Goal: Task Accomplishment & Management: Use online tool/utility

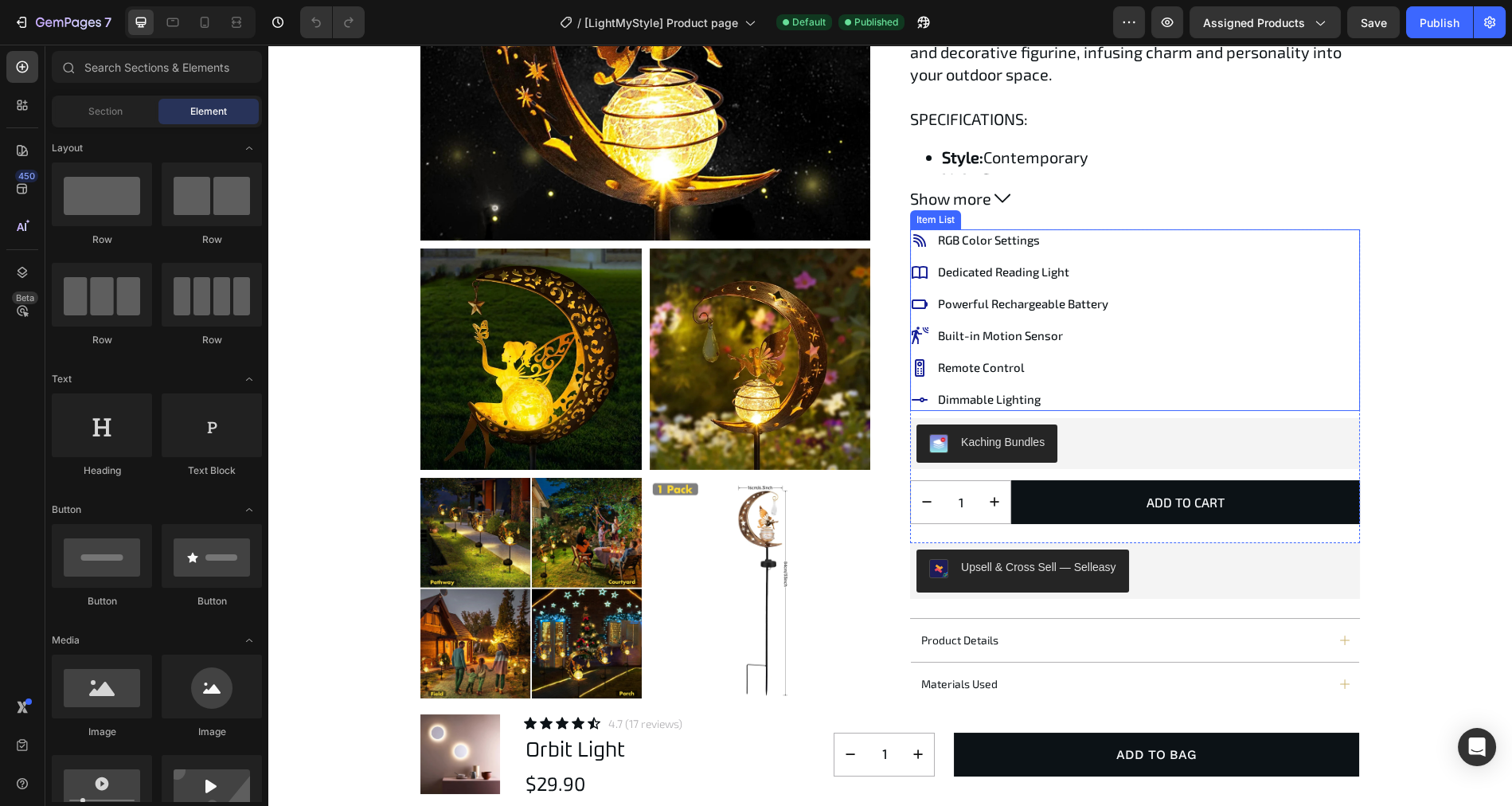
scroll to position [311, 0]
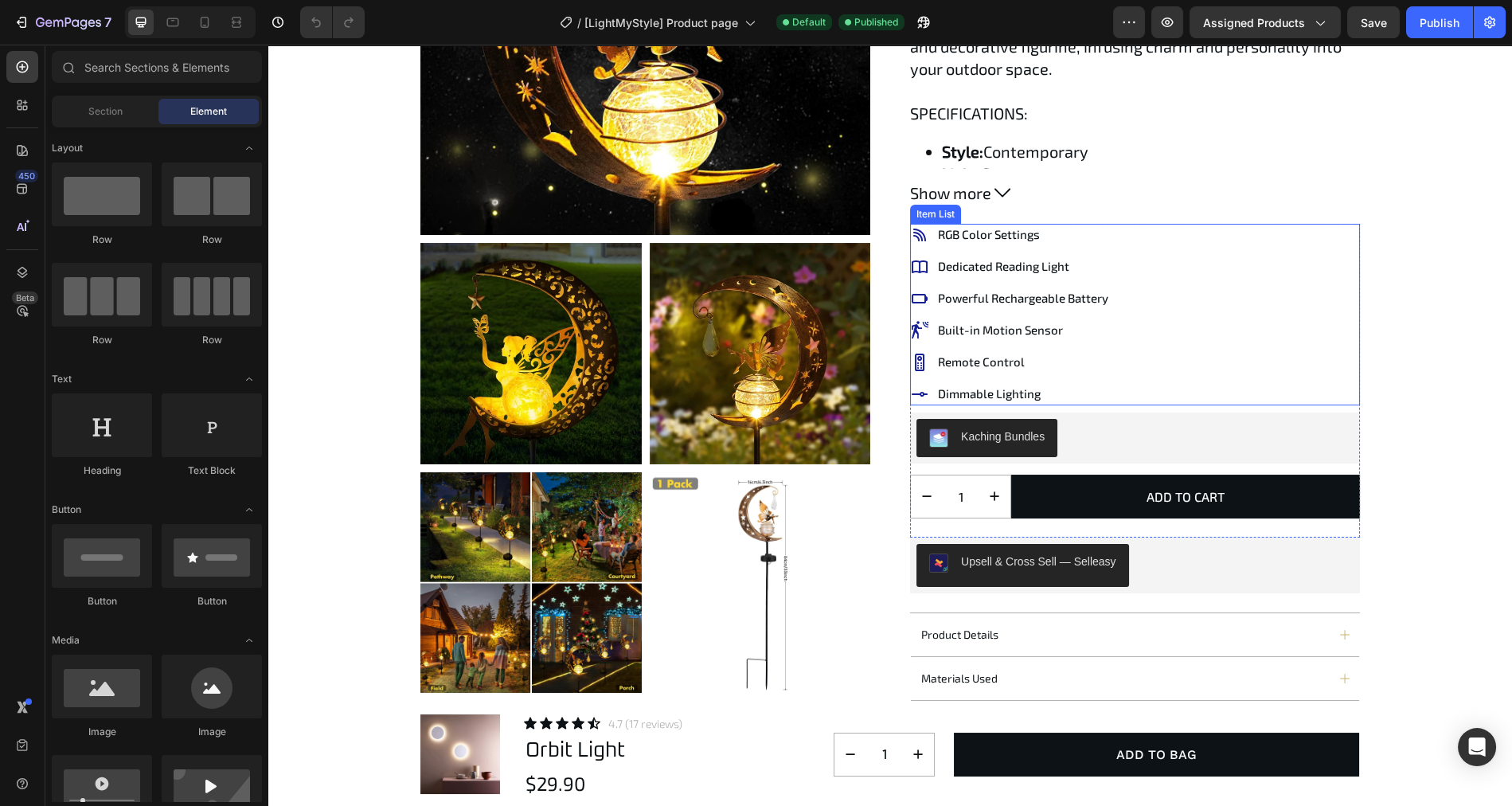
click at [1153, 370] on div "RGB Color Settings Dedicated Reading Light Powerful Rechargeable Battery Built-…" at bounding box center [1135, 314] width 450 height 181
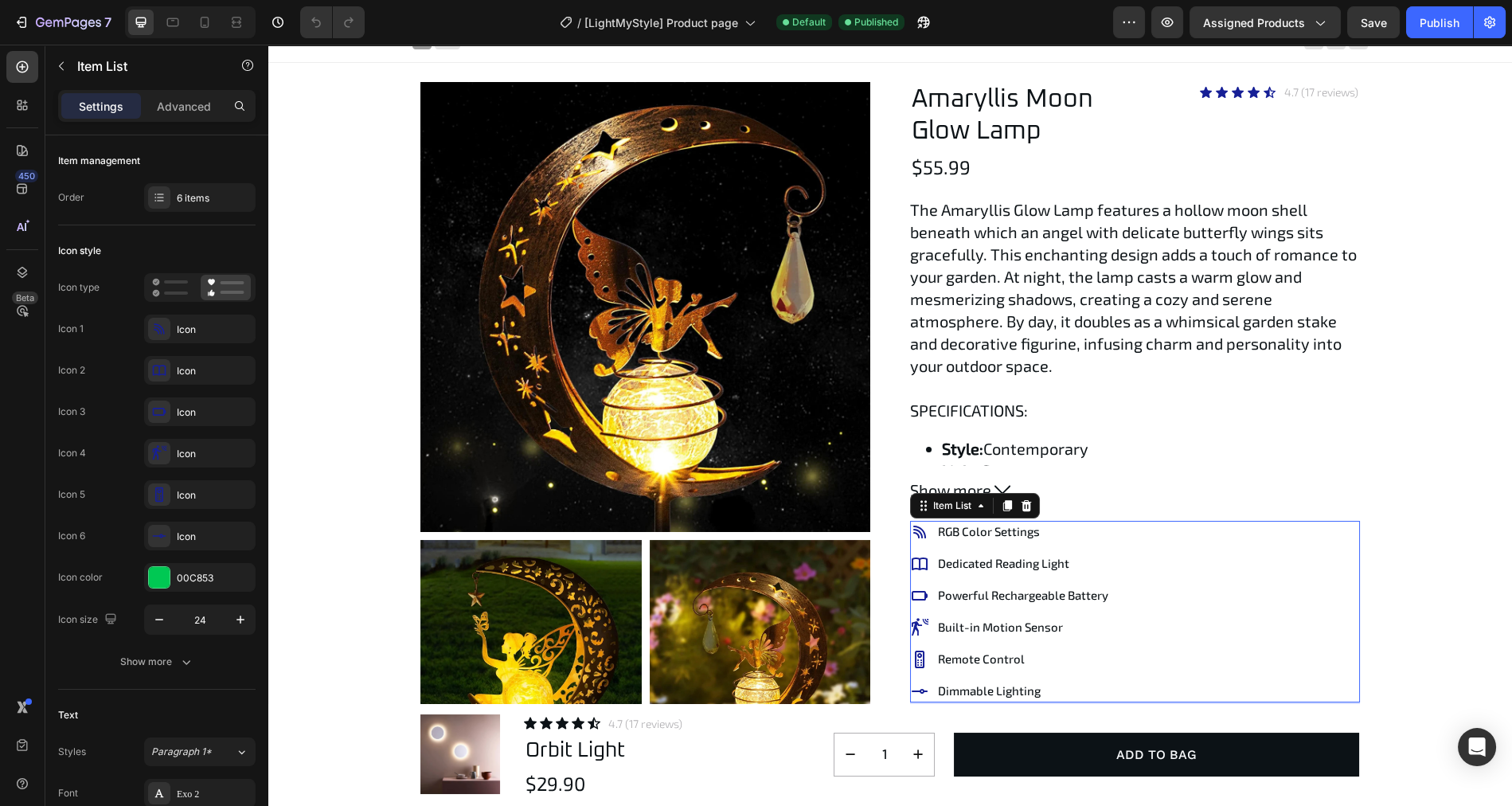
scroll to position [0, 0]
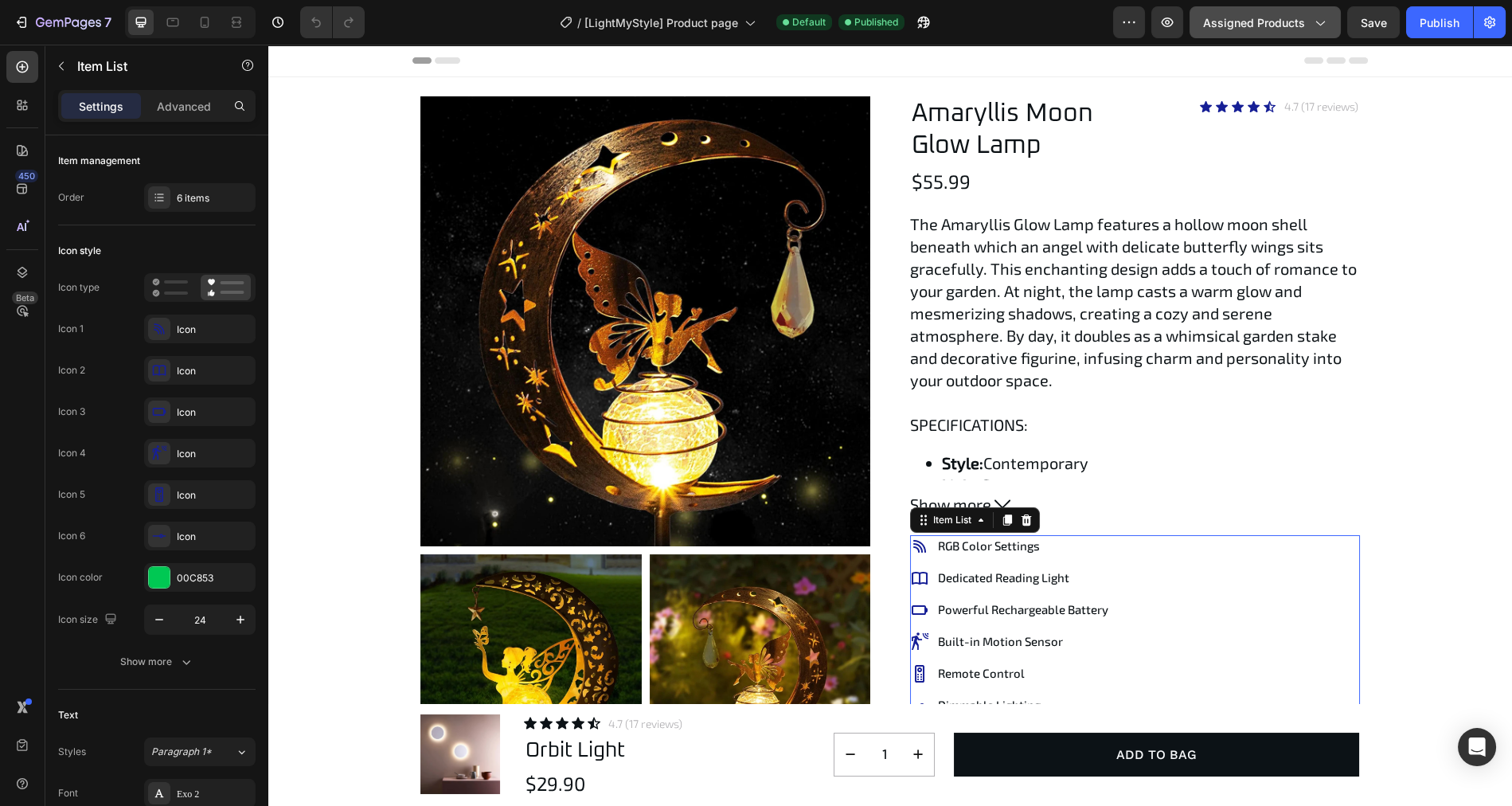
click at [1280, 20] on span "Assigned Products" at bounding box center [1254, 23] width 102 height 16
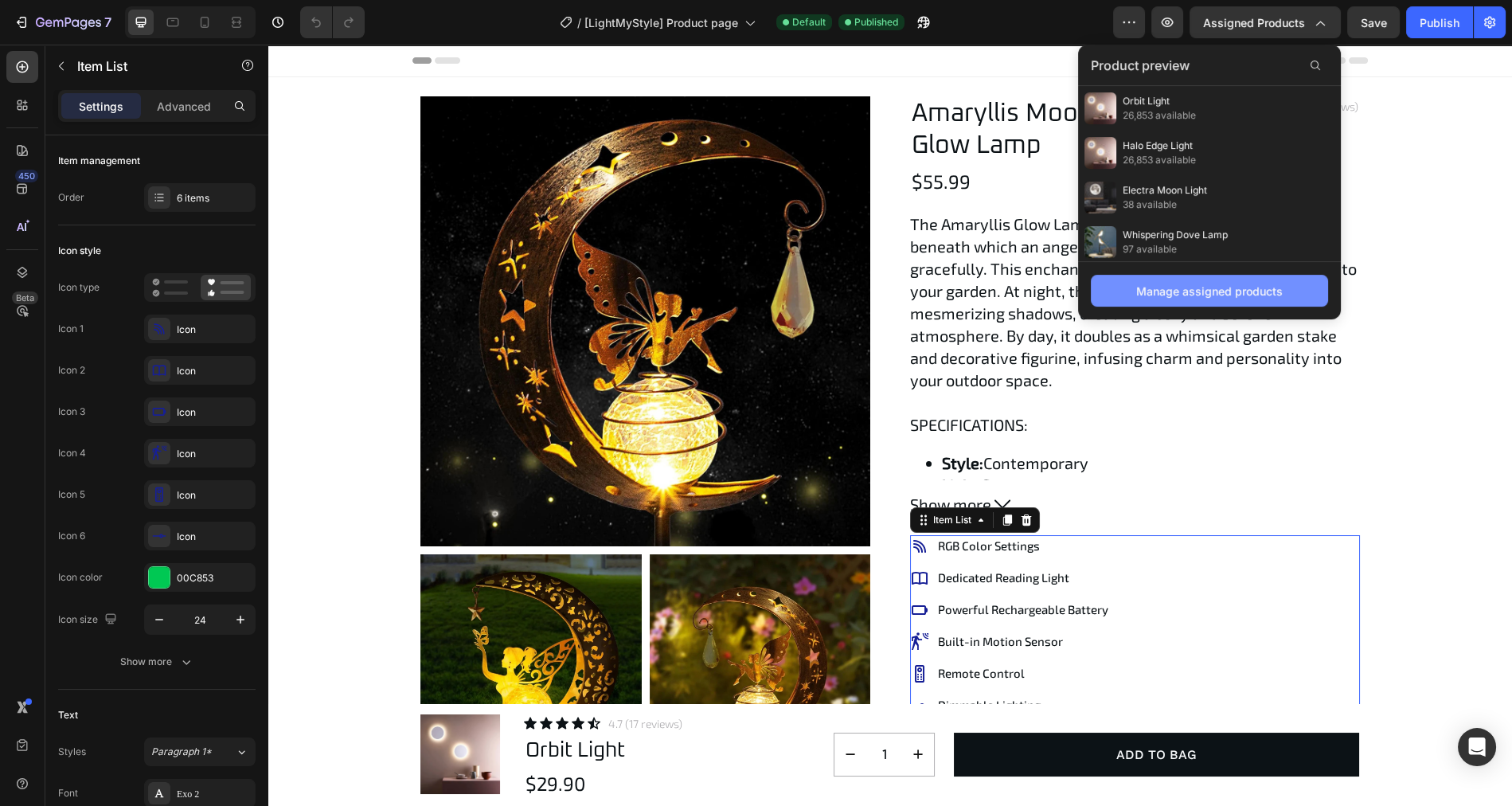
click at [1194, 294] on div "Manage assigned products" at bounding box center [1209, 291] width 147 height 16
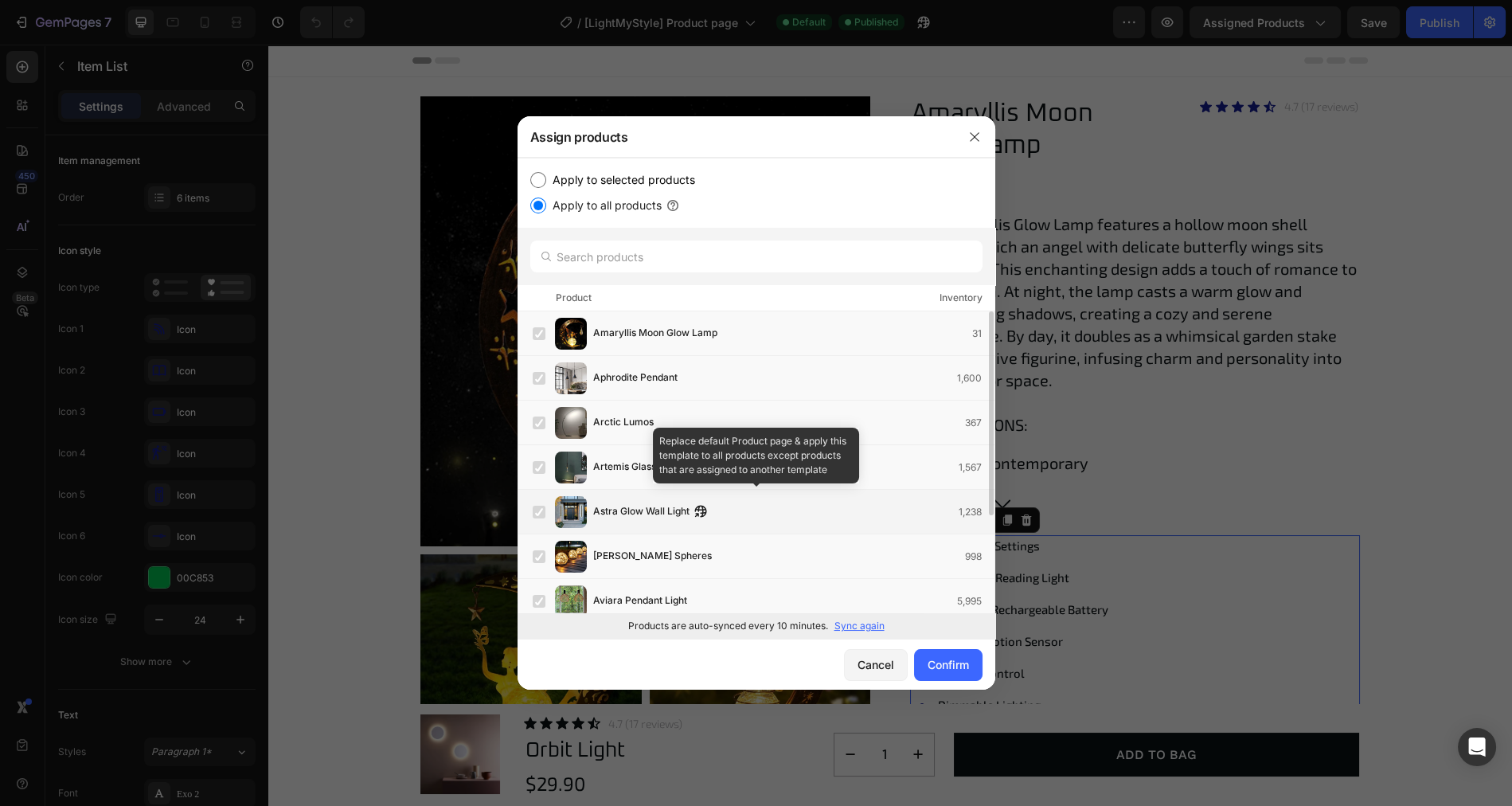
scroll to position [57, 0]
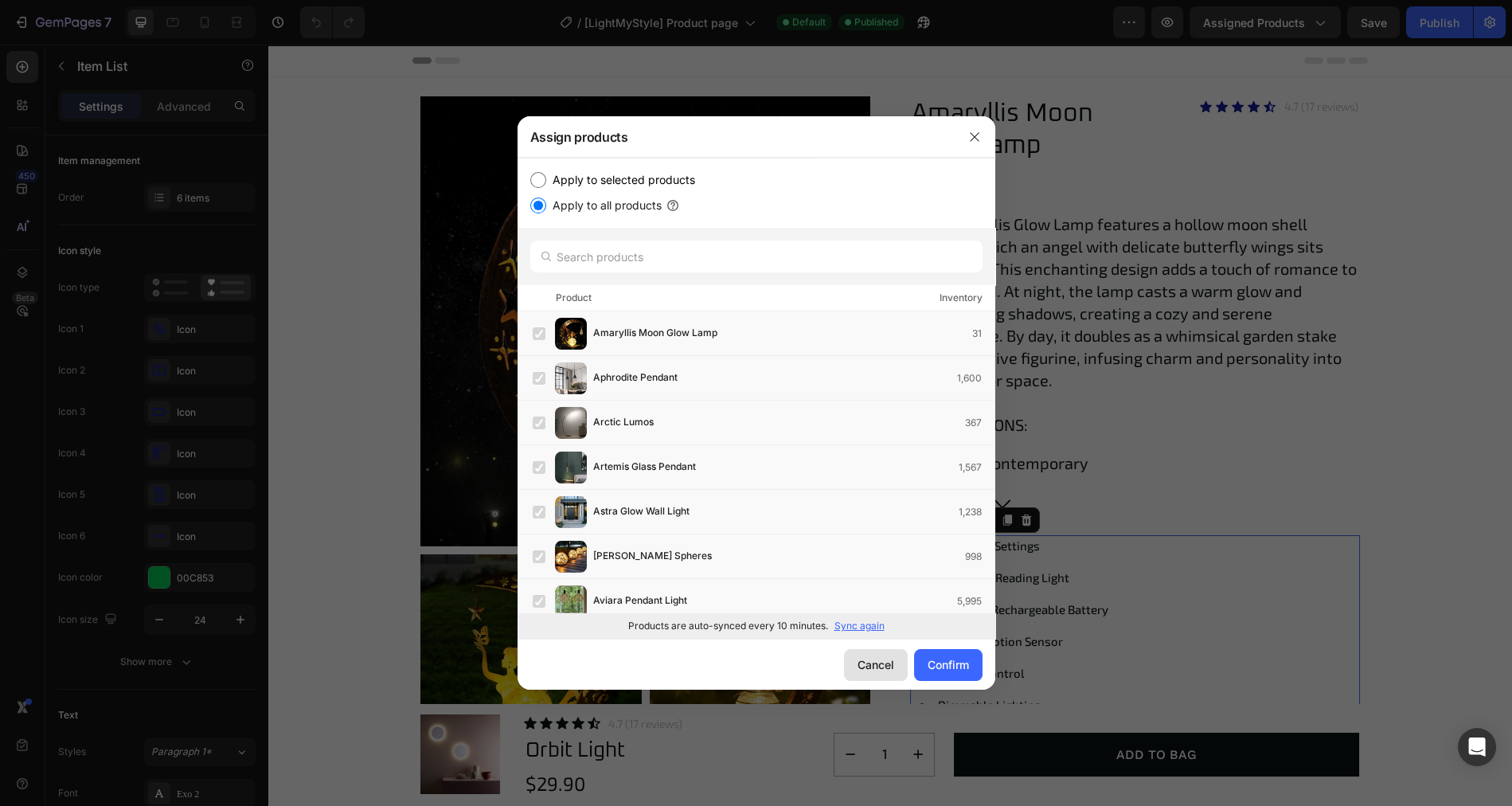
click at [873, 667] on div "Cancel" at bounding box center [876, 665] width 36 height 16
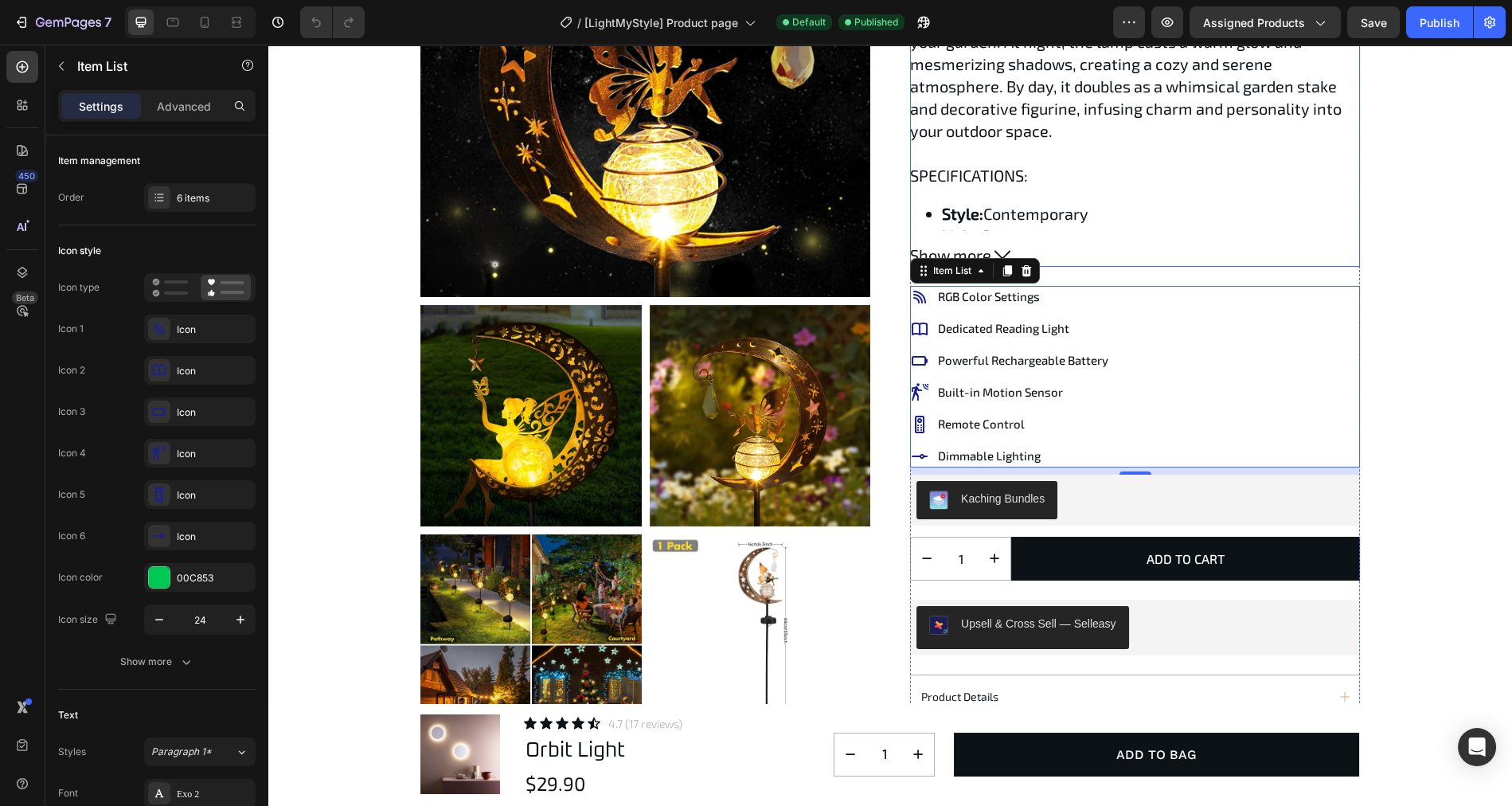
scroll to position [252, 0]
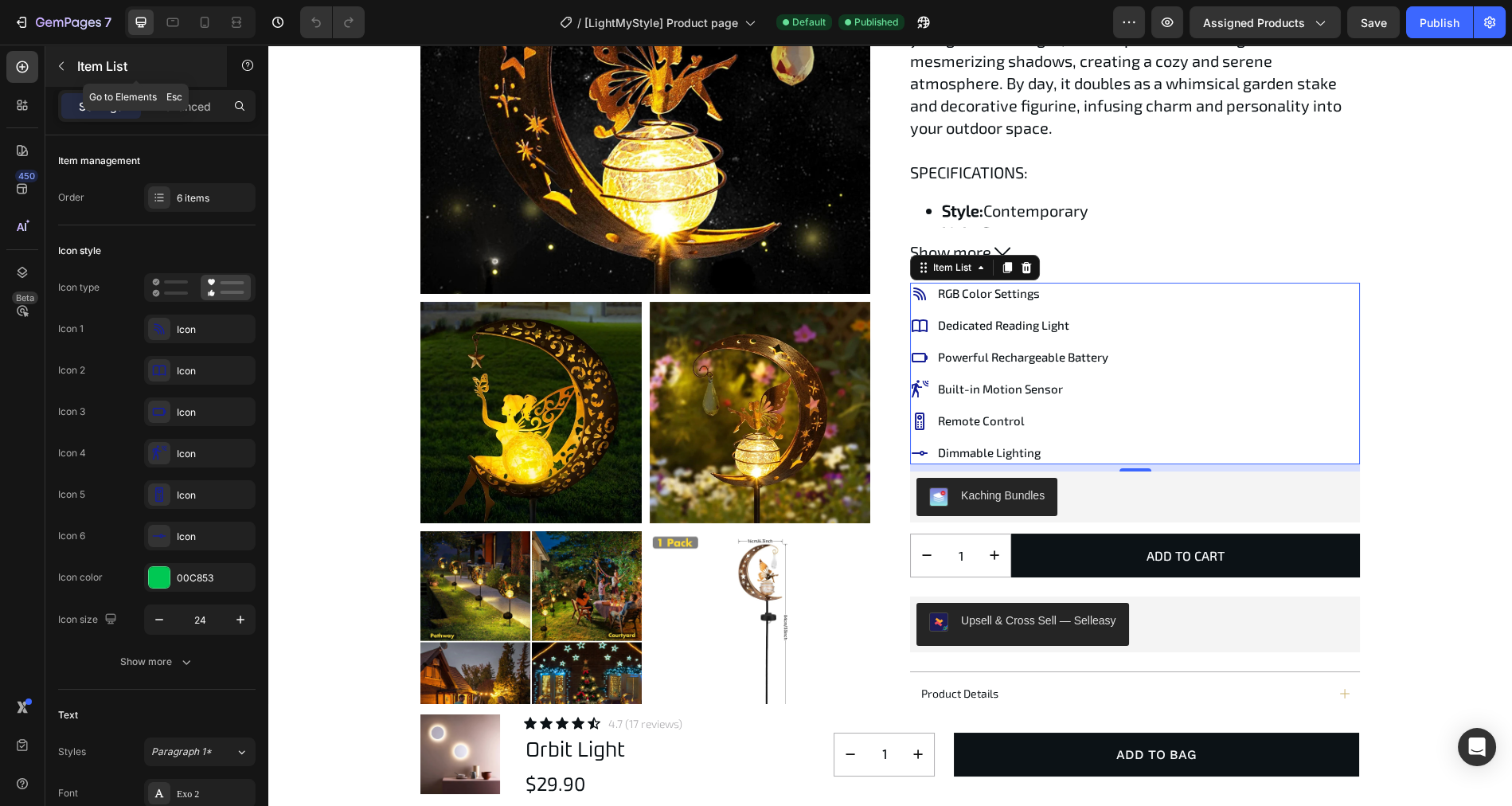
click at [62, 66] on icon "button" at bounding box center [61, 66] width 13 height 13
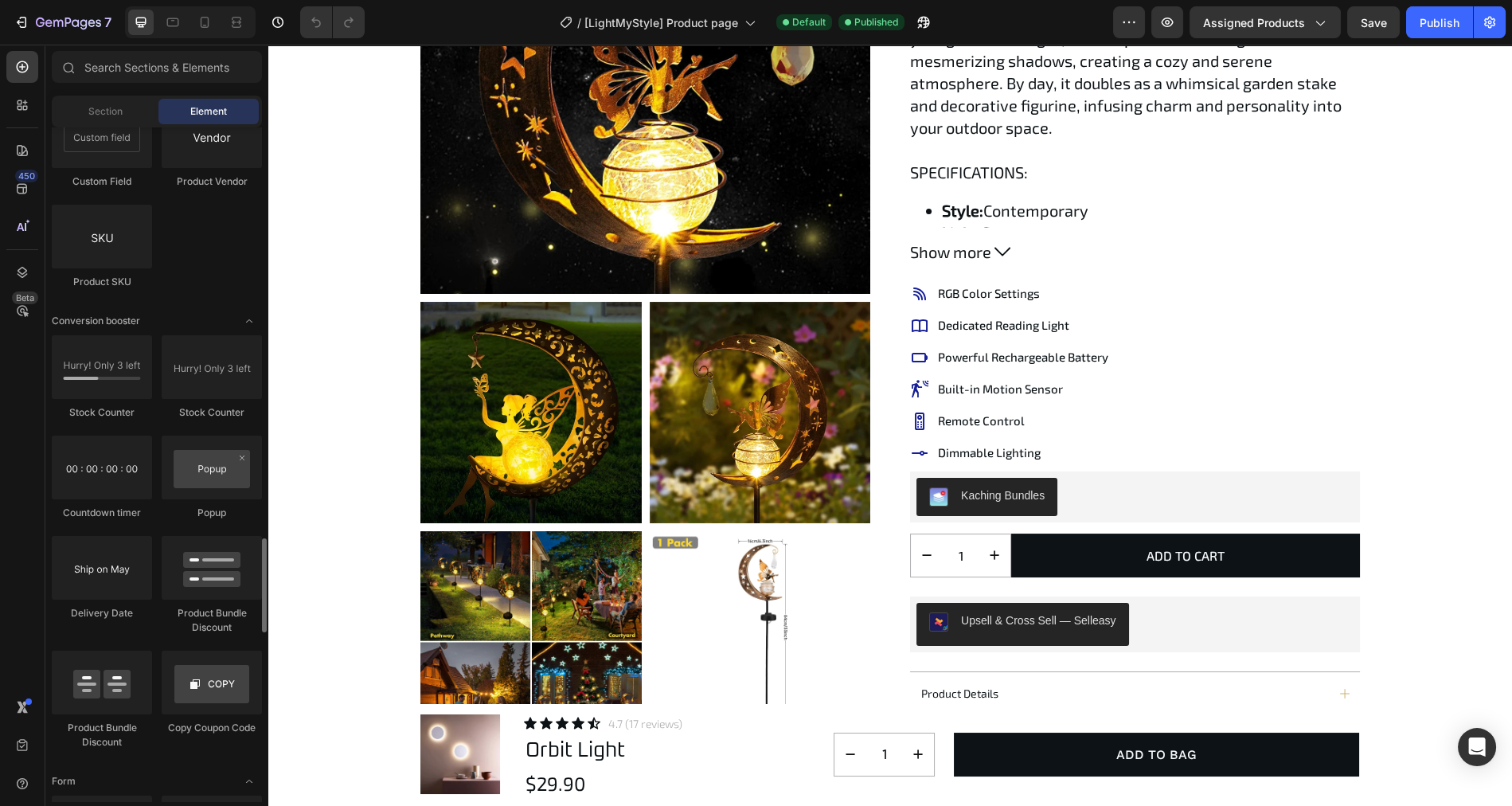
scroll to position [4151, 0]
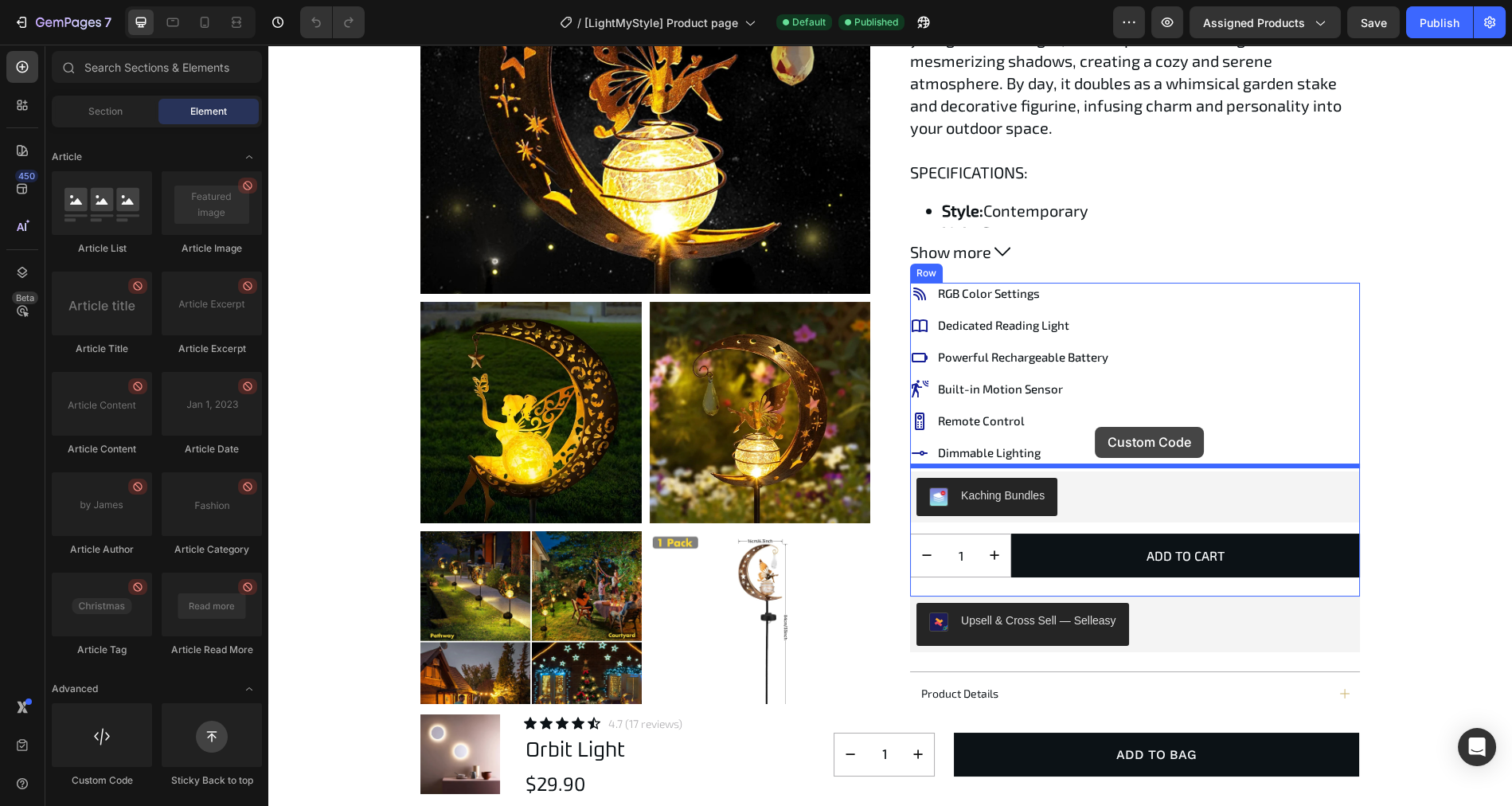
drag, startPoint x: 368, startPoint y: 768, endPoint x: 1095, endPoint y: 427, distance: 803.0
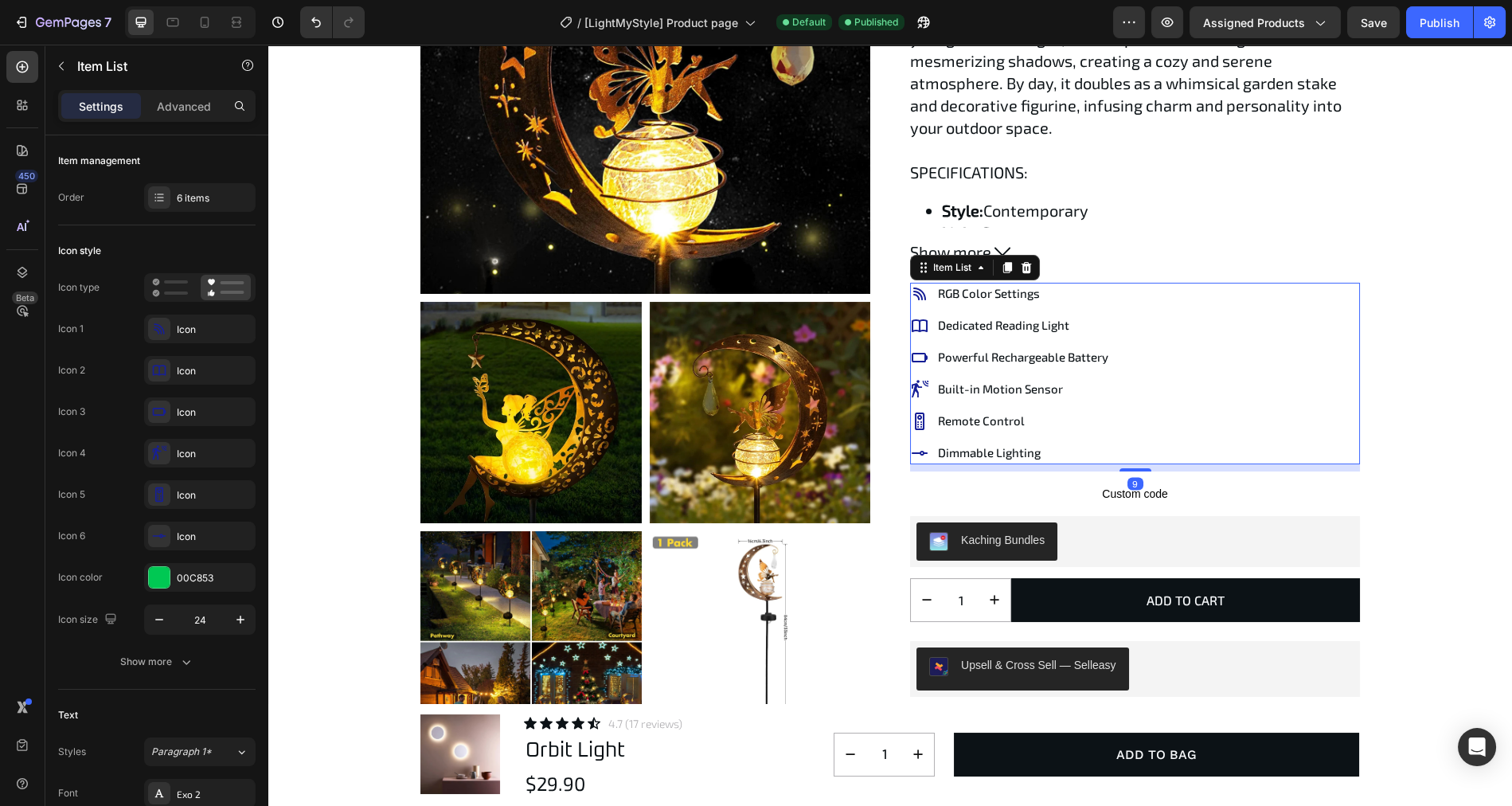
click at [1158, 435] on div "RGB Color Settings Dedicated Reading Light Powerful Rechargeable Battery Built-…" at bounding box center [1135, 372] width 450 height 181
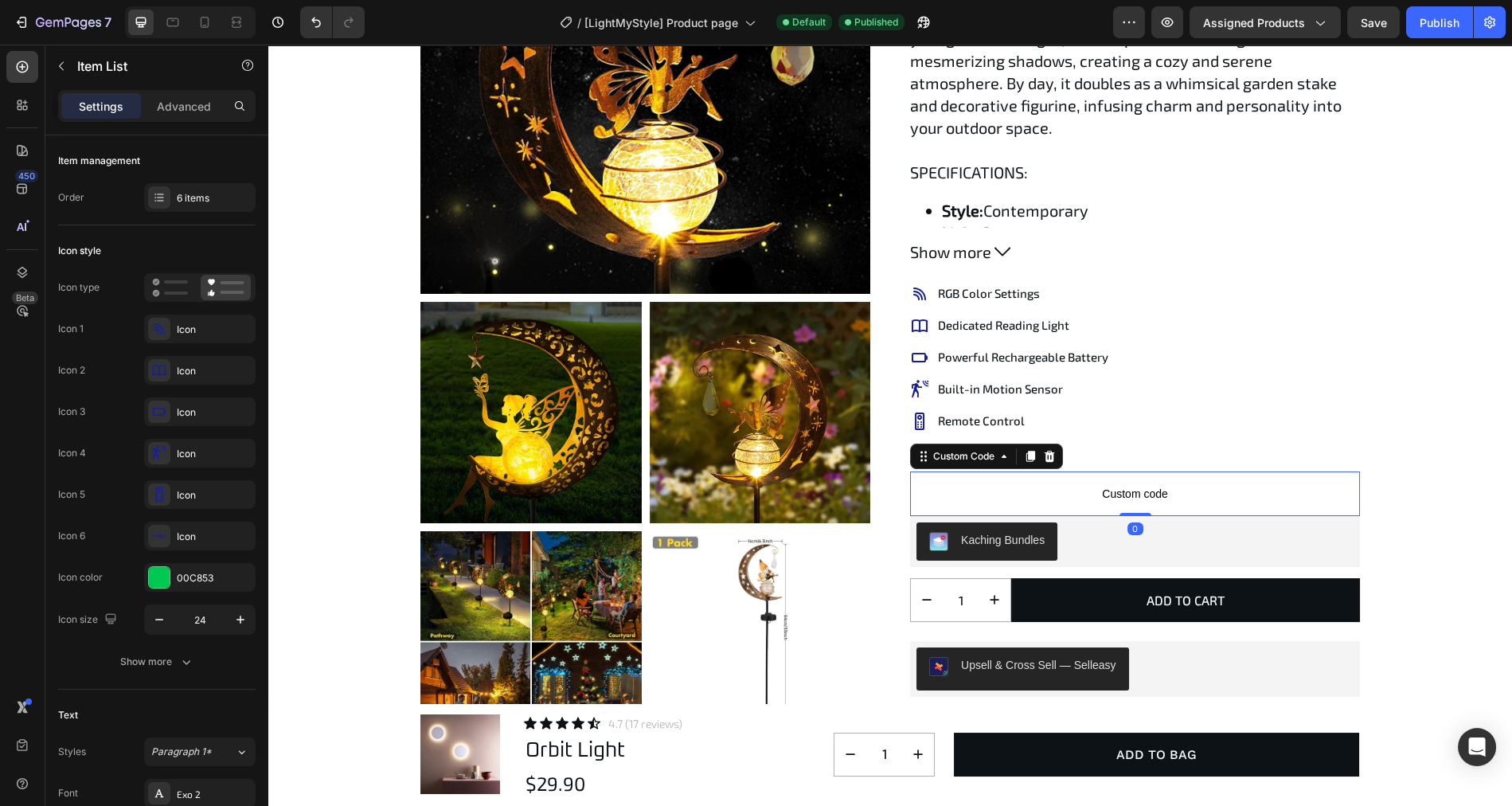
click at [1185, 485] on span "Custom code" at bounding box center [1135, 494] width 450 height 19
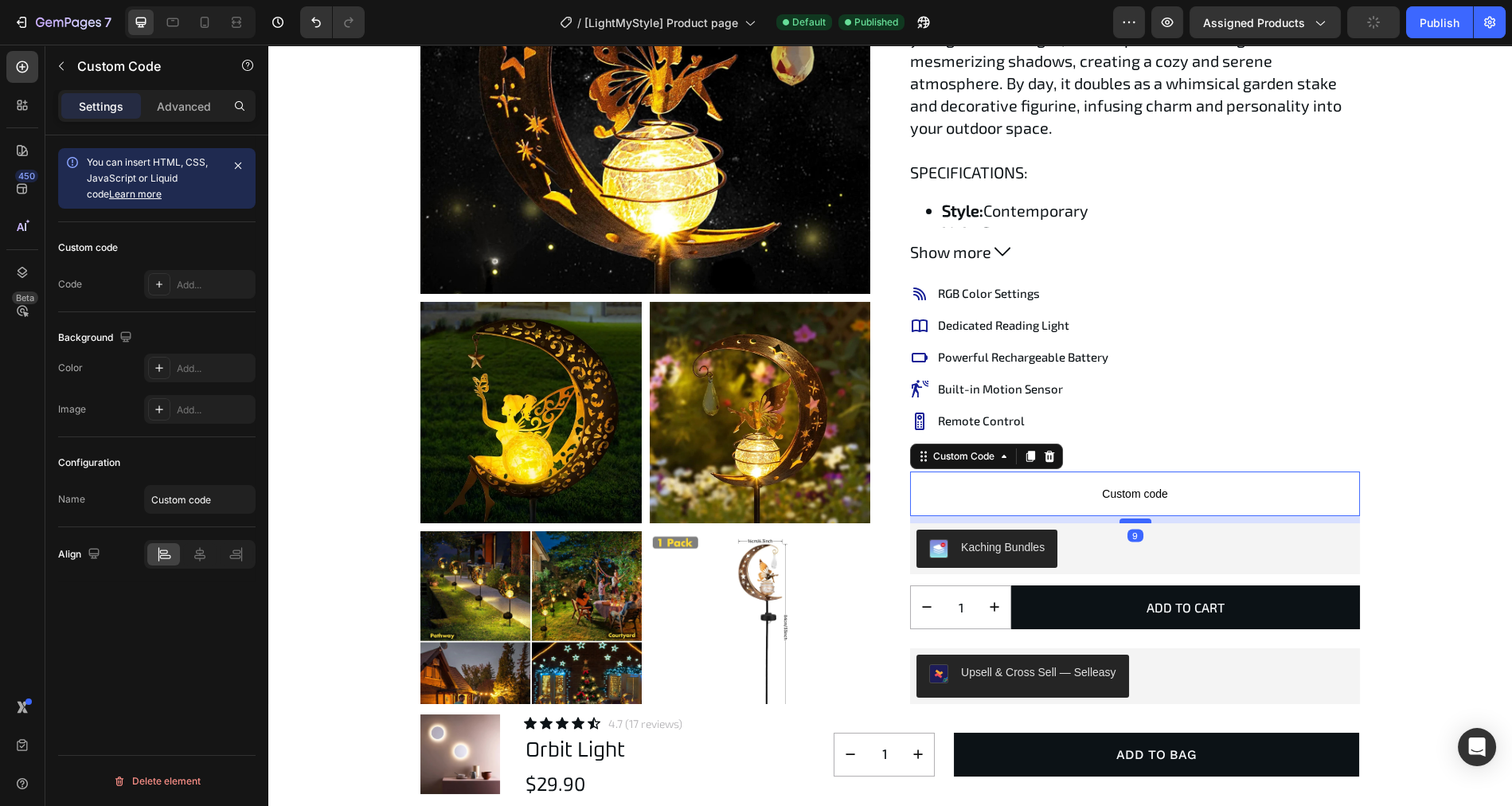
click at [1134, 518] on div at bounding box center [1135, 520] width 32 height 5
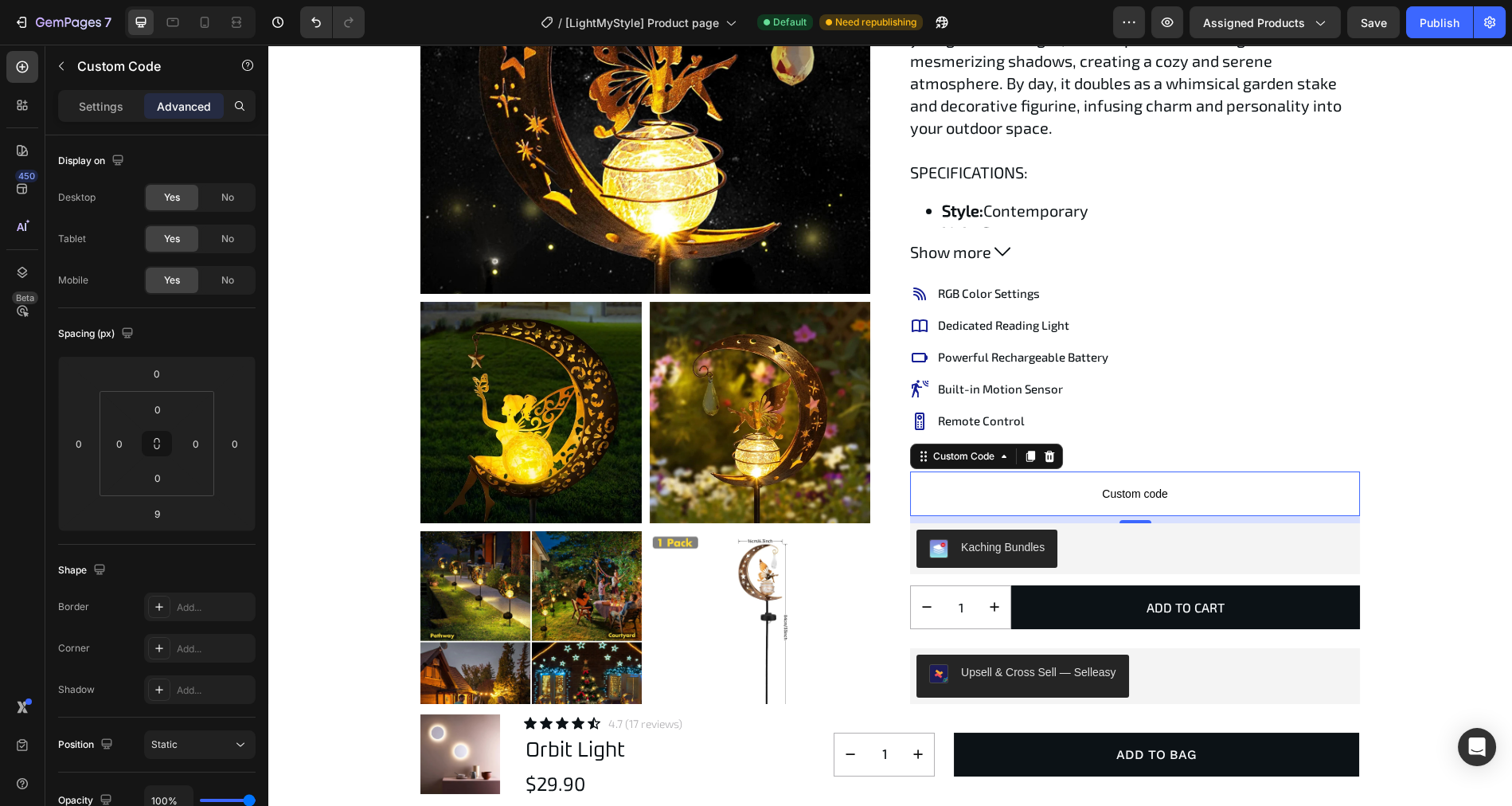
scroll to position [230, 0]
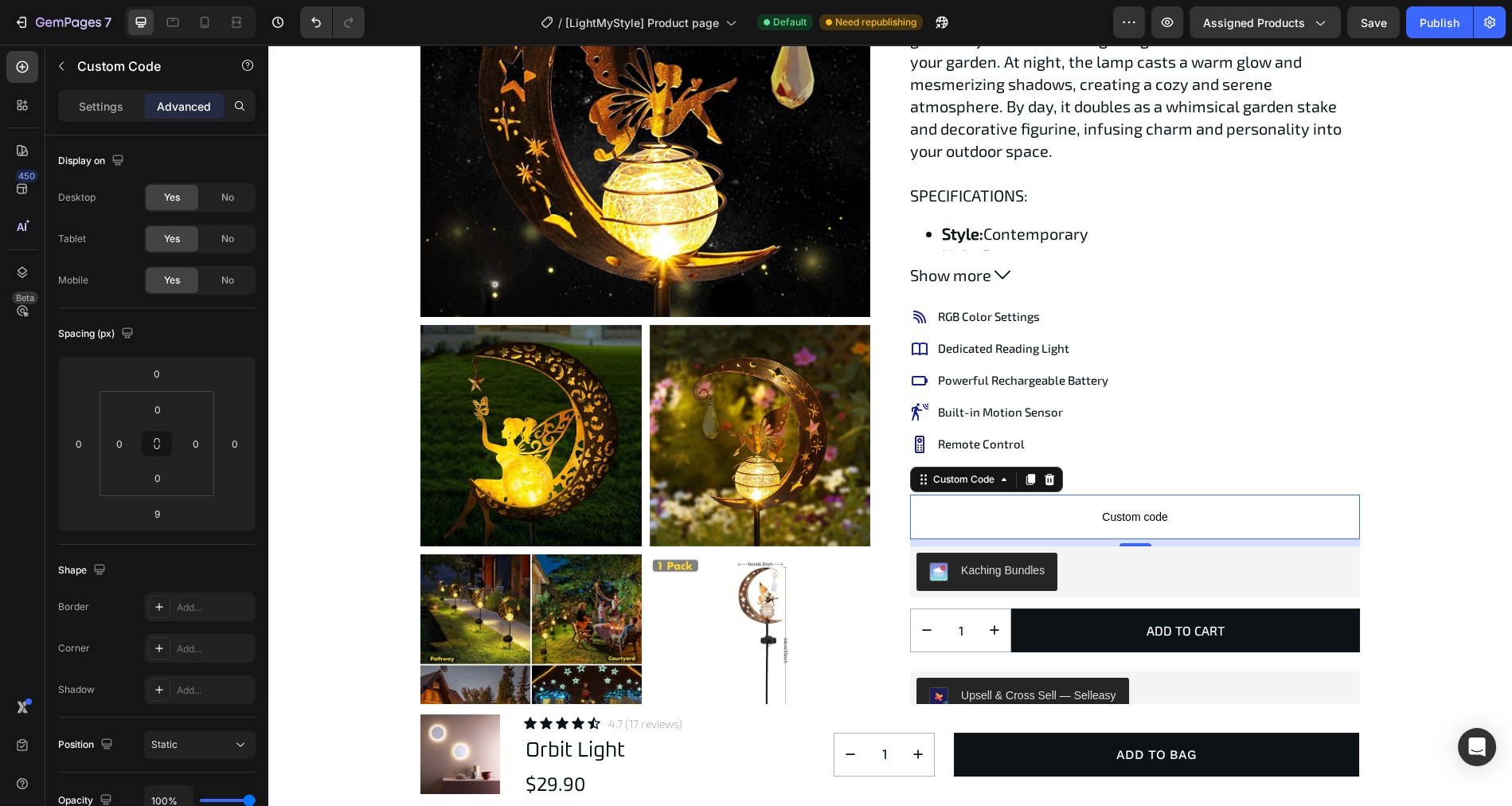
click at [1077, 507] on span "Custom code" at bounding box center [1135, 516] width 450 height 19
click at [97, 111] on p "Settings" at bounding box center [101, 107] width 45 height 16
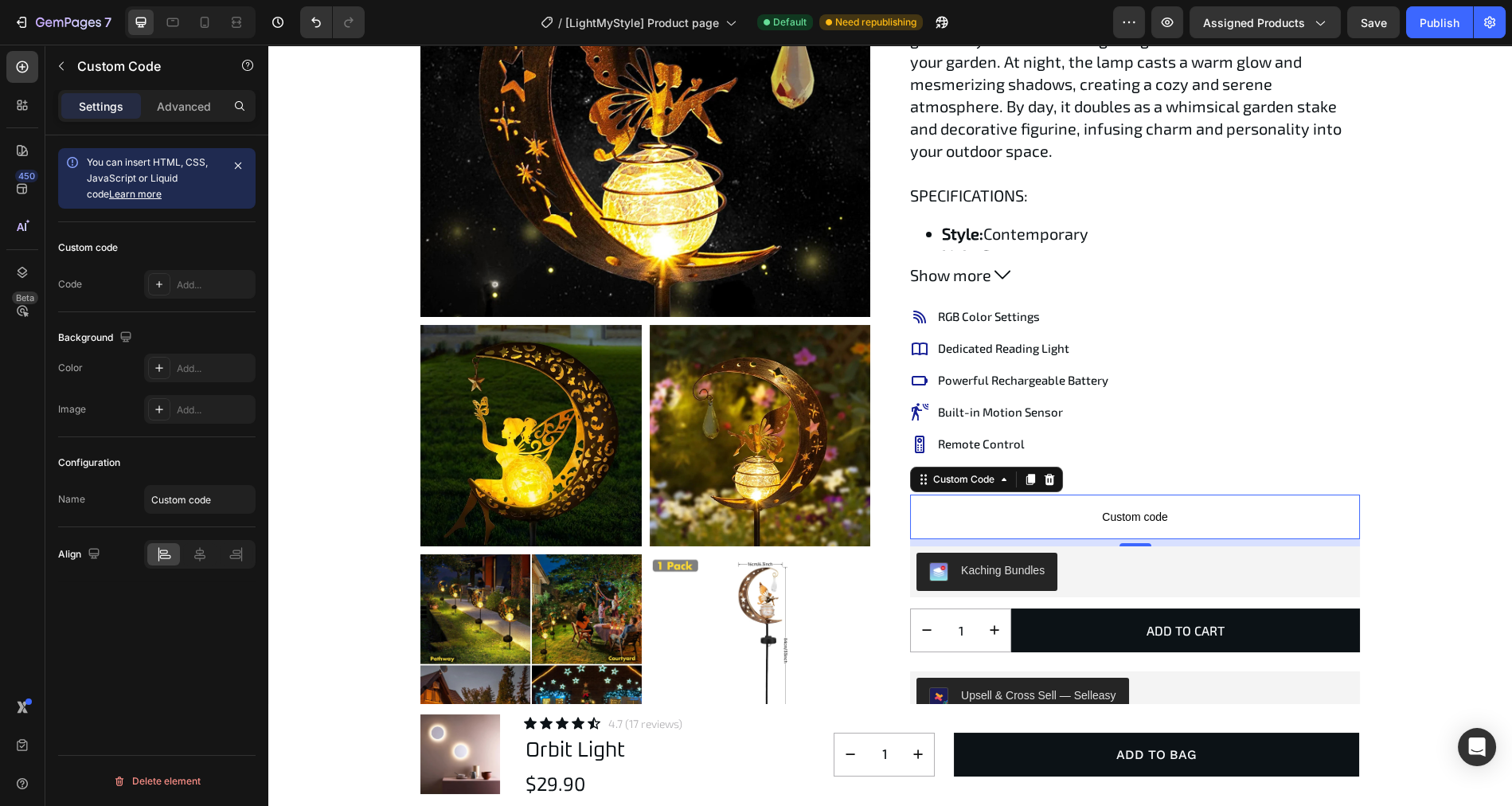
click at [1152, 507] on span "Custom code" at bounding box center [1135, 516] width 450 height 19
click at [194, 286] on div "Add..." at bounding box center [214, 285] width 75 height 15
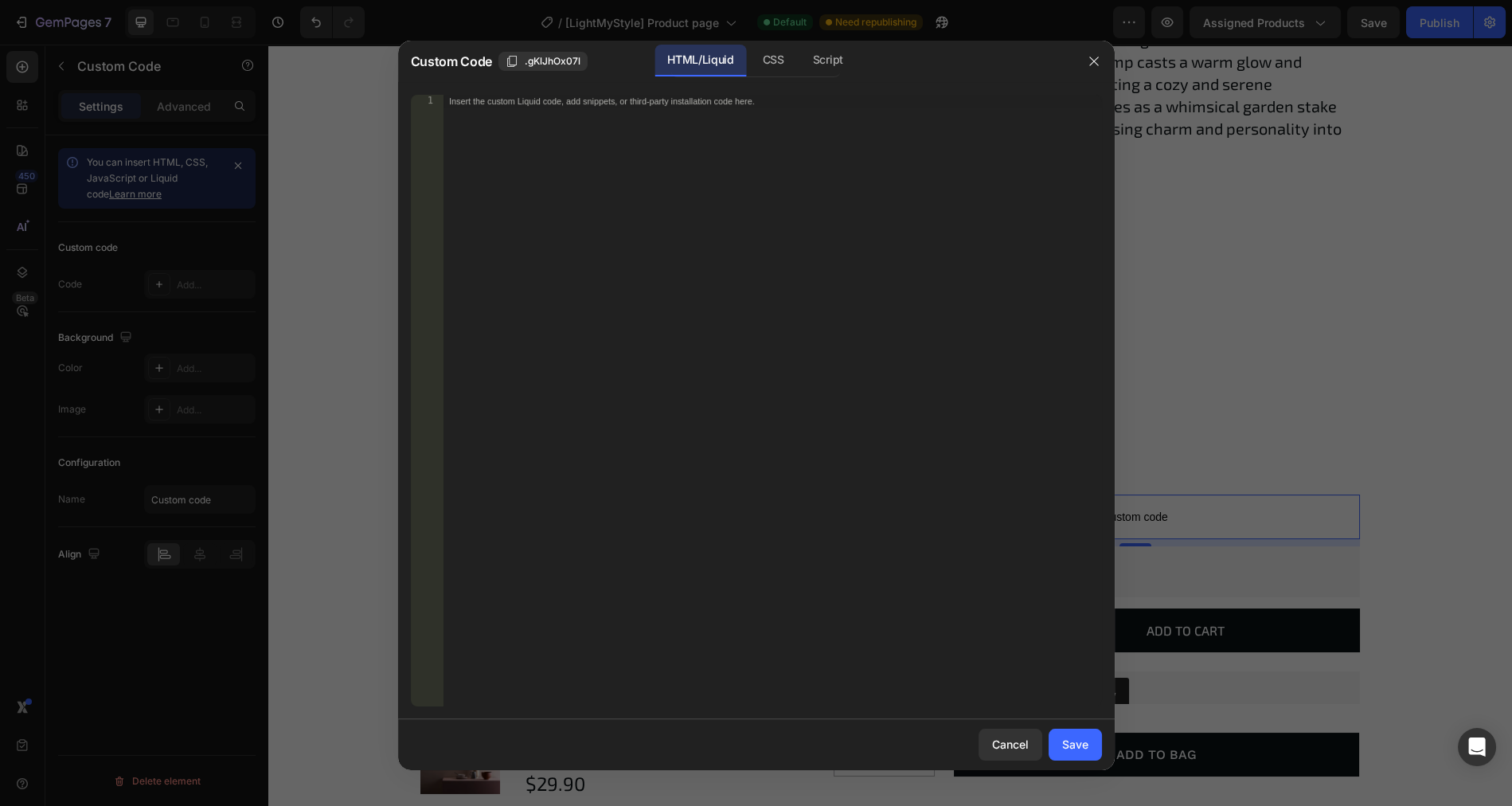
click at [573, 118] on div "Insert the custom Liquid code, add snippets, or third-party installation code h…" at bounding box center [772, 413] width 659 height 638
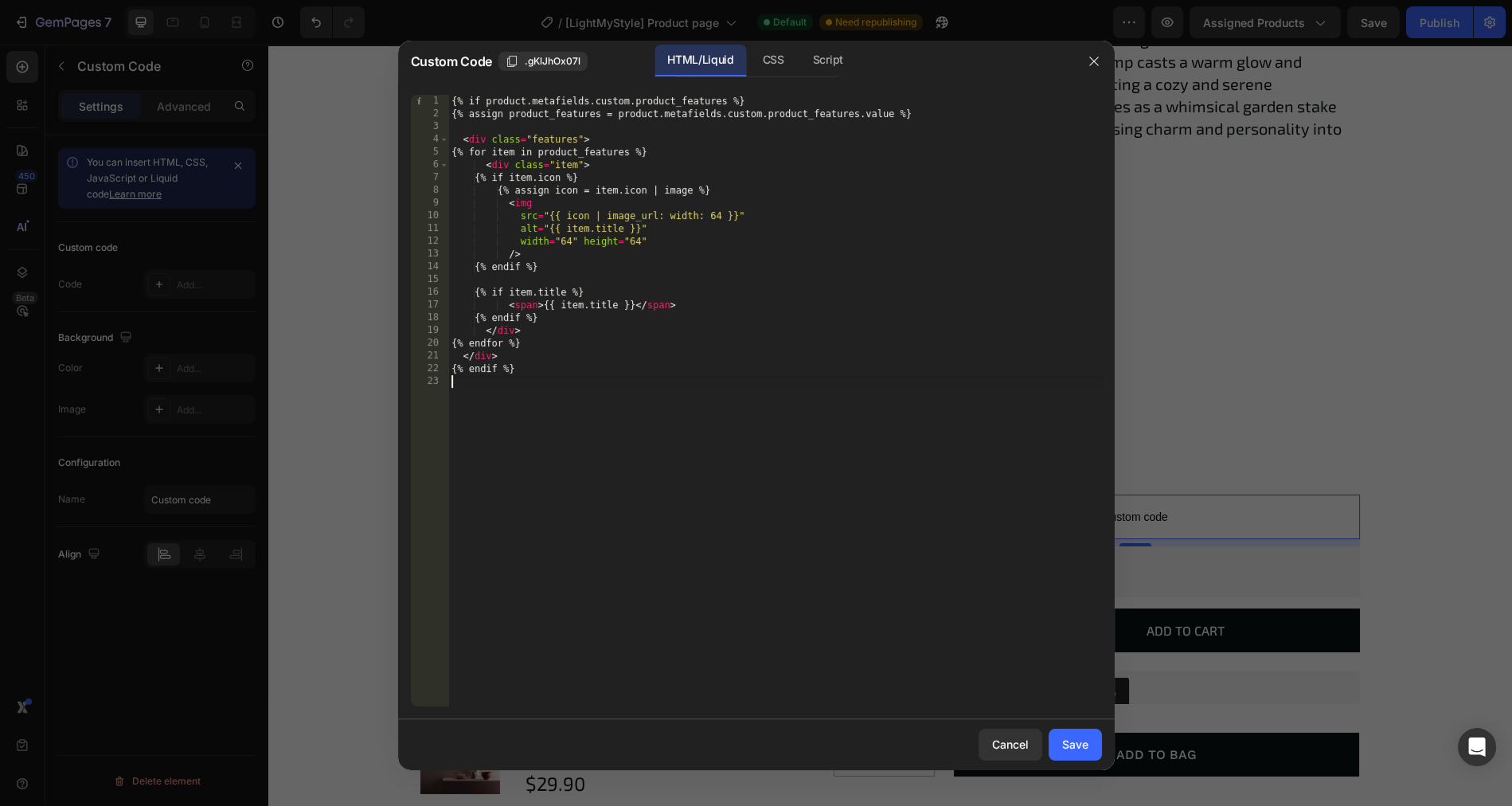
click at [725, 395] on div "{% if product.metafields.custom.product_features %} {% assign product_features …" at bounding box center [775, 413] width 654 height 638
click at [800, 58] on div "CSS" at bounding box center [827, 60] width 56 height 32
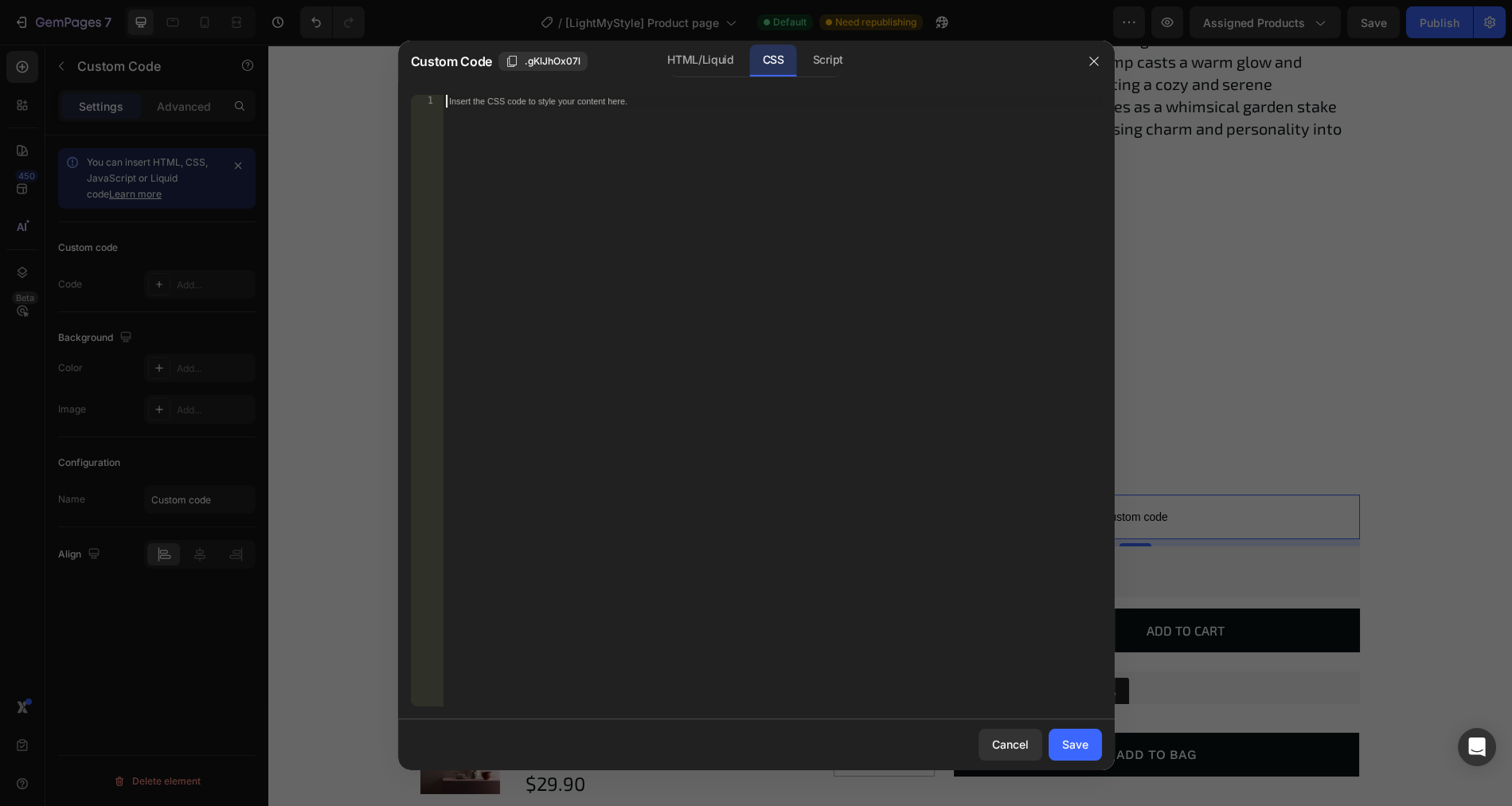
click at [614, 123] on div "Insert the CSS code to style your content here." at bounding box center [772, 413] width 659 height 638
paste textarea "}"
type textarea "}"
click at [614, 231] on div ".features .item { display : flex ; gap : 12 px ; align-items : center ; margin …" at bounding box center [772, 413] width 659 height 638
click at [1076, 742] on div "Save" at bounding box center [1075, 744] width 26 height 16
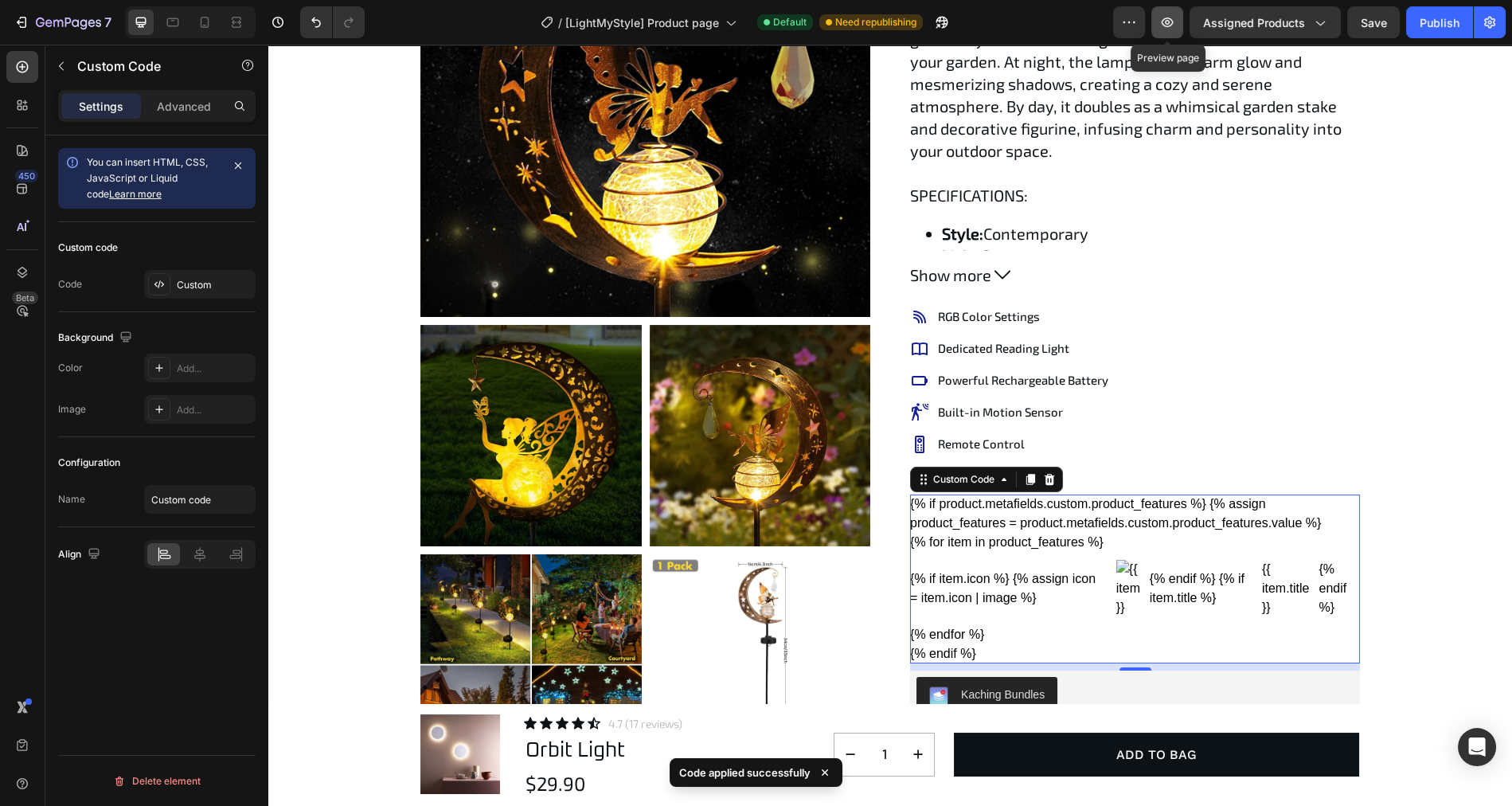
click at [1165, 17] on icon "button" at bounding box center [1166, 22] width 15 height 15
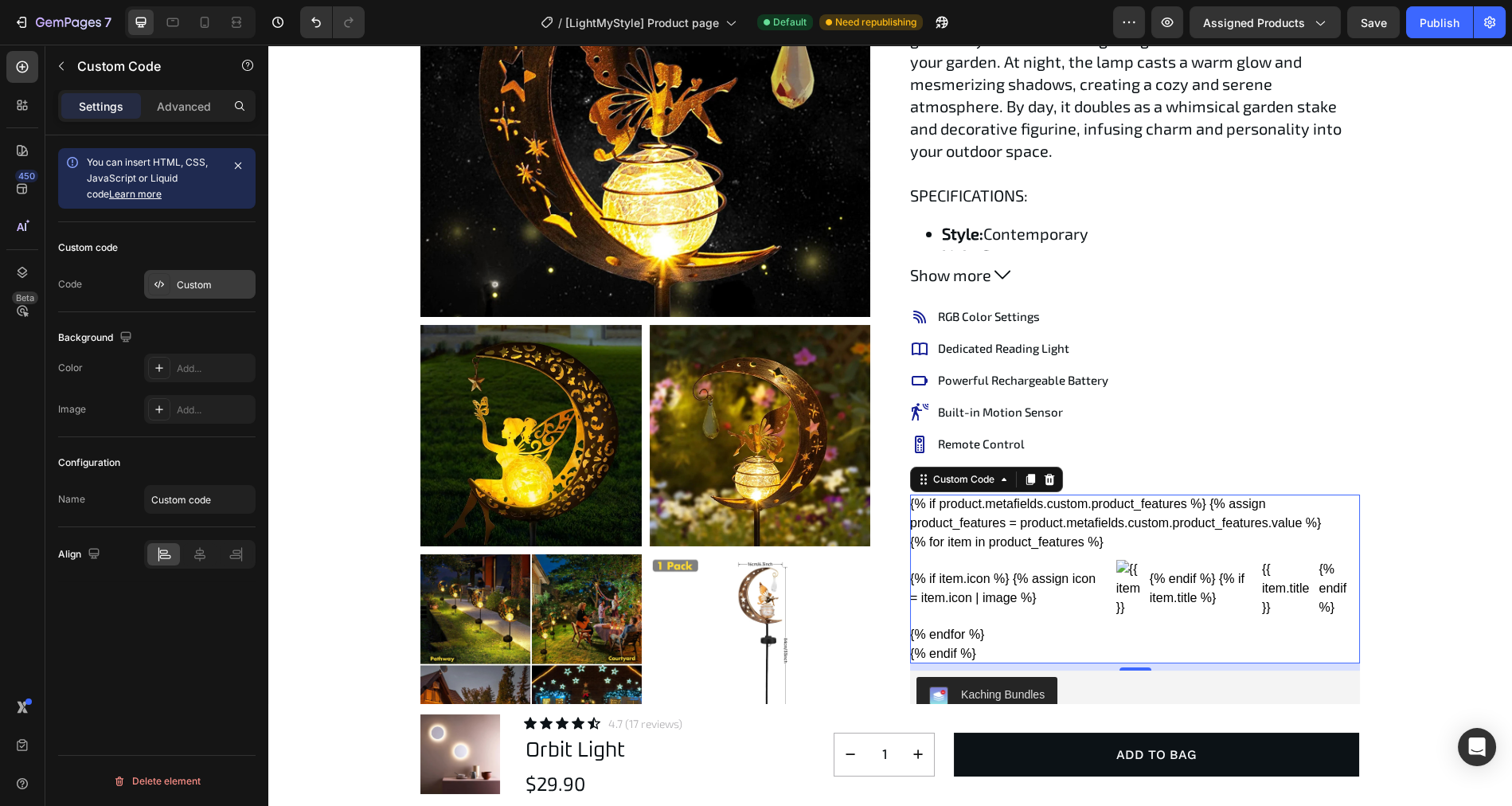
click at [197, 281] on div "Custom" at bounding box center [214, 285] width 75 height 15
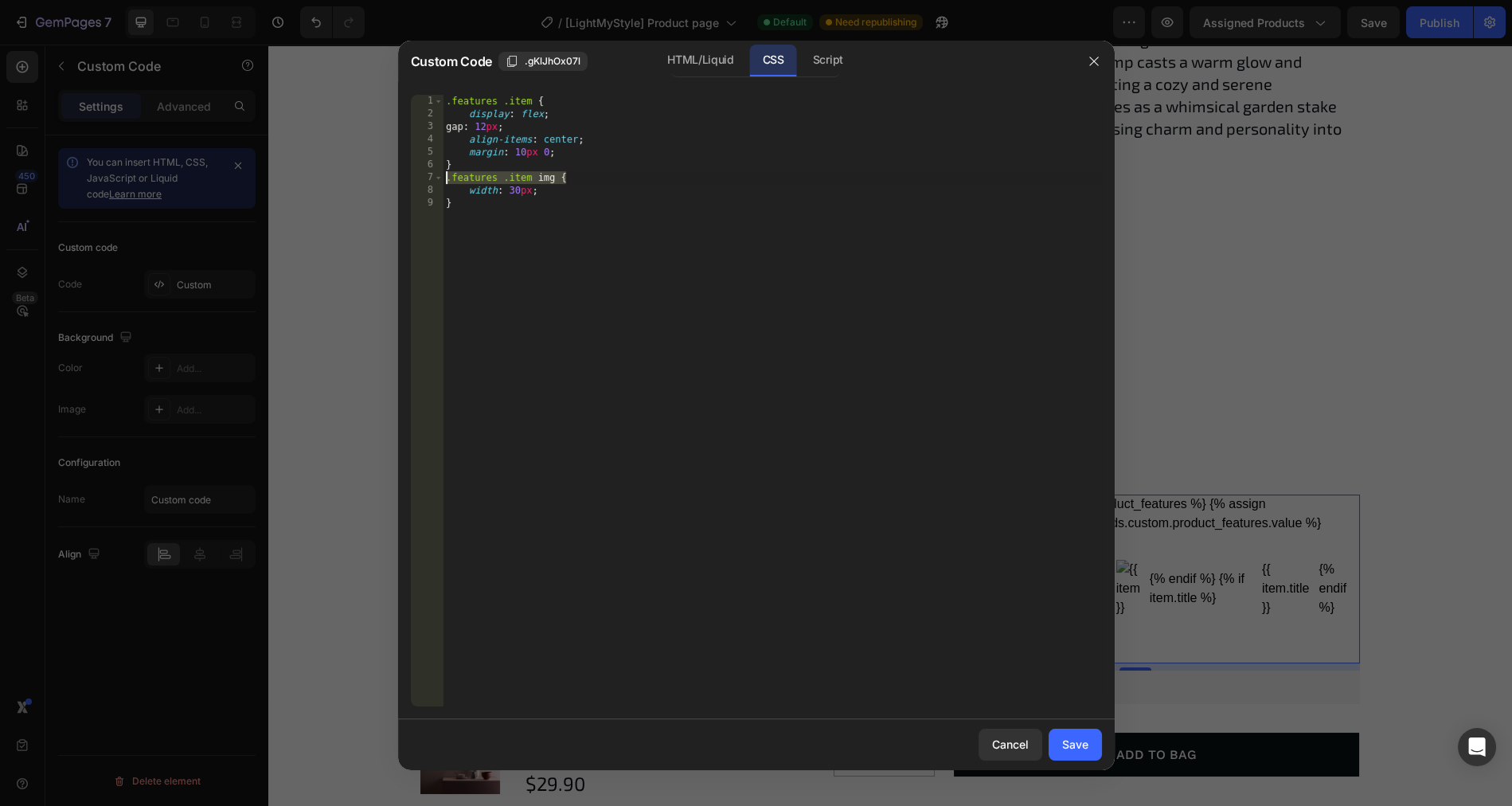
drag, startPoint x: 581, startPoint y: 173, endPoint x: 429, endPoint y: 177, distance: 152.1
click at [429, 177] on div ".features .item img { 1 2 3 4 5 6 7 8 9 .features .item { display : flex ; gap …" at bounding box center [756, 401] width 691 height 612
click at [509, 210] on div ".features .item { display : flex ; gap : 12 px ; align-items : center ; margin …" at bounding box center [772, 413] width 659 height 638
type textarea "}"
paste textarea ".features .item img {"
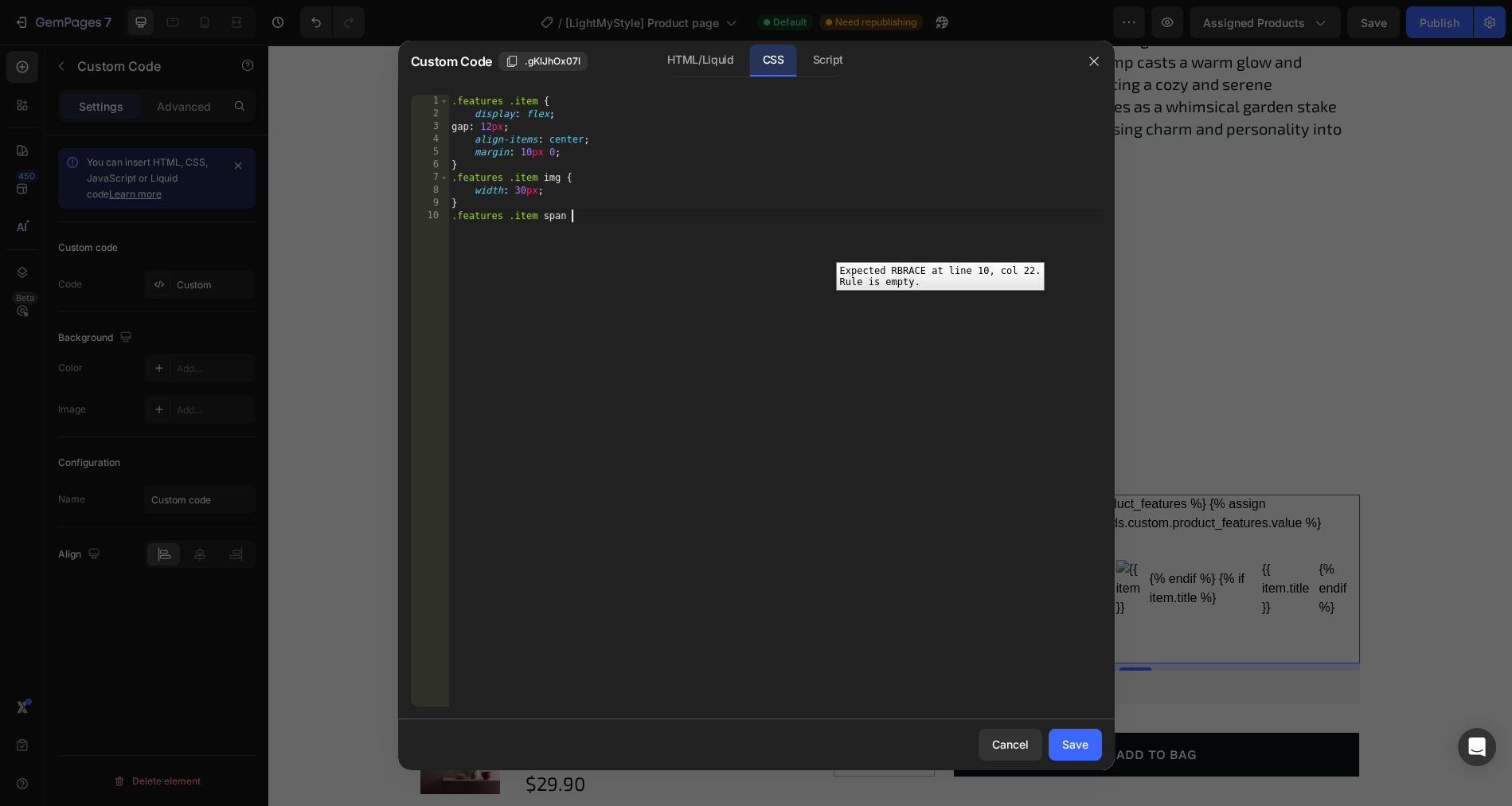
type textarea ".features .item span {"
type textarea "font-size: 15px;"
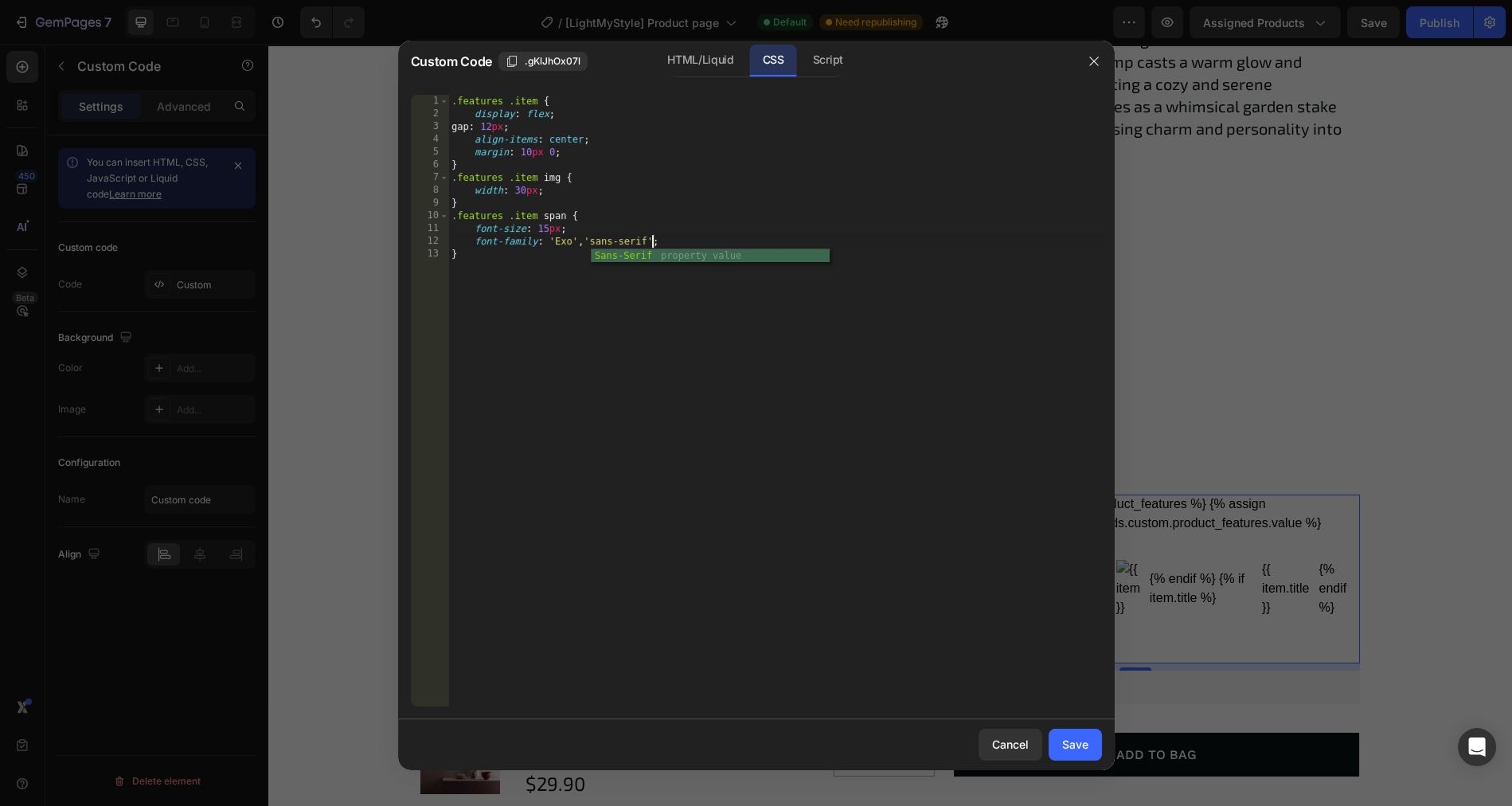
scroll to position [0, 15]
click at [685, 242] on div ".features .item { display : flex ; gap : 12 px ; align-items : center ; margin …" at bounding box center [775, 413] width 654 height 638
type textarea "font-family: 'Exo', 'sans-serif';"
click at [1075, 741] on div "Save" at bounding box center [1075, 744] width 26 height 16
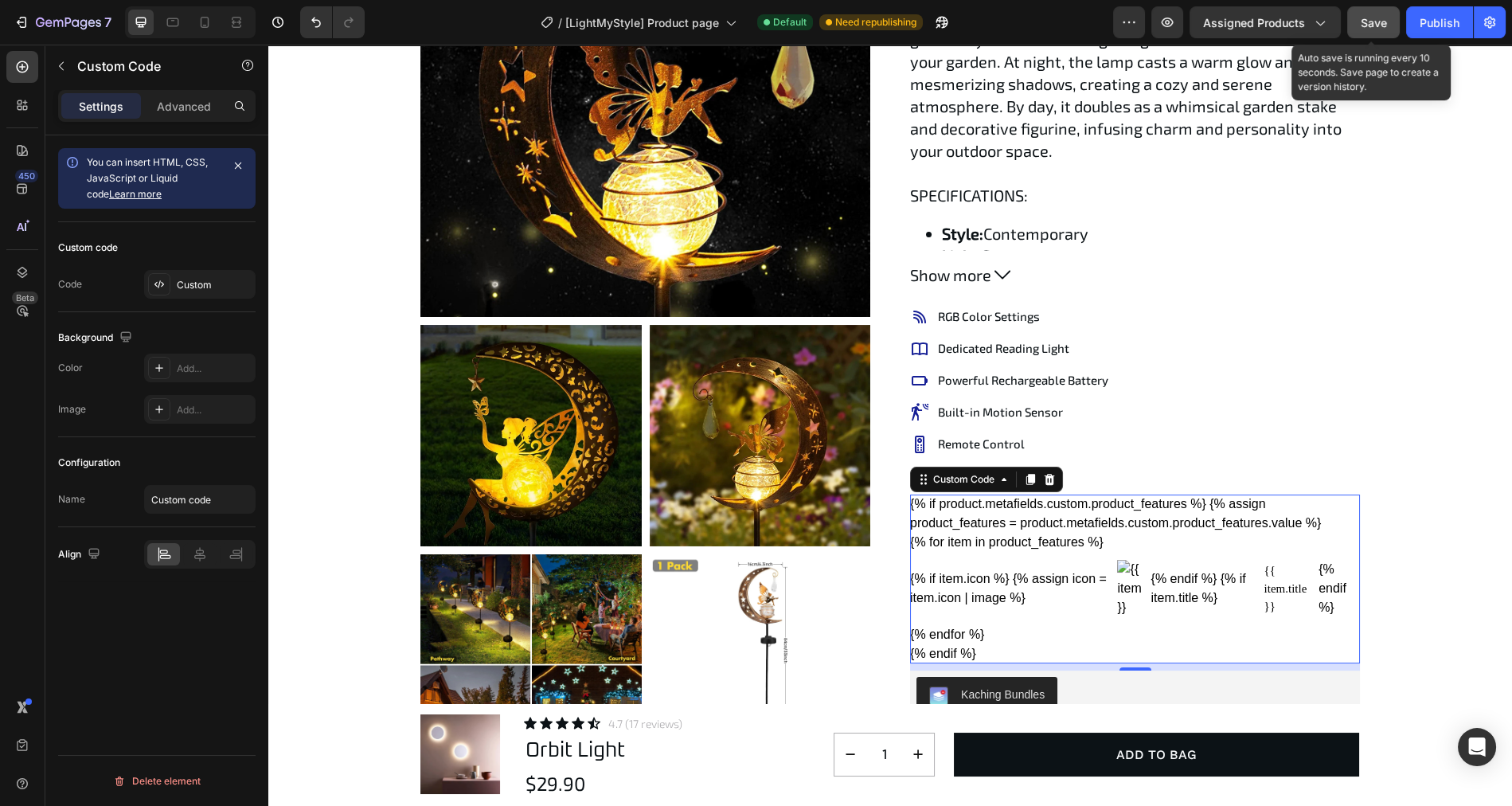
click at [1382, 21] on span "Save" at bounding box center [1374, 22] width 26 height 14
click at [201, 291] on div "Custom" at bounding box center [199, 284] width 111 height 28
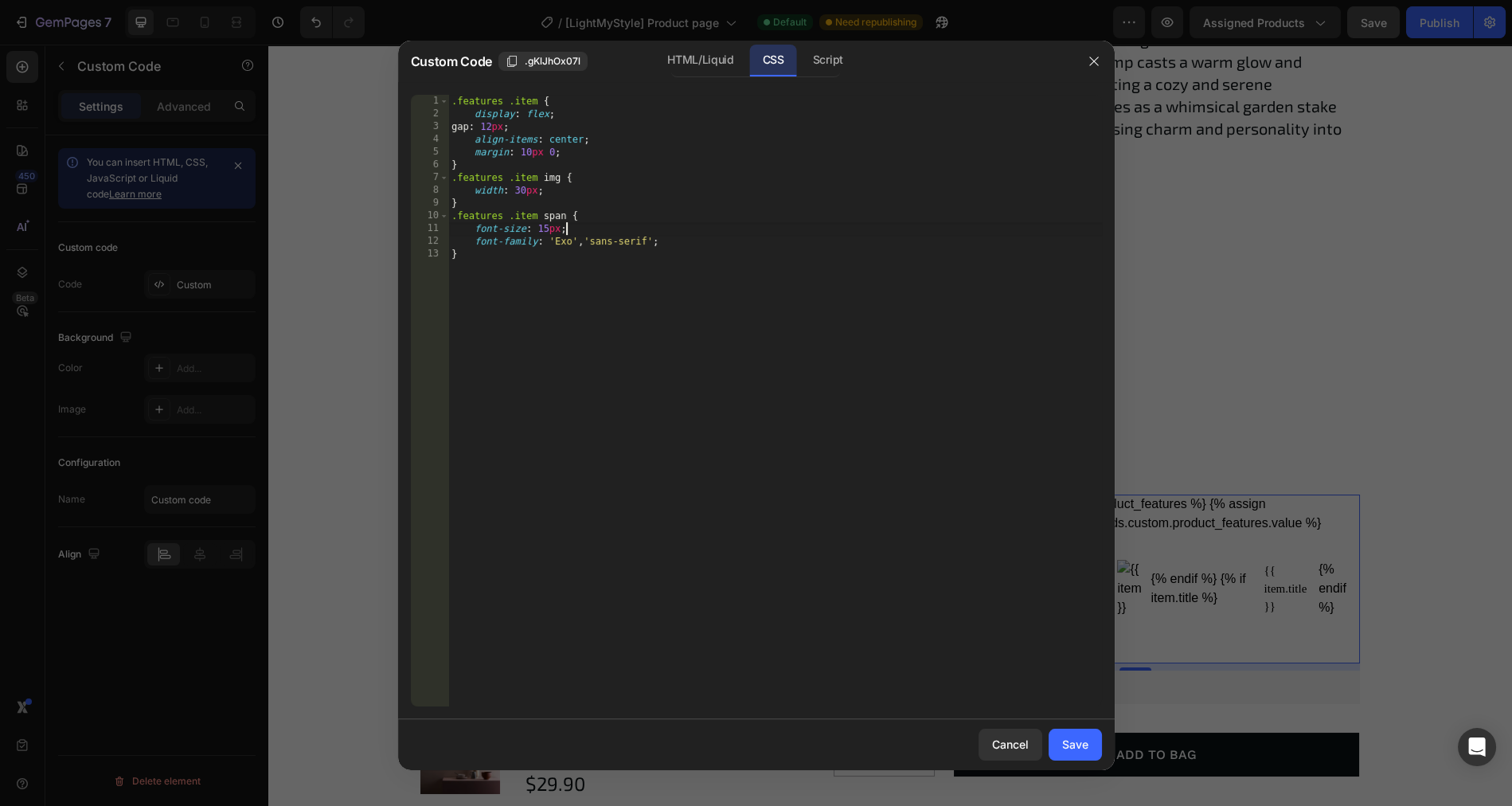
click at [569, 230] on div ".features .item { display : flex ; gap : 12 px ; align-items : center ; margin …" at bounding box center [775, 413] width 654 height 638
click at [570, 234] on div ".features .item { display : flex ; gap : 12 px ; align-items : center ; margin …" at bounding box center [775, 413] width 654 height 638
click at [574, 239] on div ".features .item { display : flex ; gap : 12 px ; align-items : center ; margin …" at bounding box center [775, 413] width 654 height 638
click at [748, 340] on div ".features .item { display : flex ; gap : 12 px ; align-items : center ; margin …" at bounding box center [775, 413] width 654 height 638
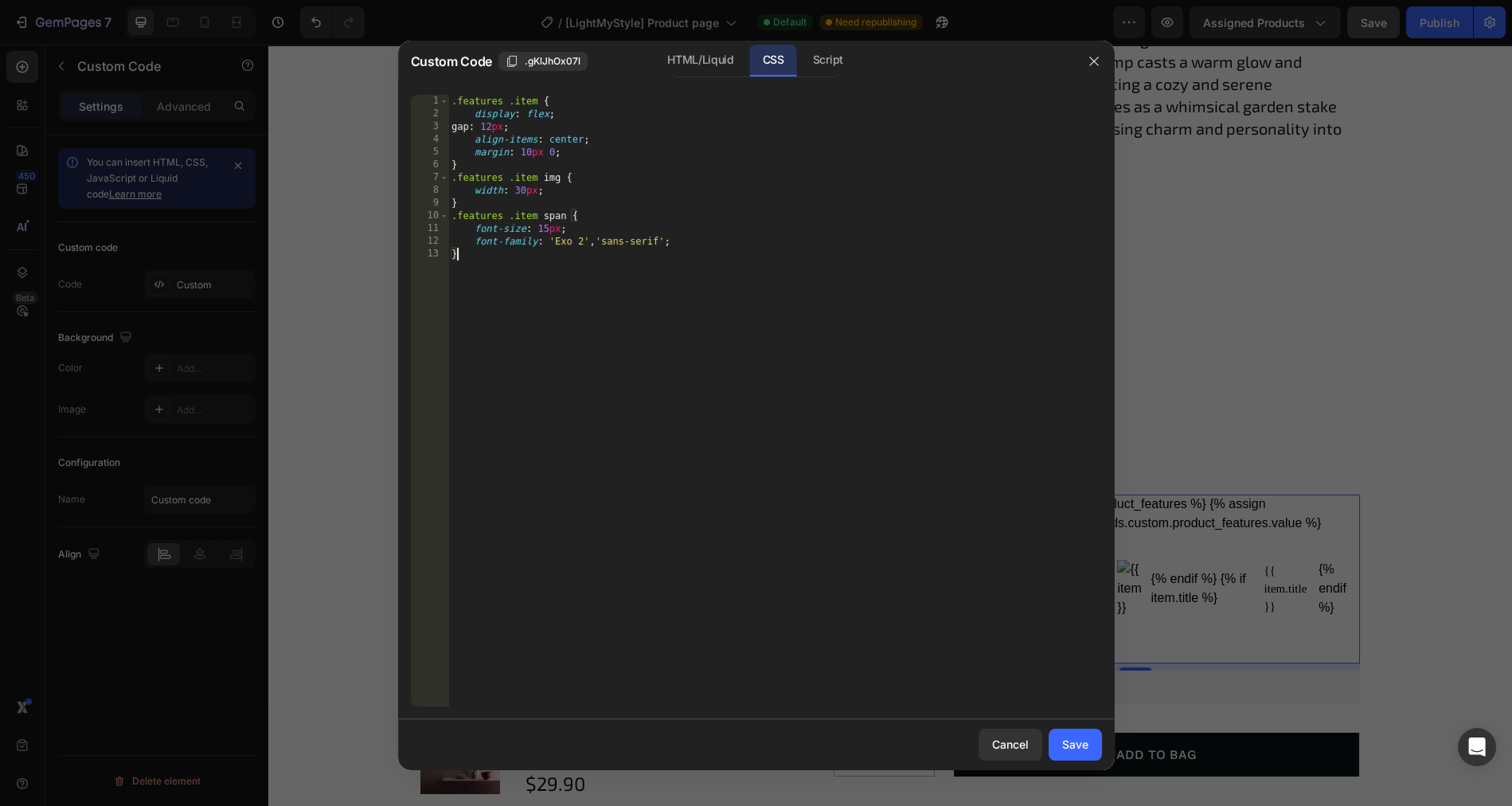
scroll to position [0, 0]
type textarea "}"
click at [1069, 747] on div "Save" at bounding box center [1075, 744] width 26 height 16
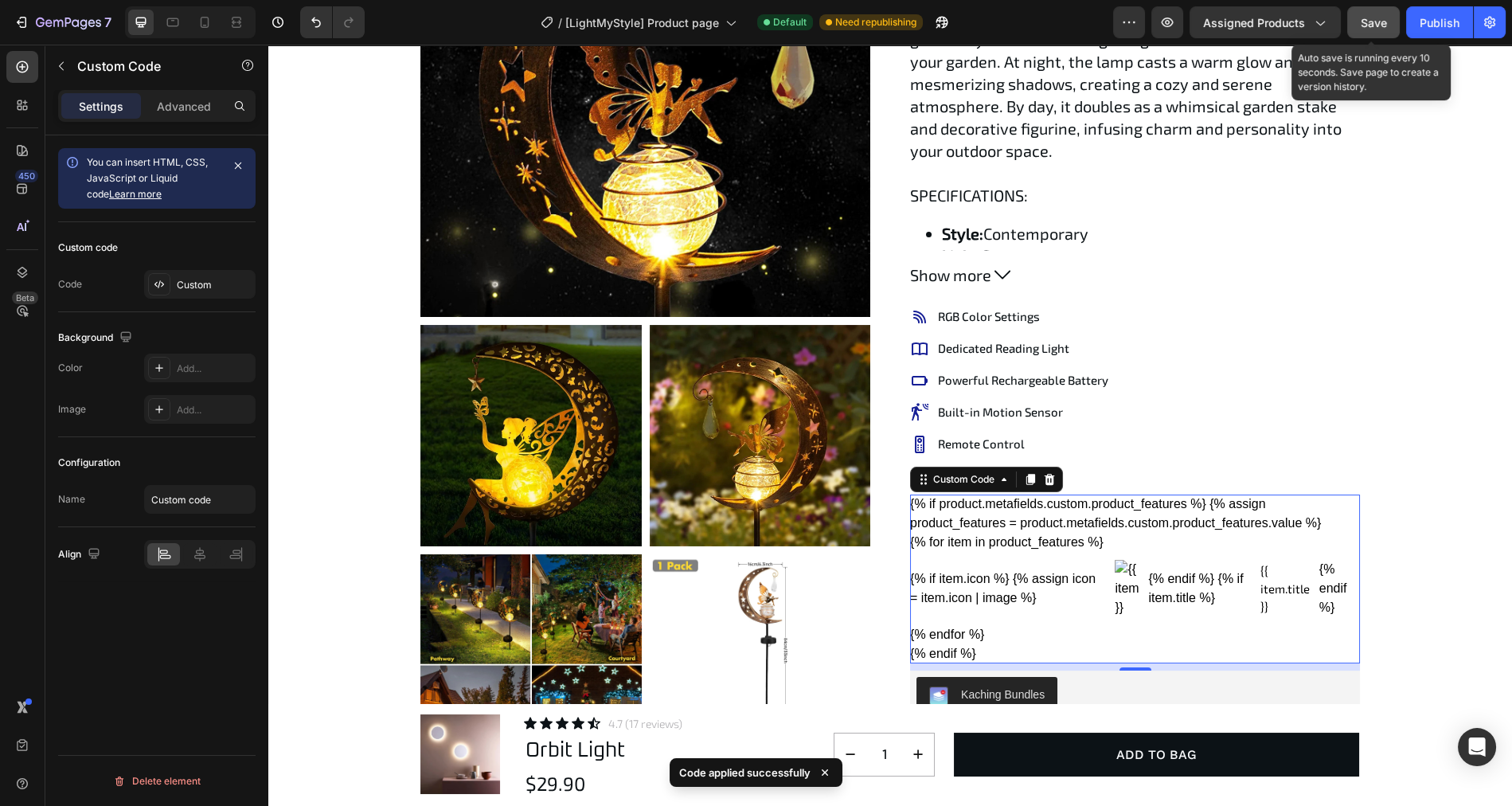
click at [1366, 31] on button "Save" at bounding box center [1374, 22] width 53 height 32
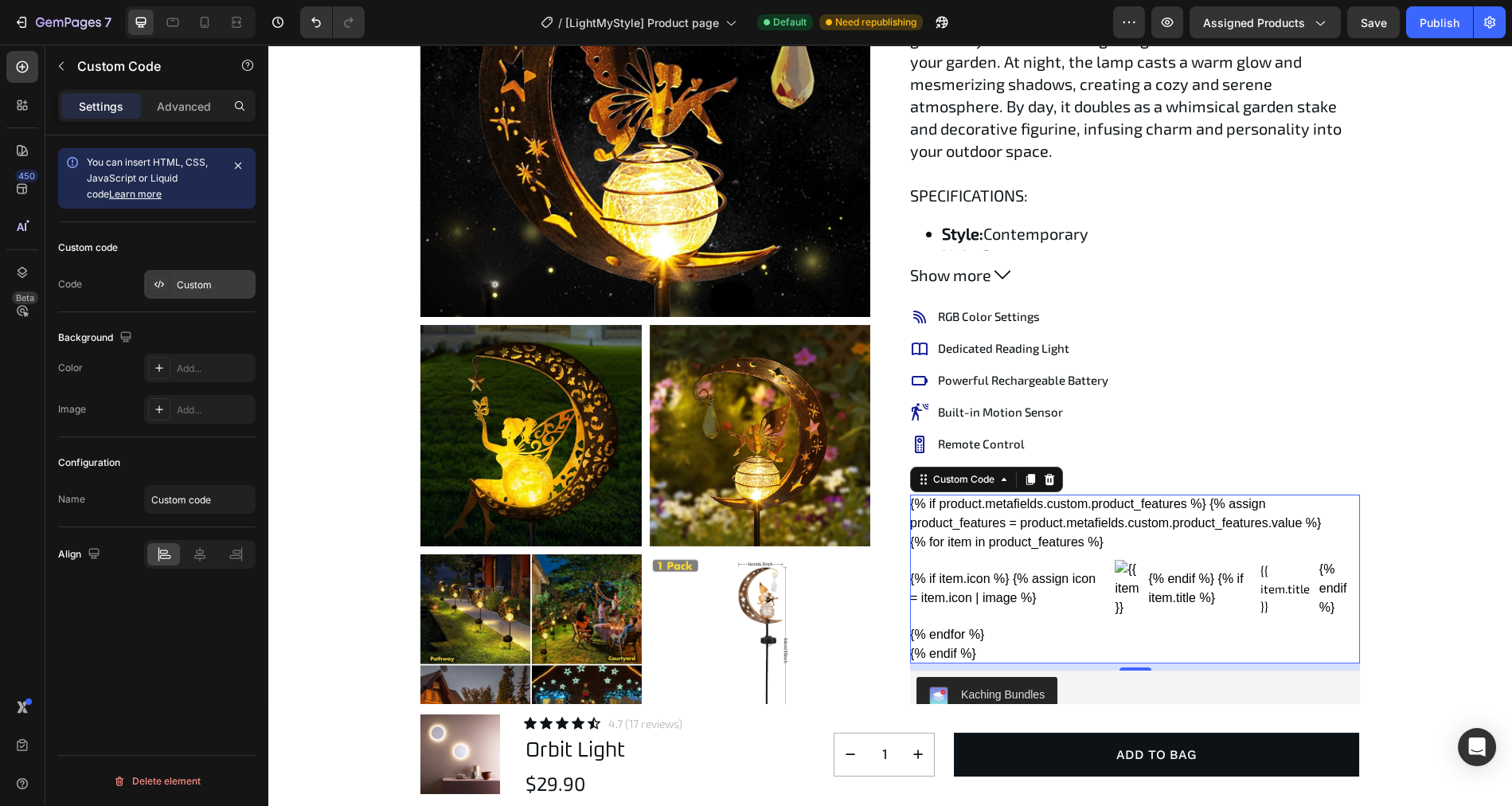
click at [212, 283] on div "Custom" at bounding box center [214, 285] width 75 height 15
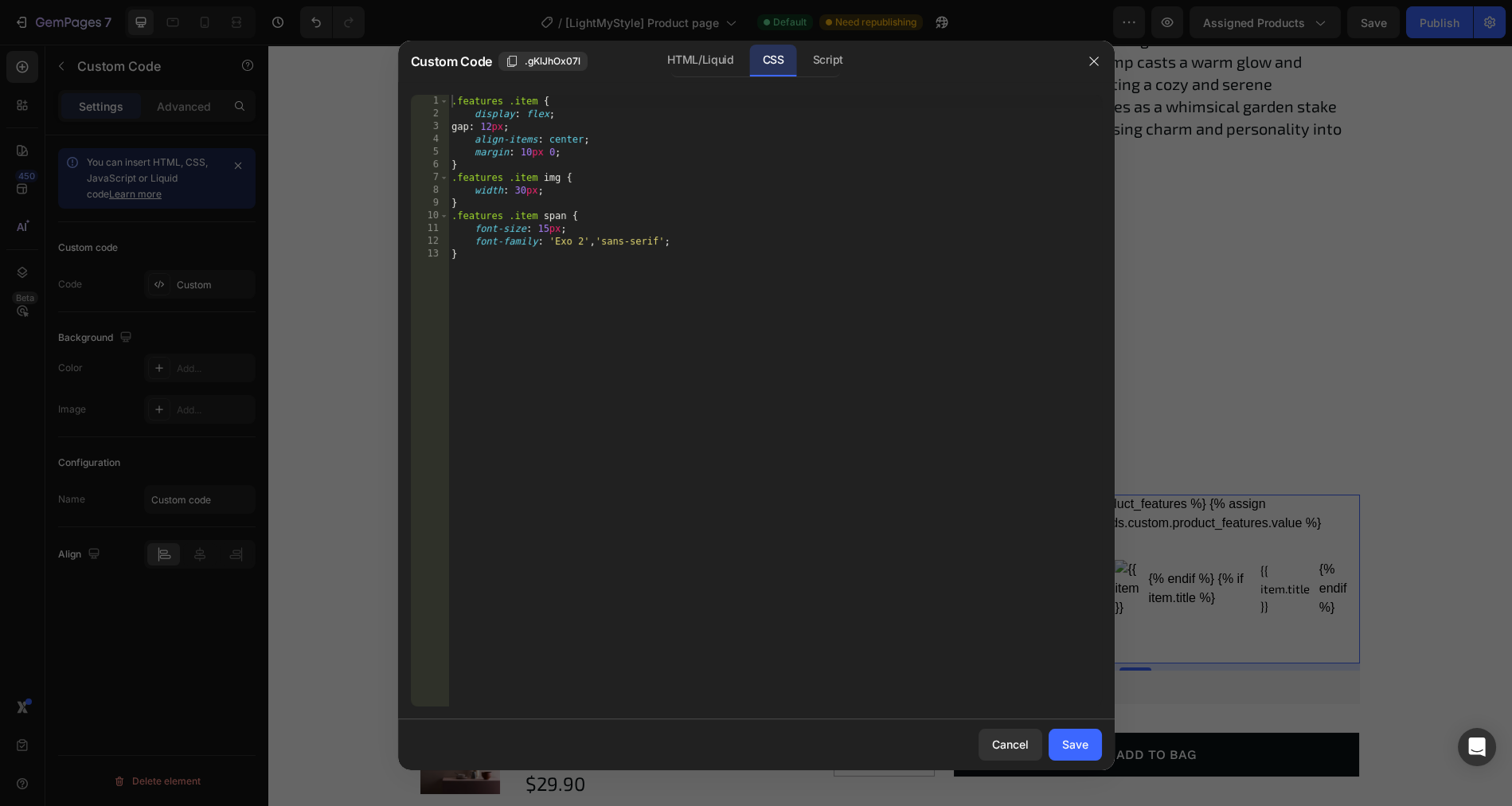
type textarea "font-family: 'Exo 2', 'sans-serif';"
click at [719, 239] on div ".features .item { display : flex ; gap : 12 px ; align-items : center ; margin …" at bounding box center [775, 413] width 654 height 638
click at [522, 188] on div ".features .item { display : flex ; gap : 12 px ; align-items : center ; margin …" at bounding box center [775, 413] width 654 height 638
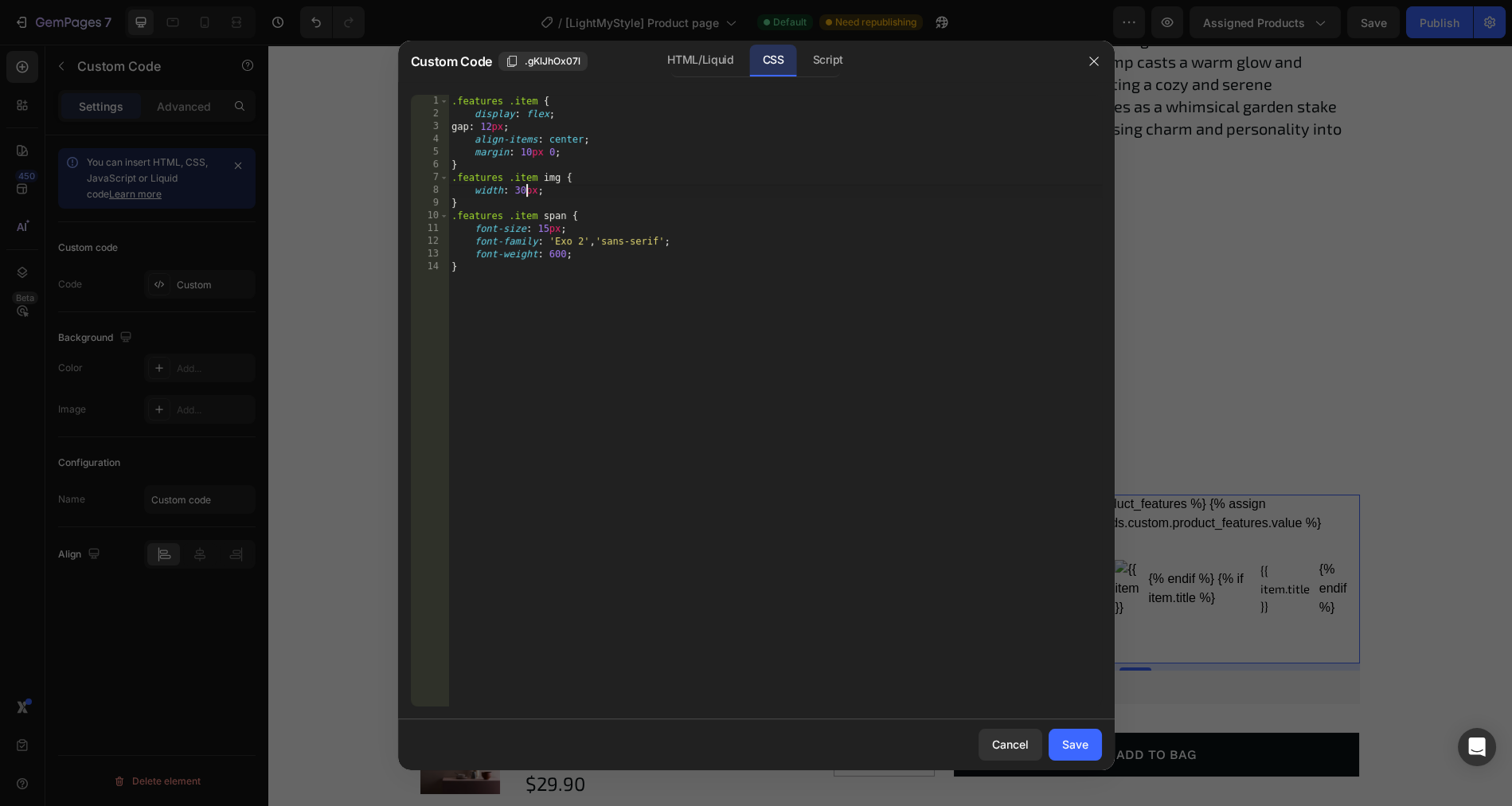
click at [527, 188] on div ".features .item { display : flex ; gap : 12 px ; align-items : center ; margin …" at bounding box center [775, 413] width 654 height 638
type textarea "width: 15px;"
click at [1071, 747] on div "Save" at bounding box center [1075, 744] width 26 height 16
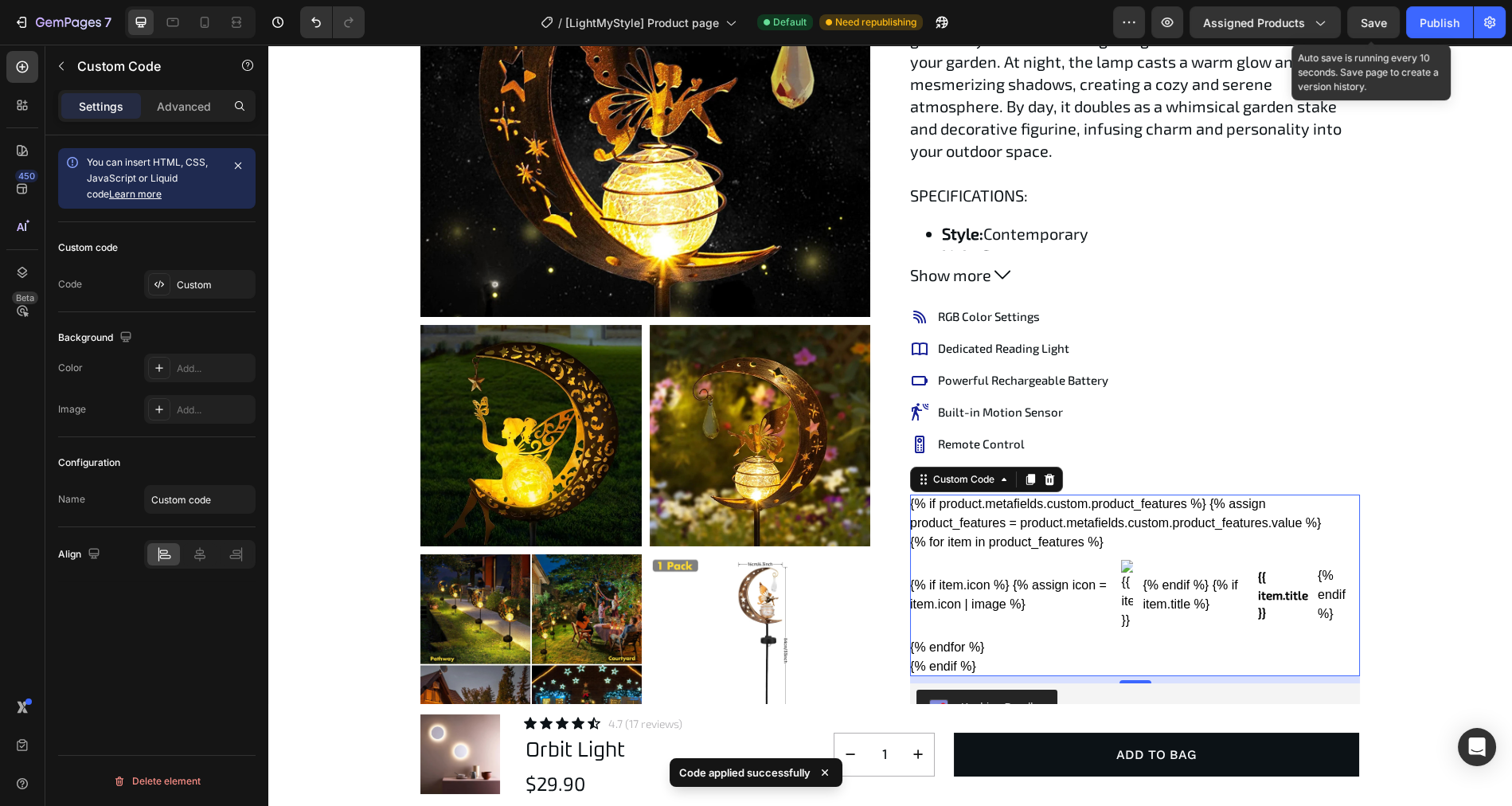
click at [1378, 18] on span "Save" at bounding box center [1374, 22] width 26 height 14
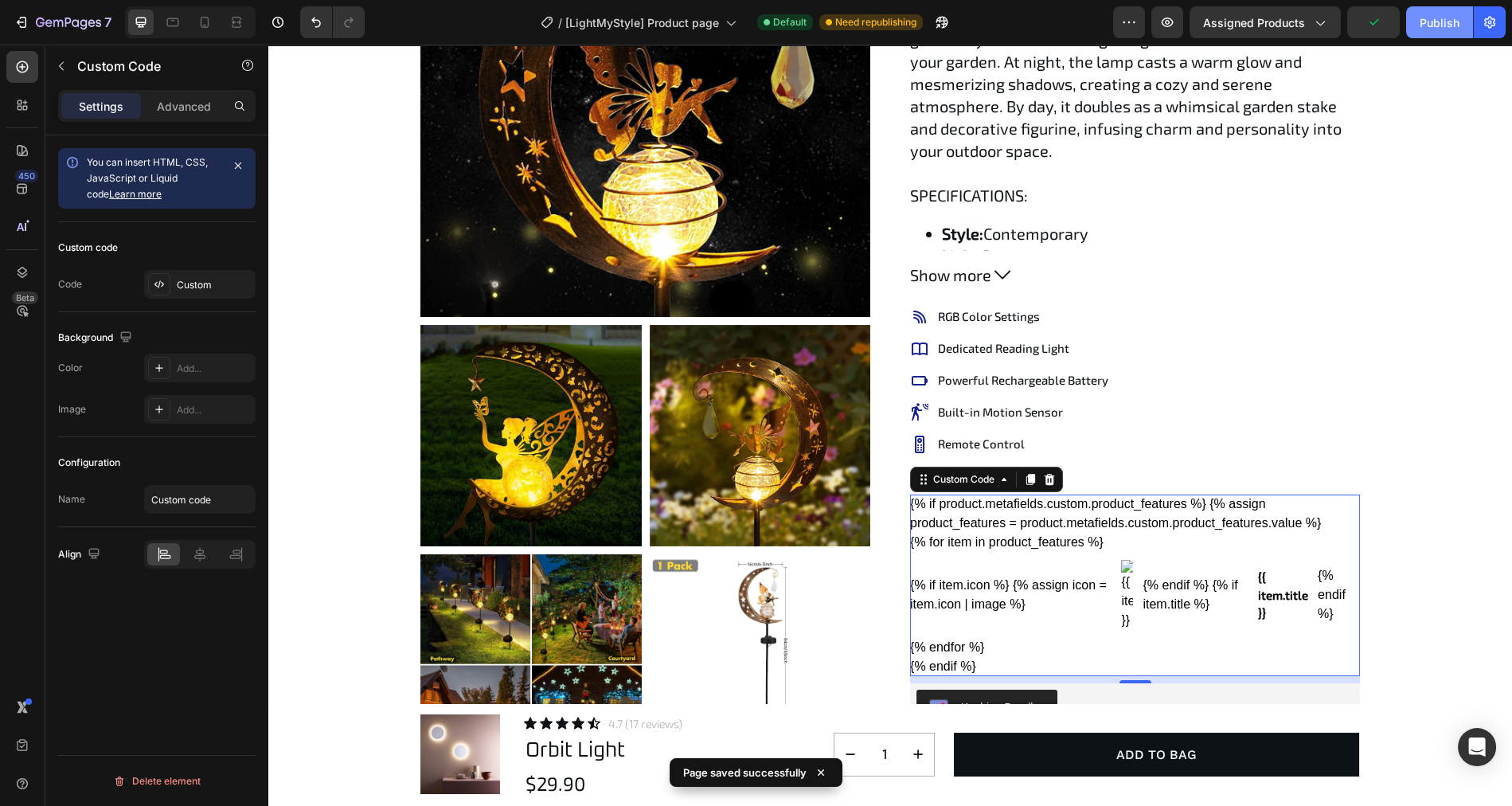
click at [1437, 24] on div "Publish" at bounding box center [1439, 23] width 40 height 16
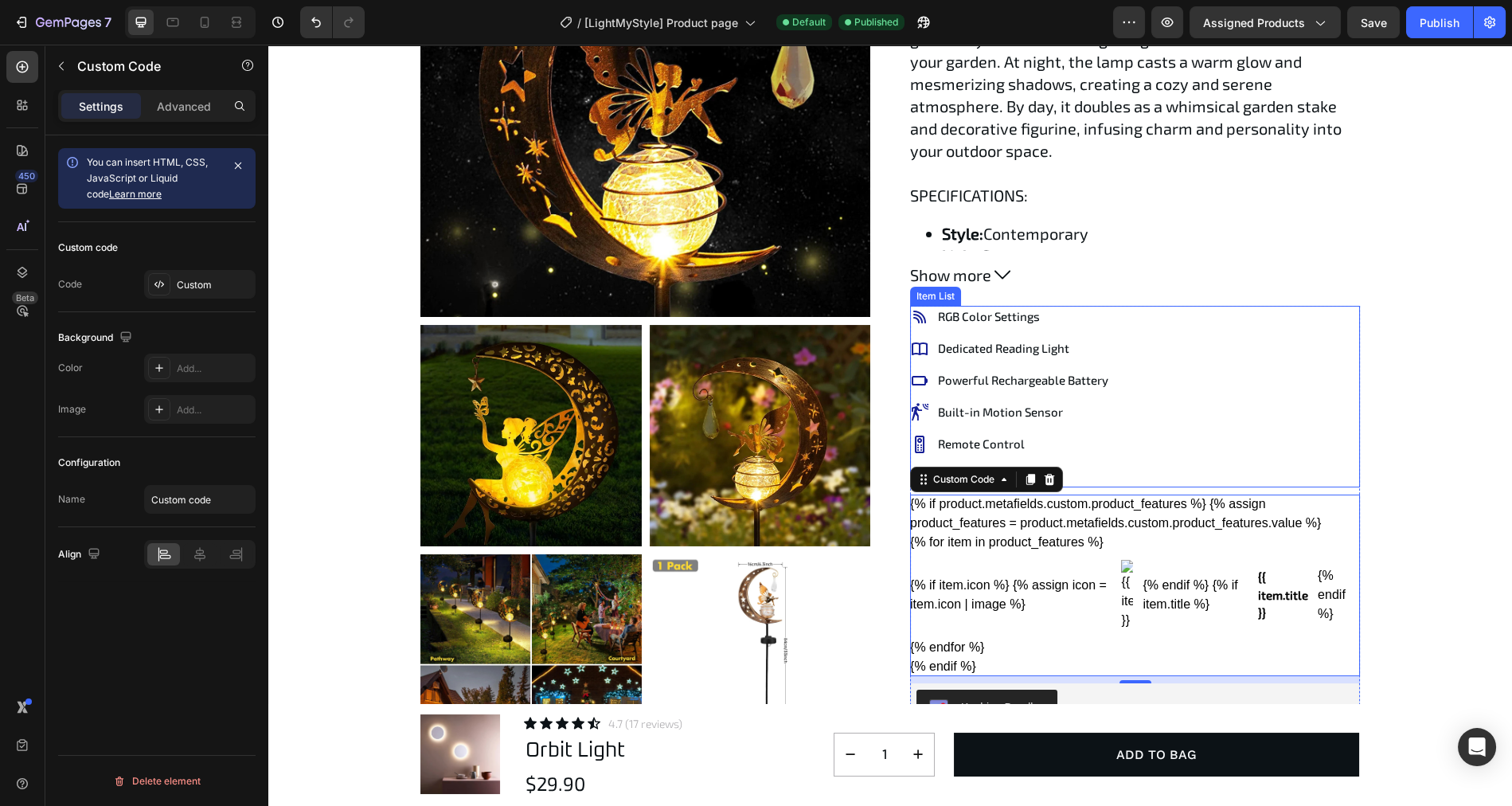
click at [1003, 346] on p "Dedicated Reading Light" at bounding box center [1022, 348] width 170 height 17
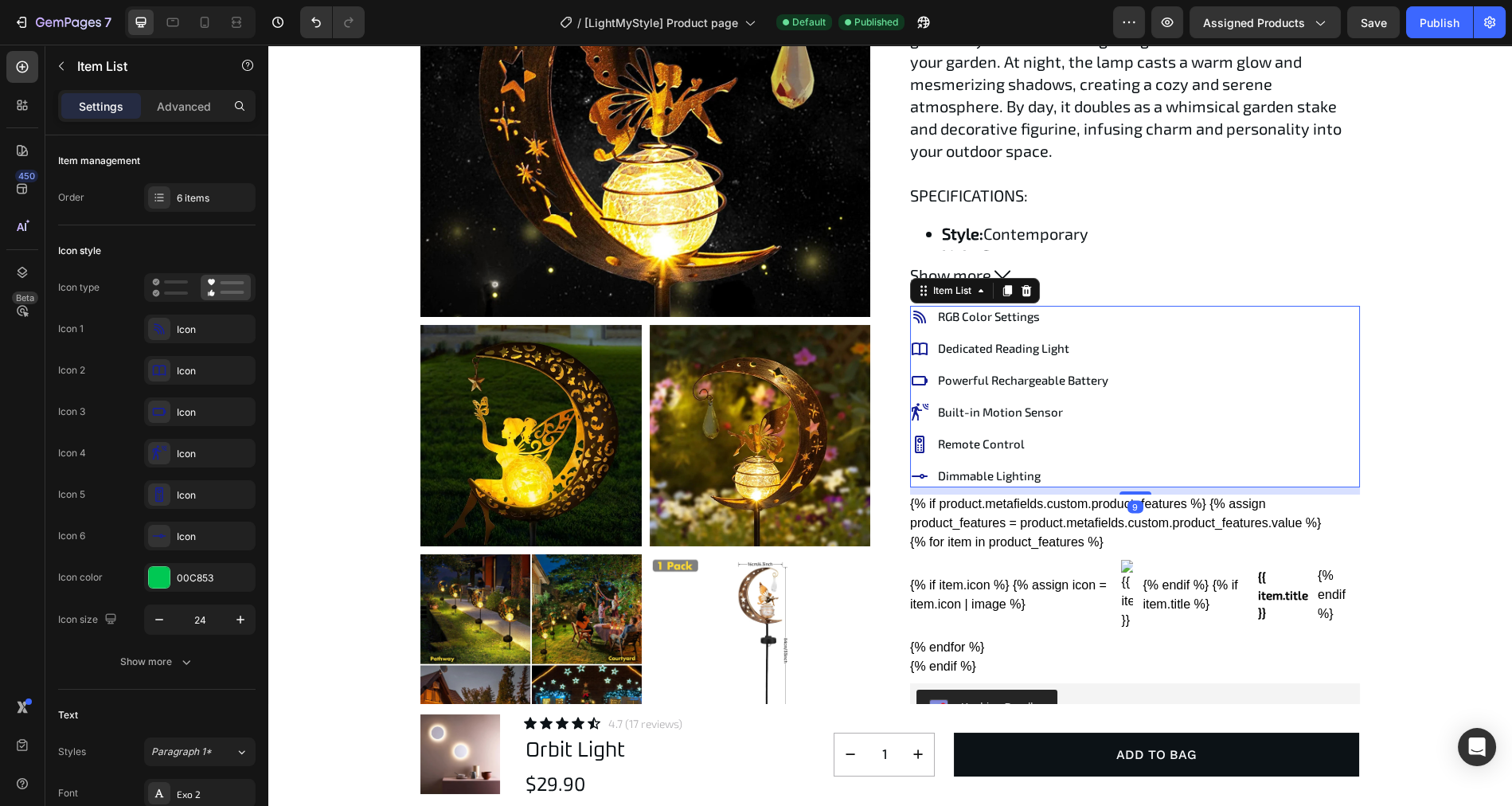
click at [1003, 346] on p "Dedicated Reading Light" at bounding box center [1022, 348] width 170 height 17
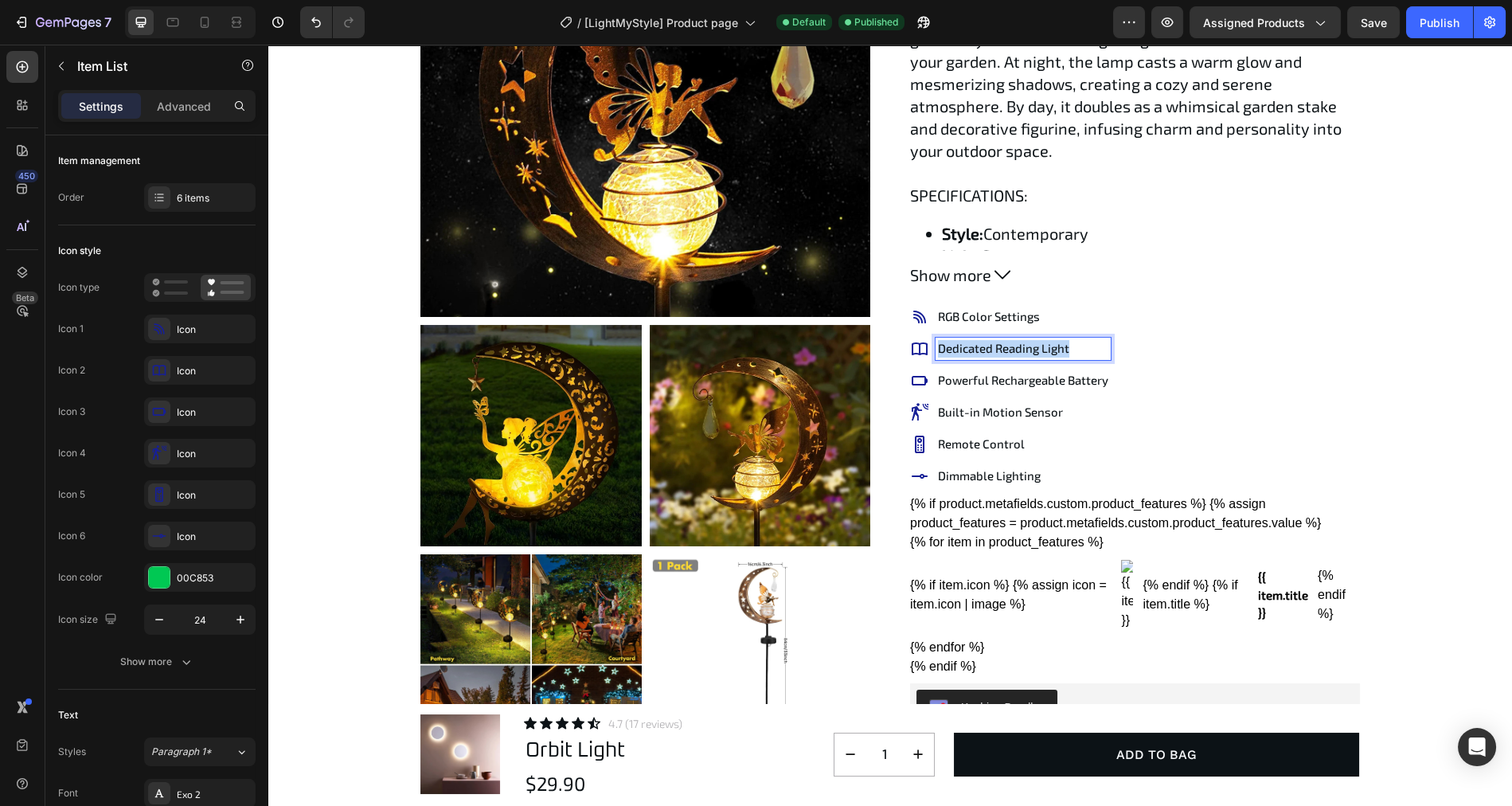
click at [1003, 346] on p "Dedicated Reading Light" at bounding box center [1022, 348] width 170 height 17
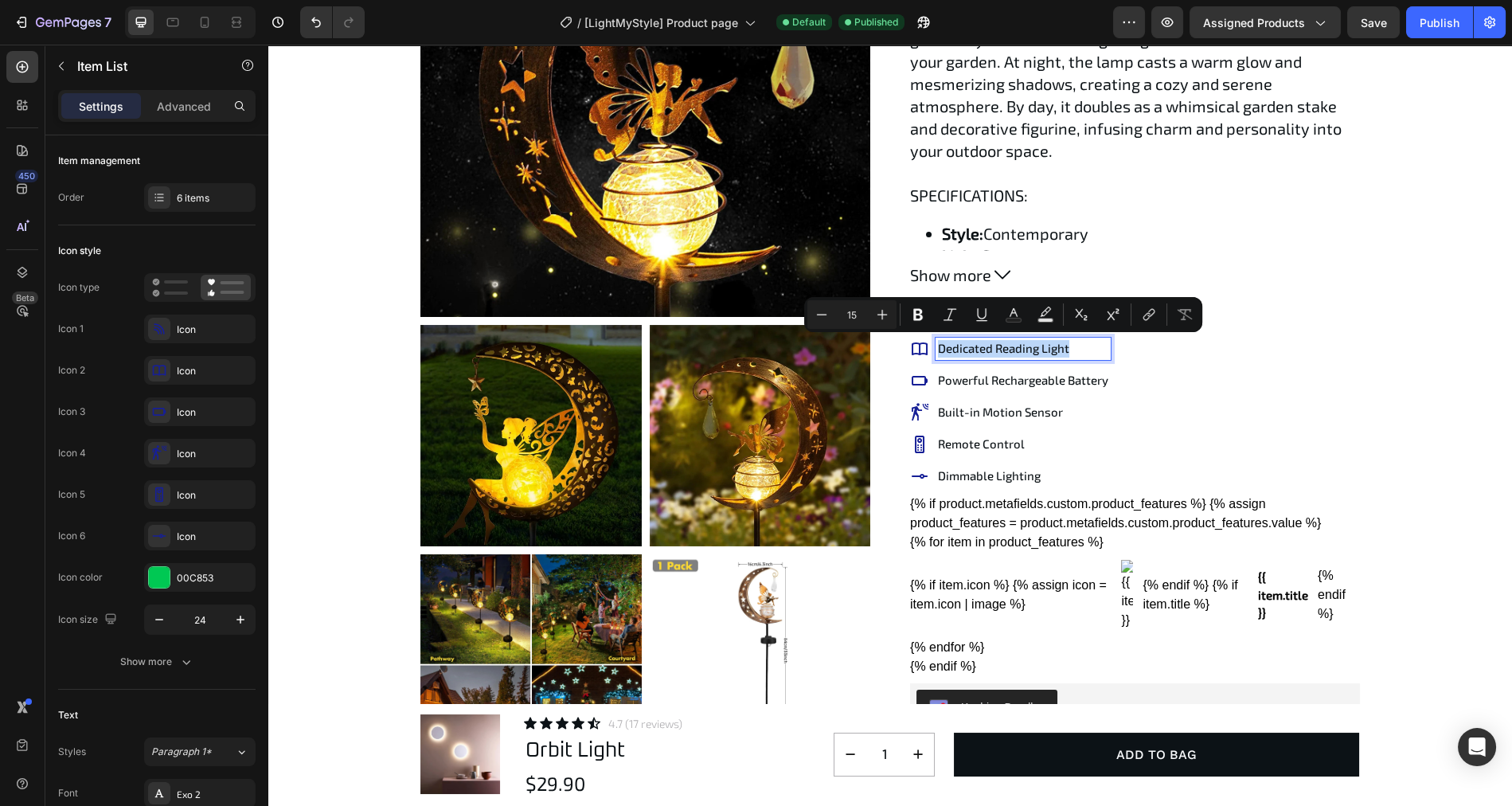
copy p "Dedicated Reading Light"
click at [972, 378] on p "Powerful Rechargeable Battery" at bounding box center [1022, 380] width 170 height 17
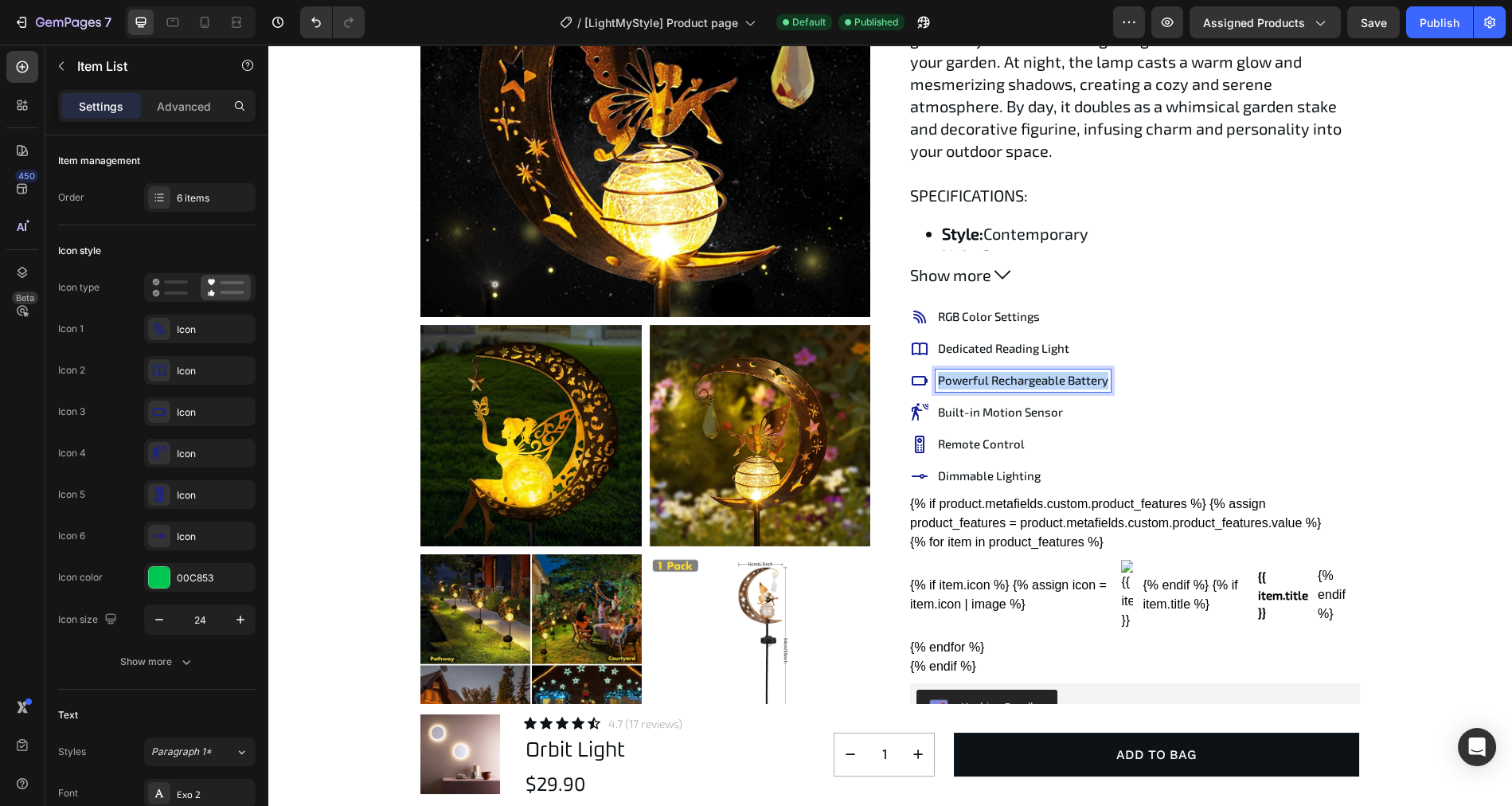
click at [972, 378] on p "Powerful Rechargeable Battery" at bounding box center [1022, 380] width 170 height 17
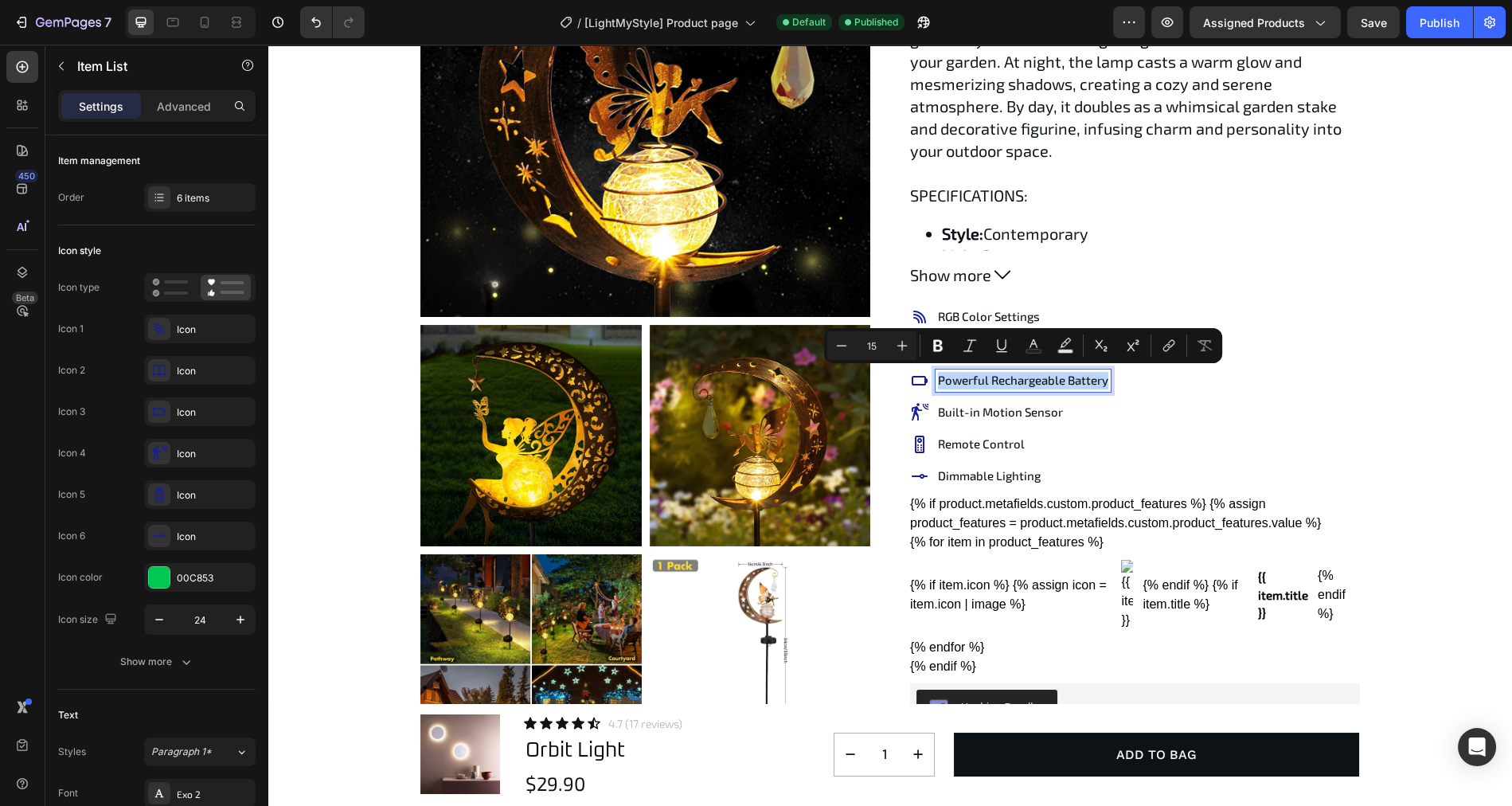
copy p "Powerful Rechargeable Battery"
click at [1007, 407] on p "Built-in Motion Sensor" at bounding box center [1022, 412] width 170 height 17
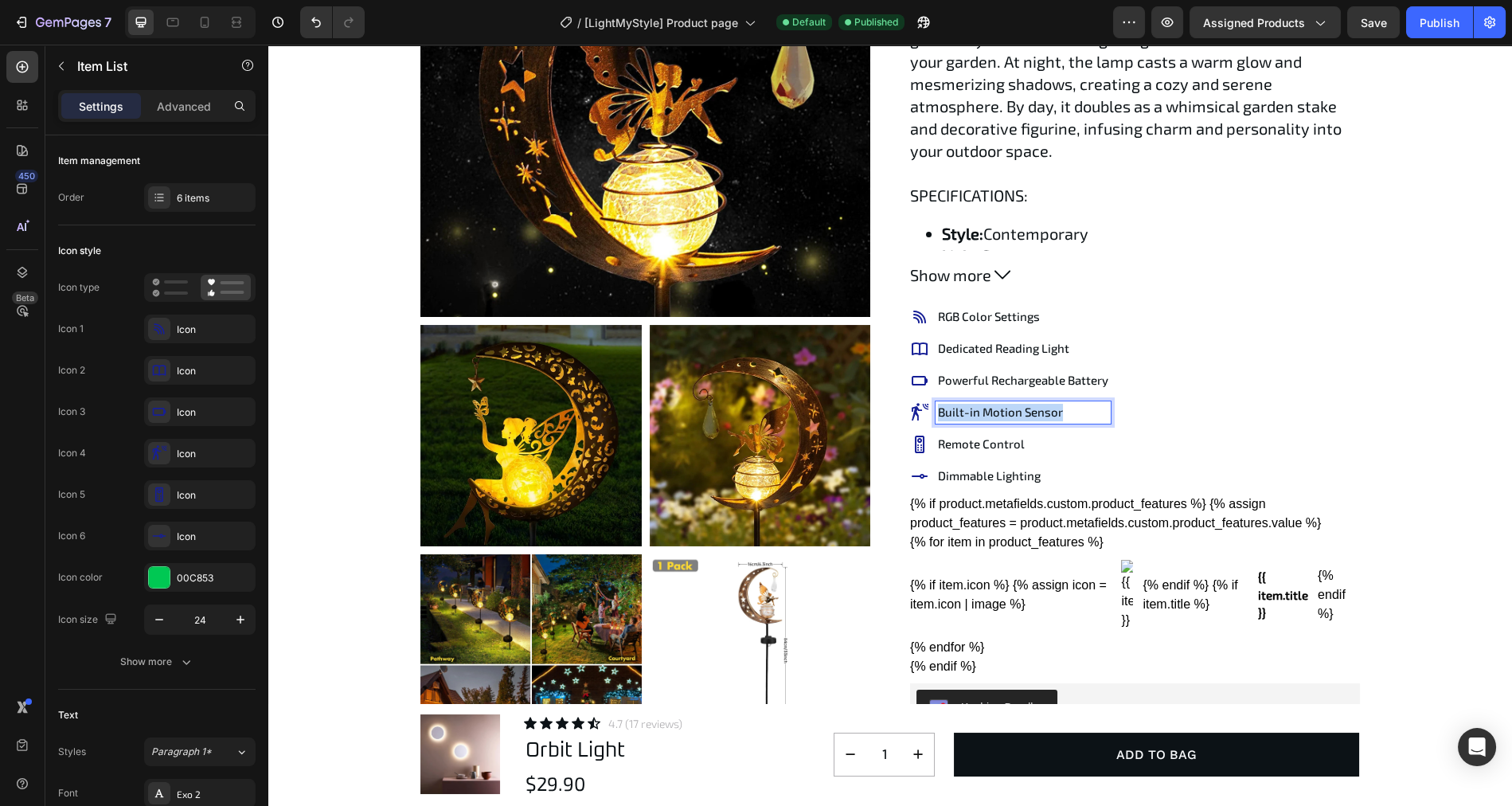
click at [1007, 407] on p "Built-in Motion Sensor" at bounding box center [1022, 412] width 170 height 17
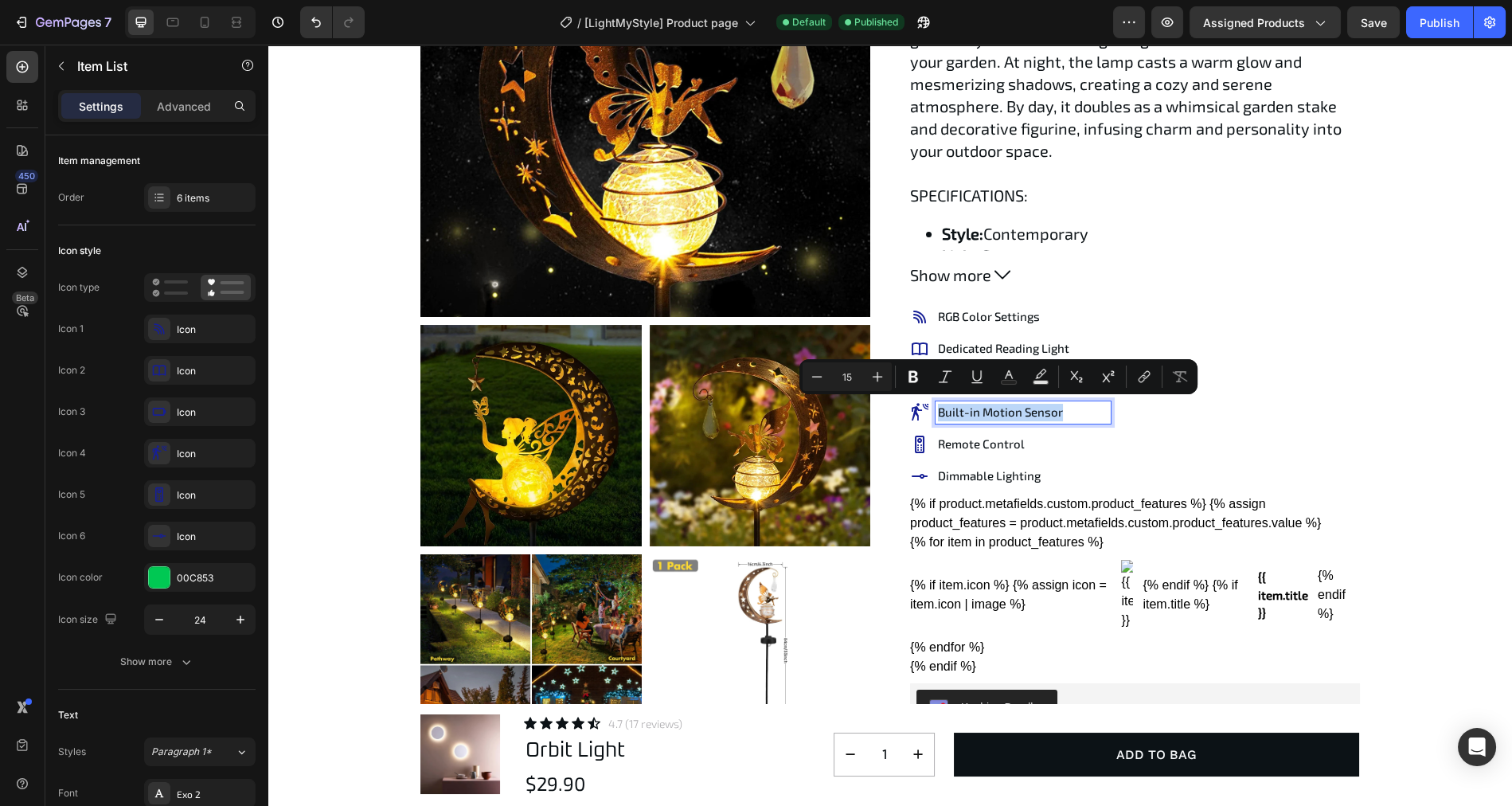
copy p "Built-in Motion Sensor"
click at [966, 436] on p "Remote Control" at bounding box center [1022, 444] width 170 height 17
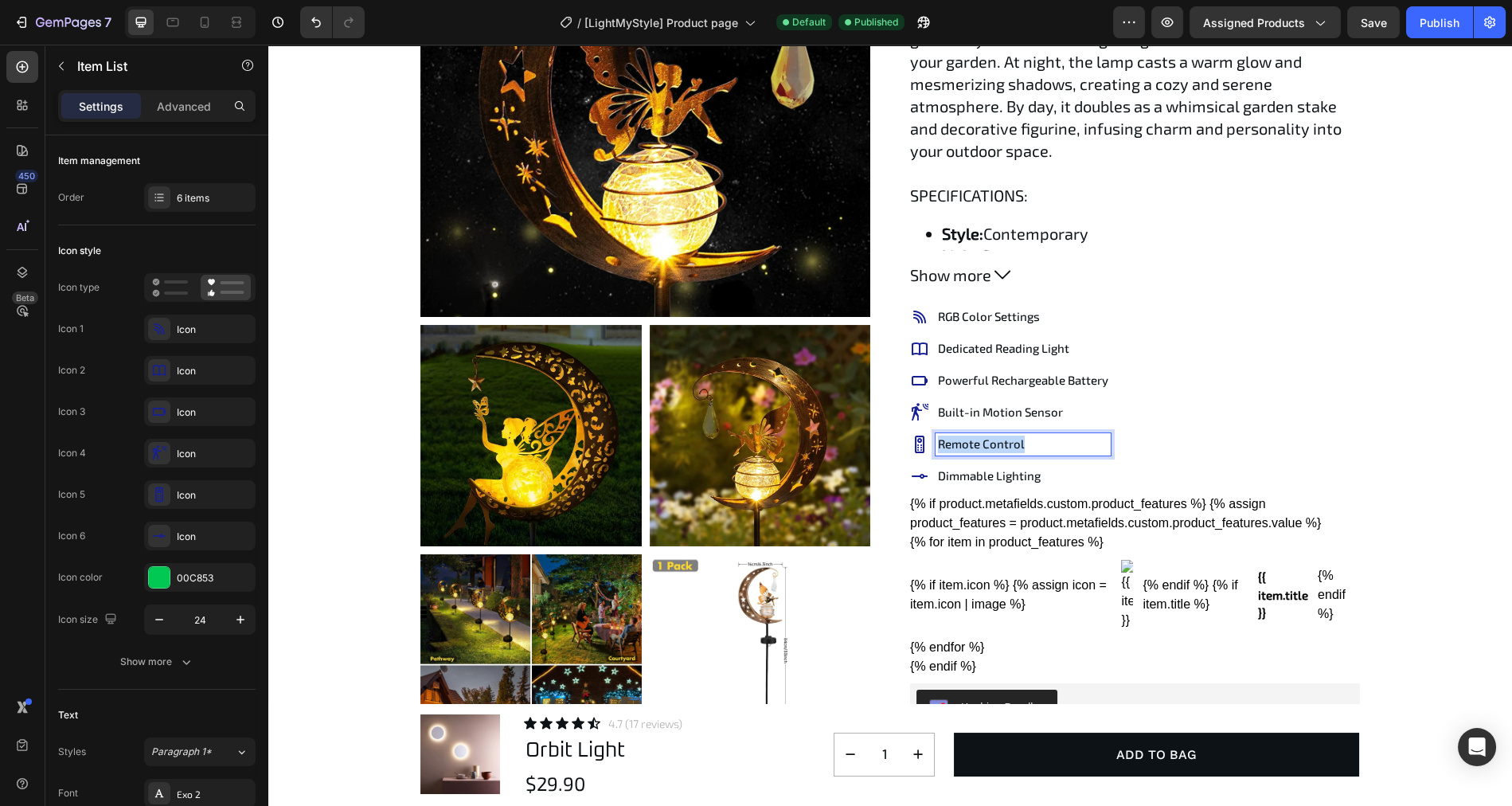
click at [966, 436] on p "Remote Control" at bounding box center [1022, 444] width 170 height 17
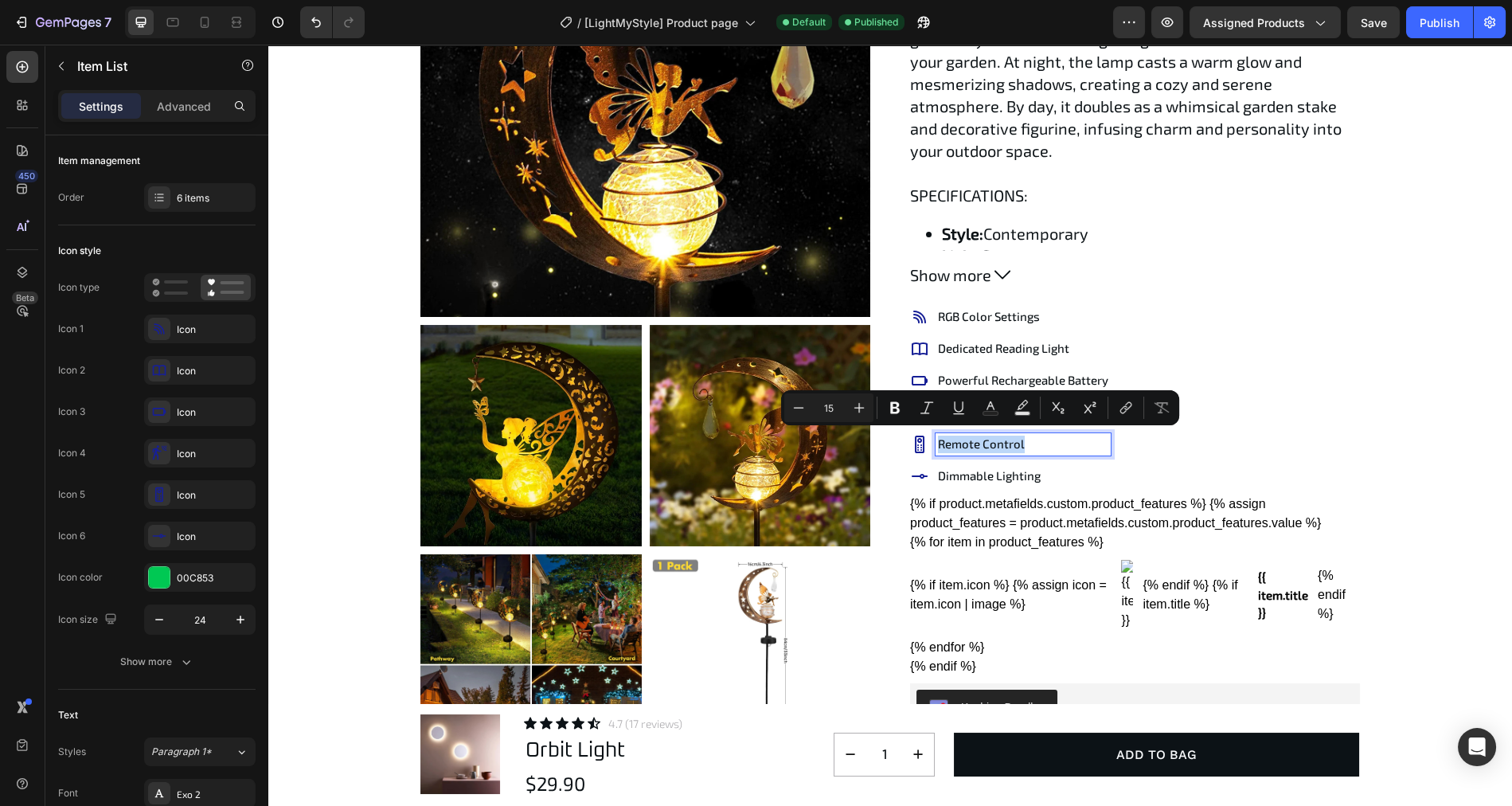
copy p "Remote Control"
click at [986, 471] on p "Dimmable Lighting" at bounding box center [1022, 475] width 170 height 17
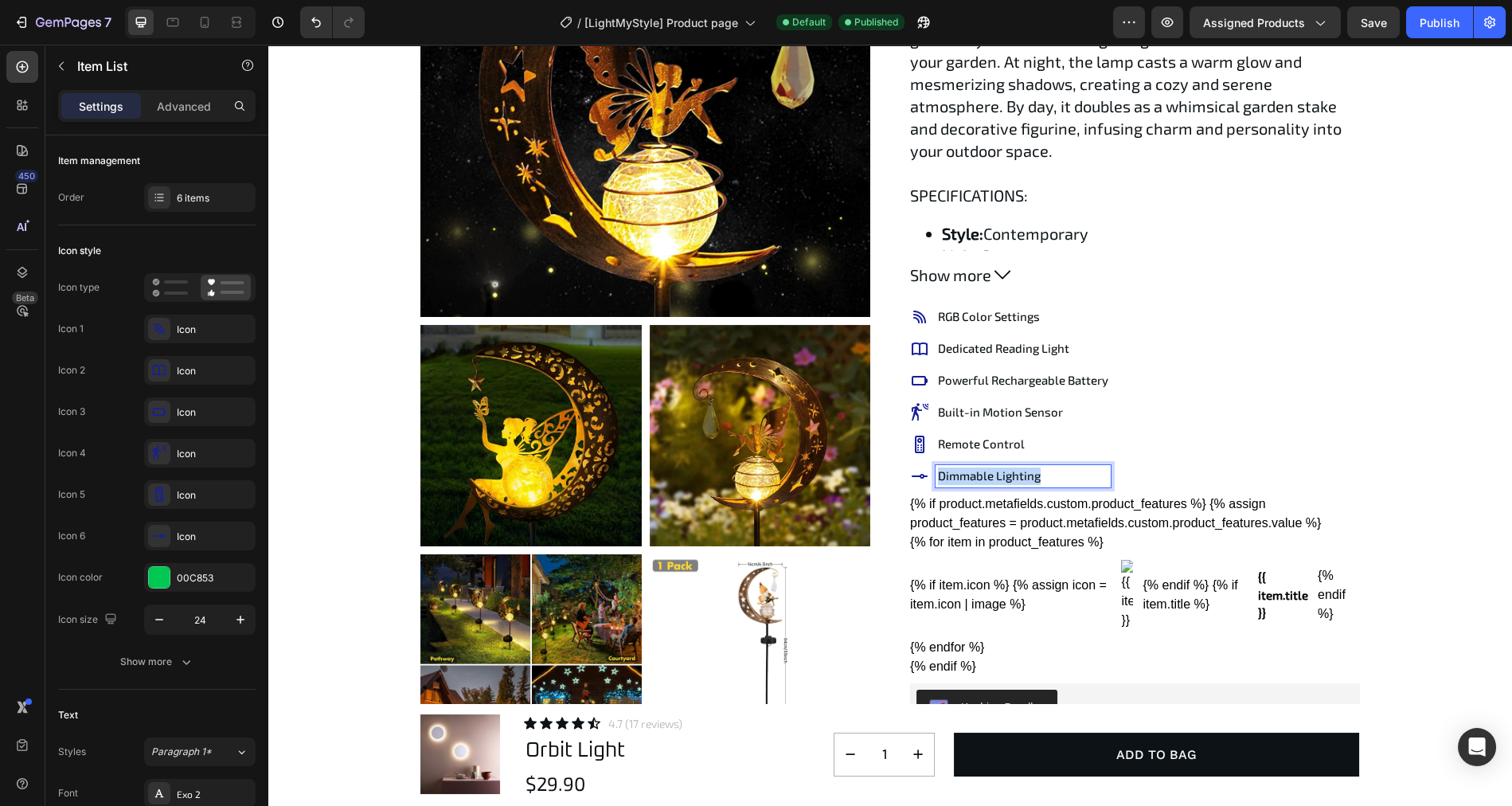
click at [986, 471] on p "Dimmable Lighting" at bounding box center [1022, 475] width 170 height 17
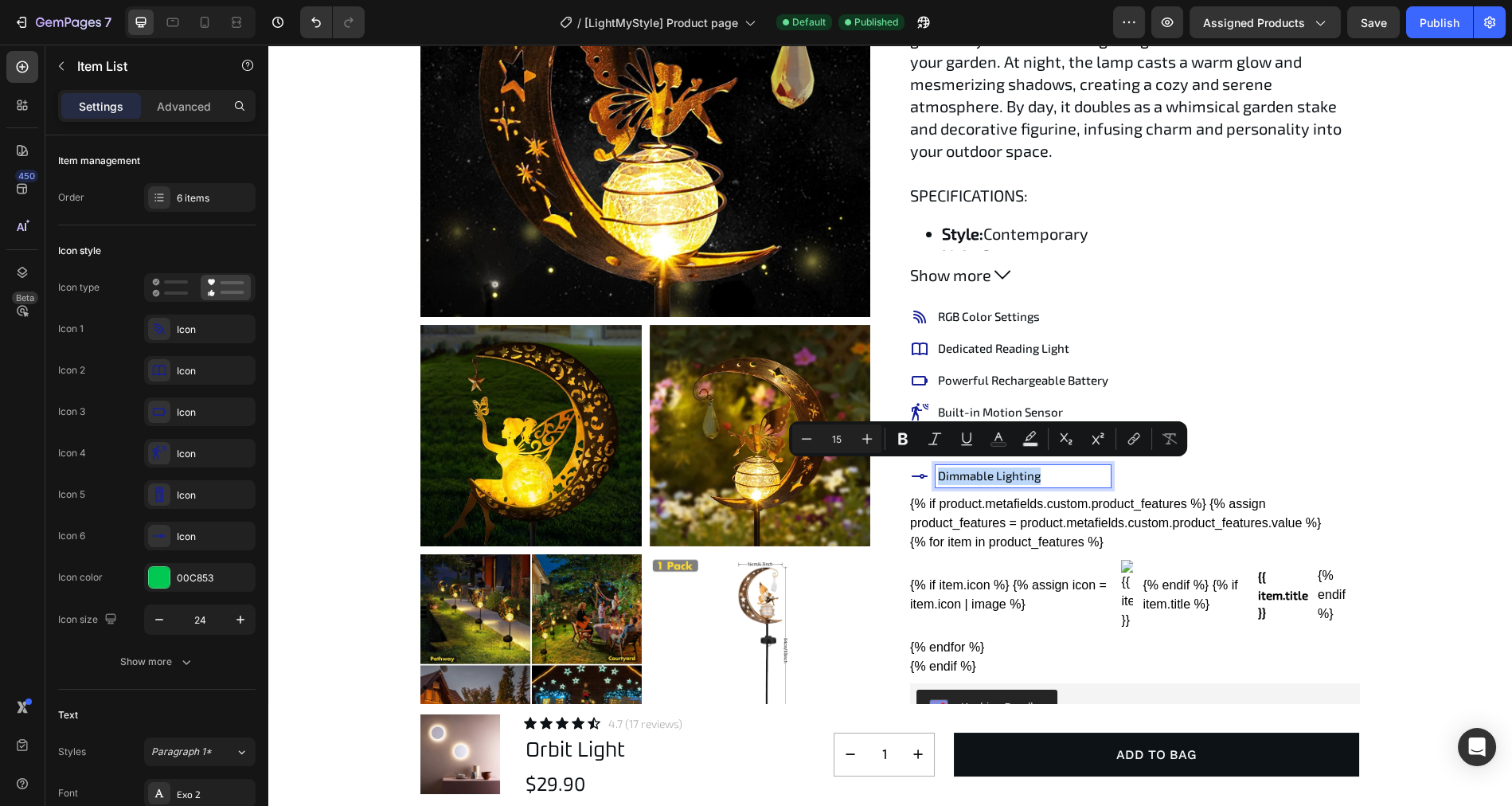
copy p "Dimmable Lighting"
click at [1147, 309] on div "RGB Color Settings Dedicated Reading Light Powerful Rechargeable Battery Built-…" at bounding box center [1135, 396] width 450 height 181
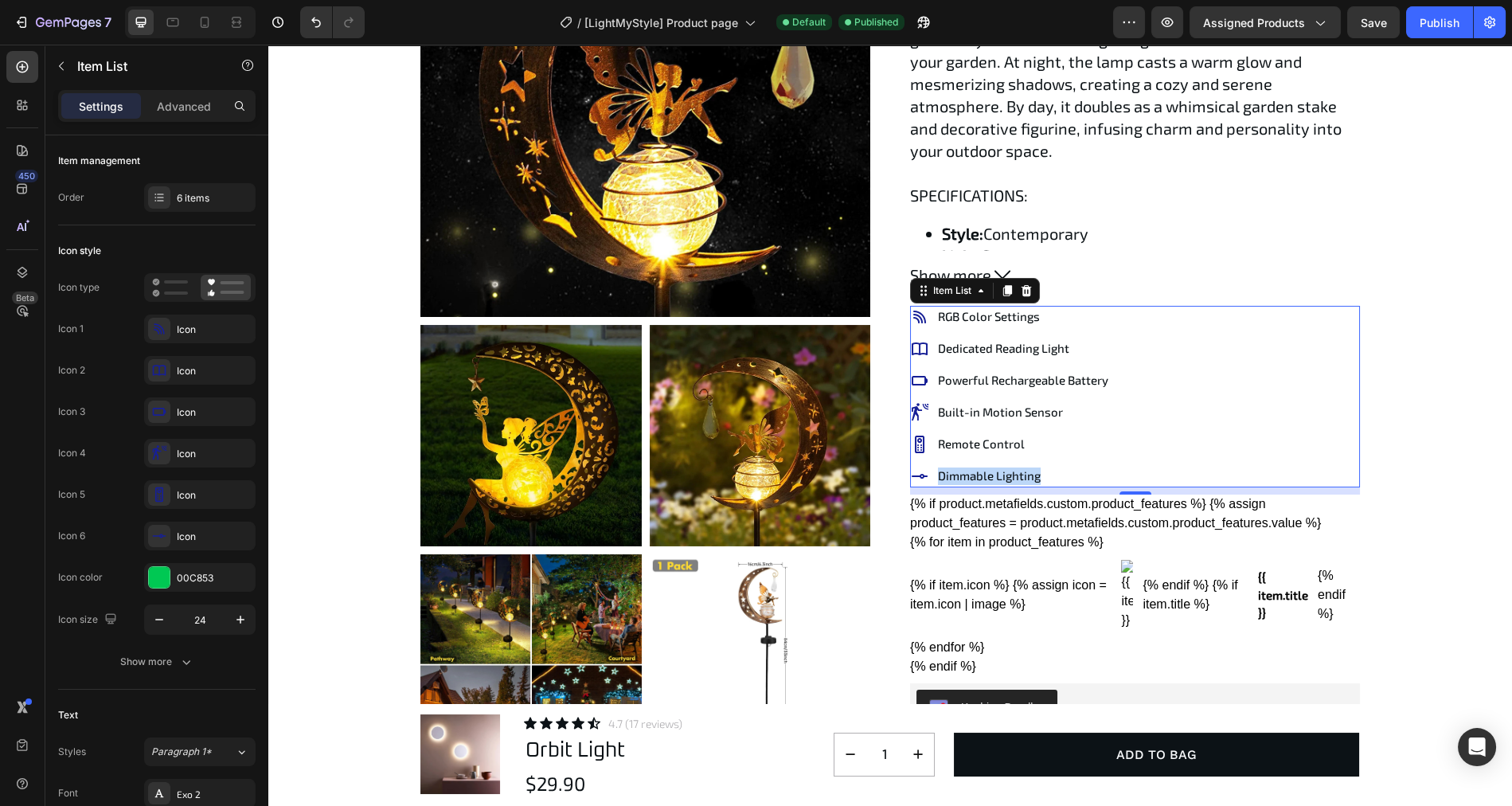
click at [1167, 316] on div "RGB Color Settings Dedicated Reading Light Powerful Rechargeable Battery Built-…" at bounding box center [1135, 396] width 450 height 181
click at [1030, 289] on icon at bounding box center [1026, 291] width 10 height 11
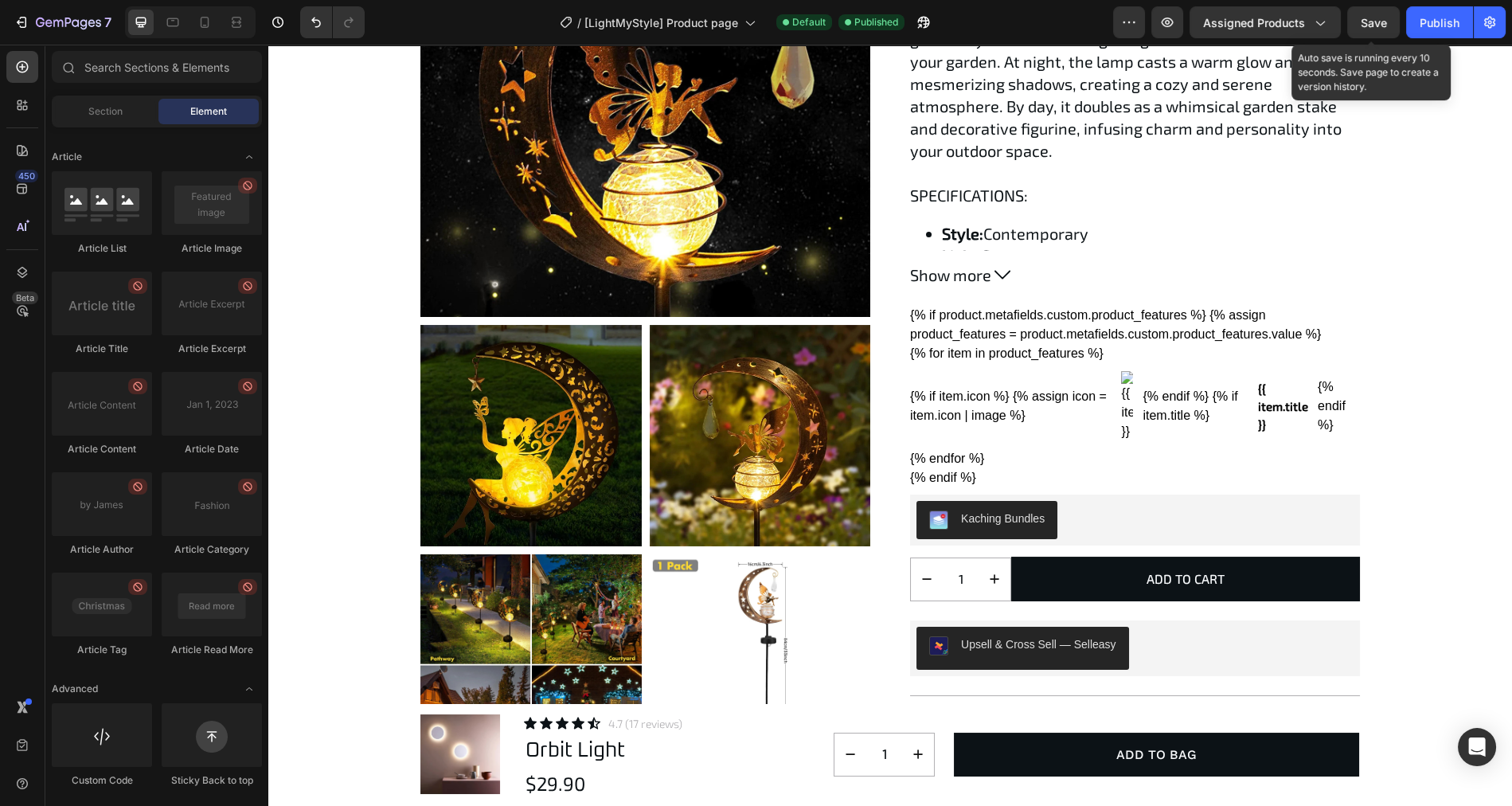
click at [1380, 23] on span "Save" at bounding box center [1374, 22] width 26 height 14
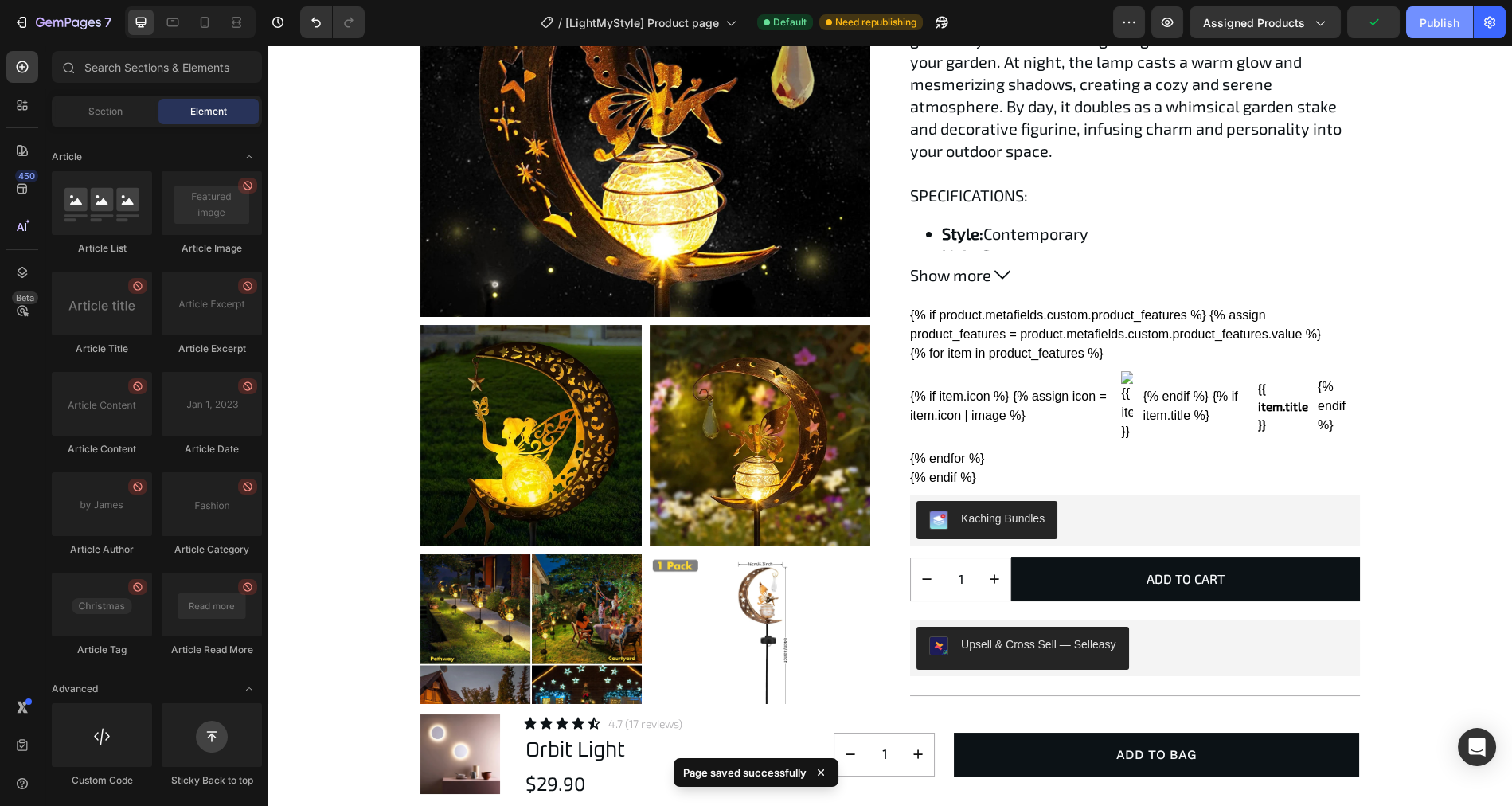
click at [1426, 25] on div "Publish" at bounding box center [1439, 23] width 40 height 16
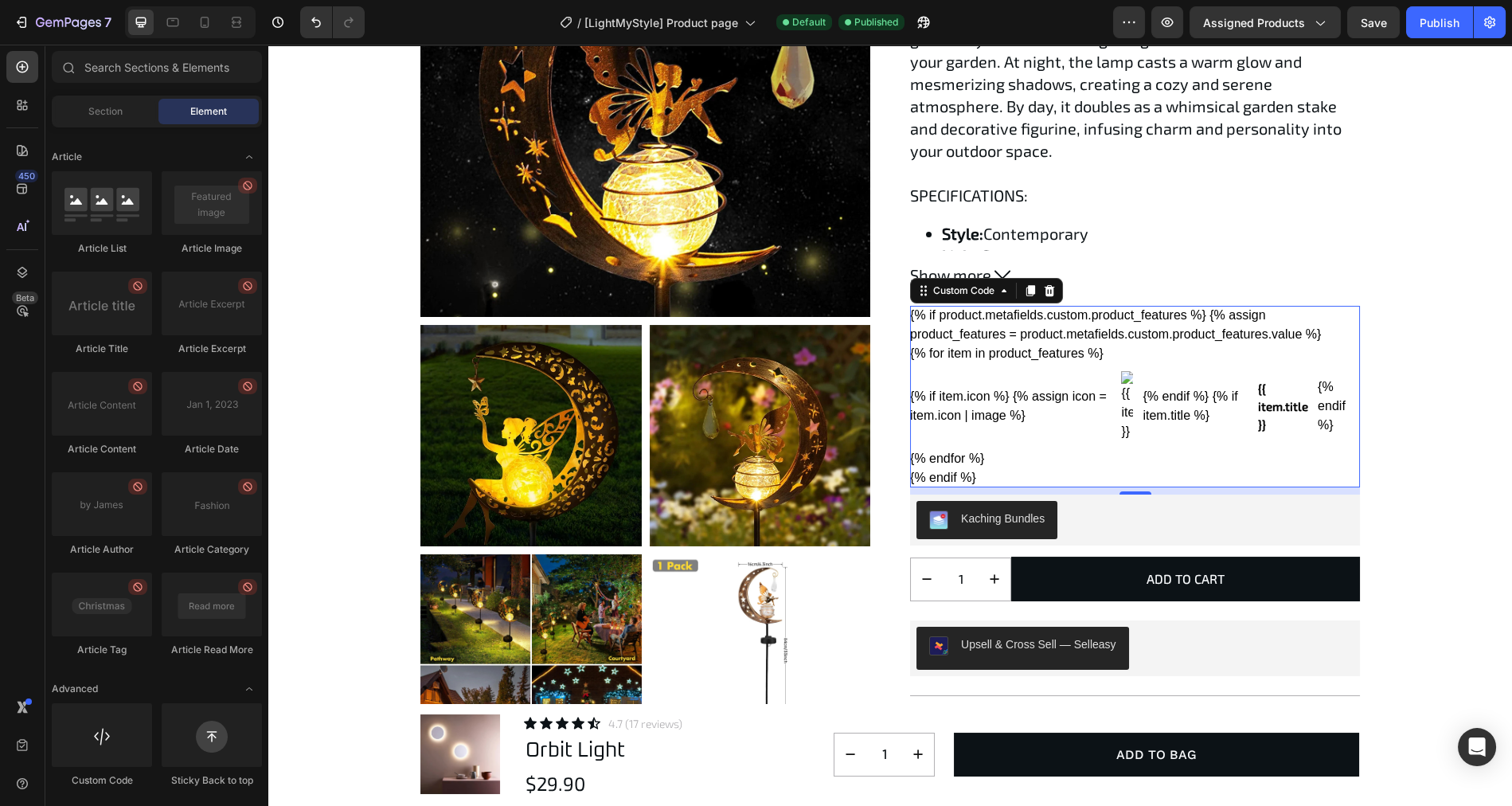
click at [1067, 334] on div "{% if product.metafields.custom.product_features %} {% assign product_features …" at bounding box center [1135, 396] width 450 height 181
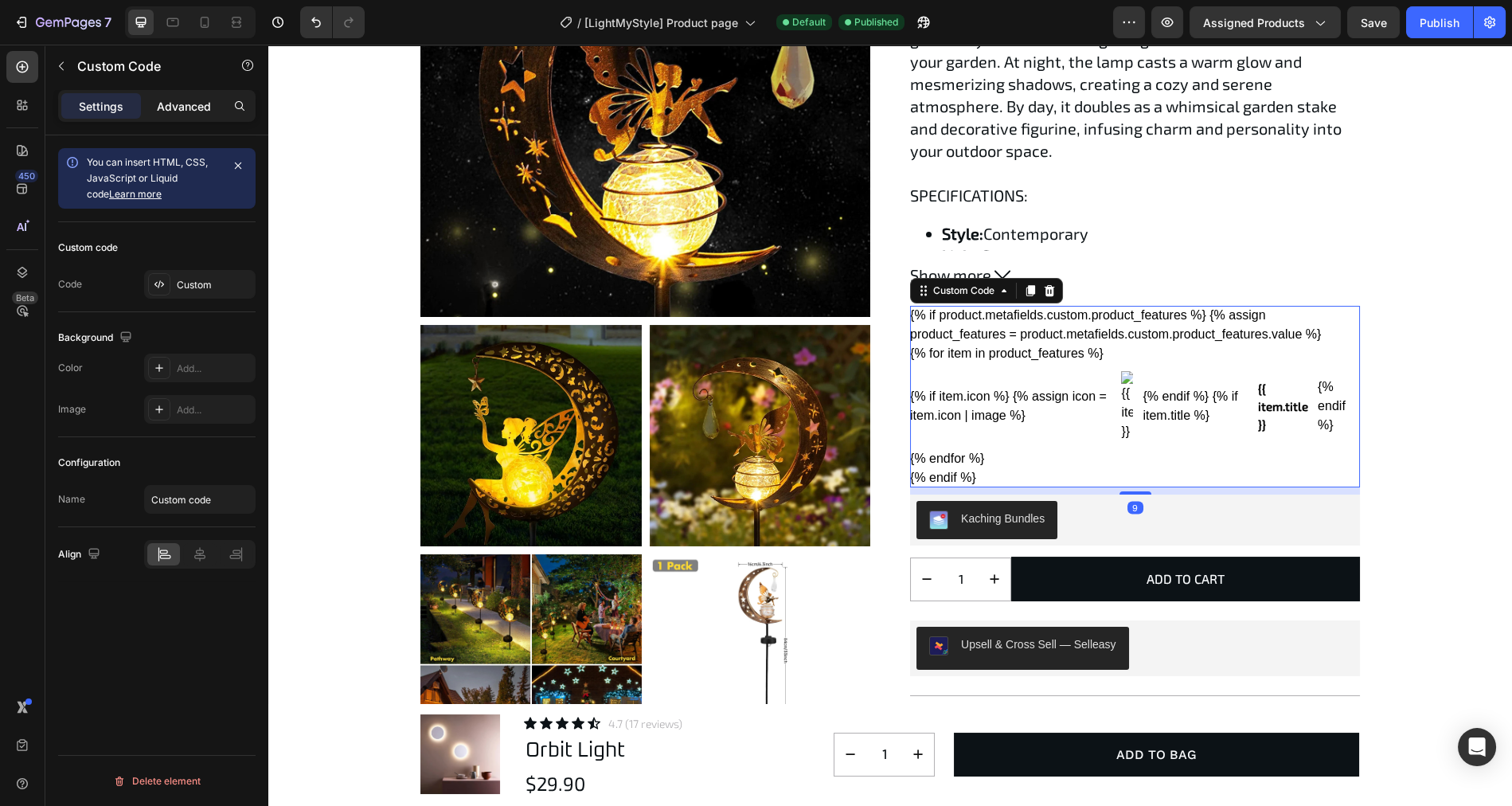
click at [188, 111] on p "Advanced" at bounding box center [183, 107] width 54 height 16
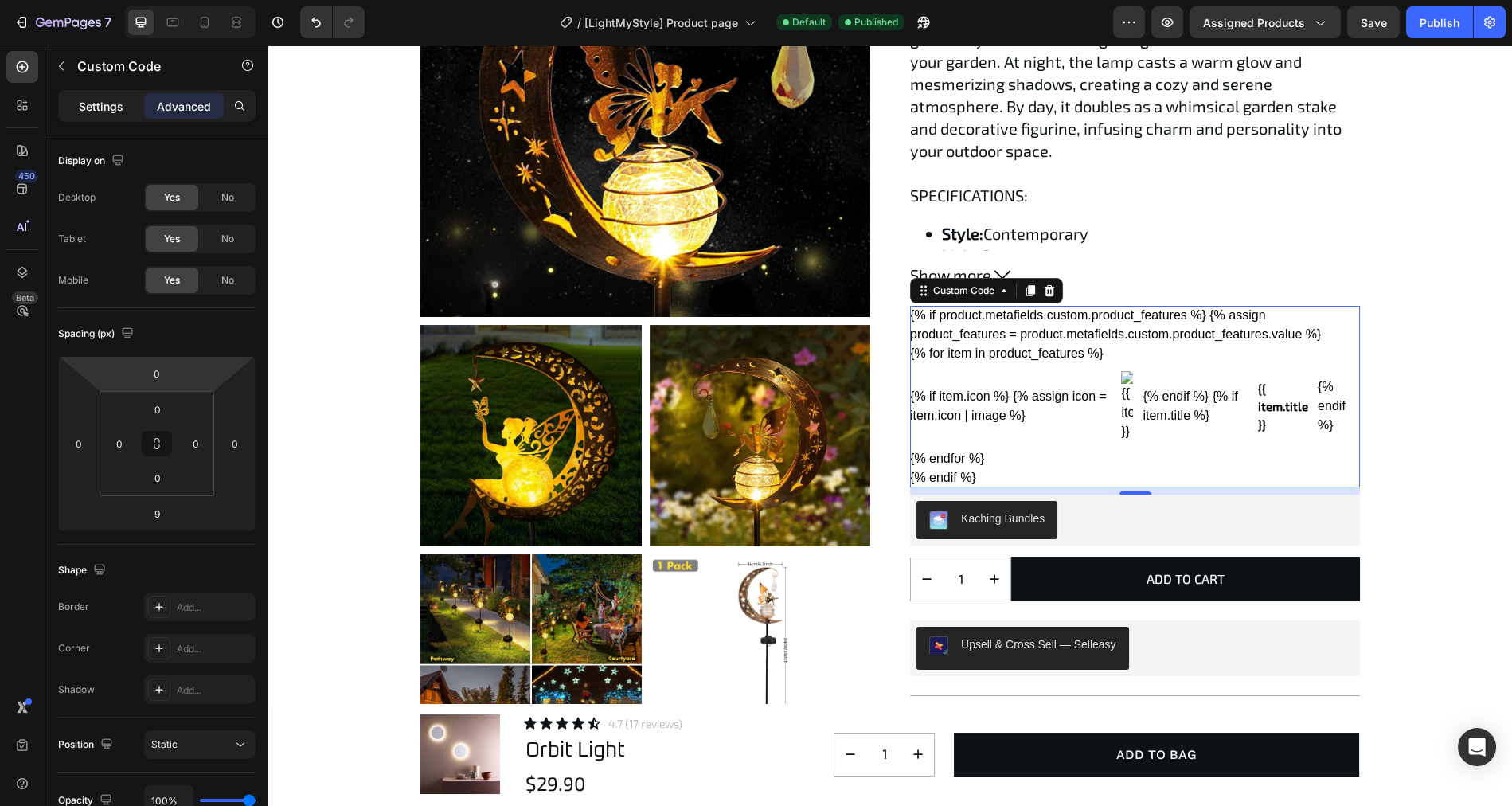
click at [98, 94] on div "Settings" at bounding box center [100, 106] width 79 height 26
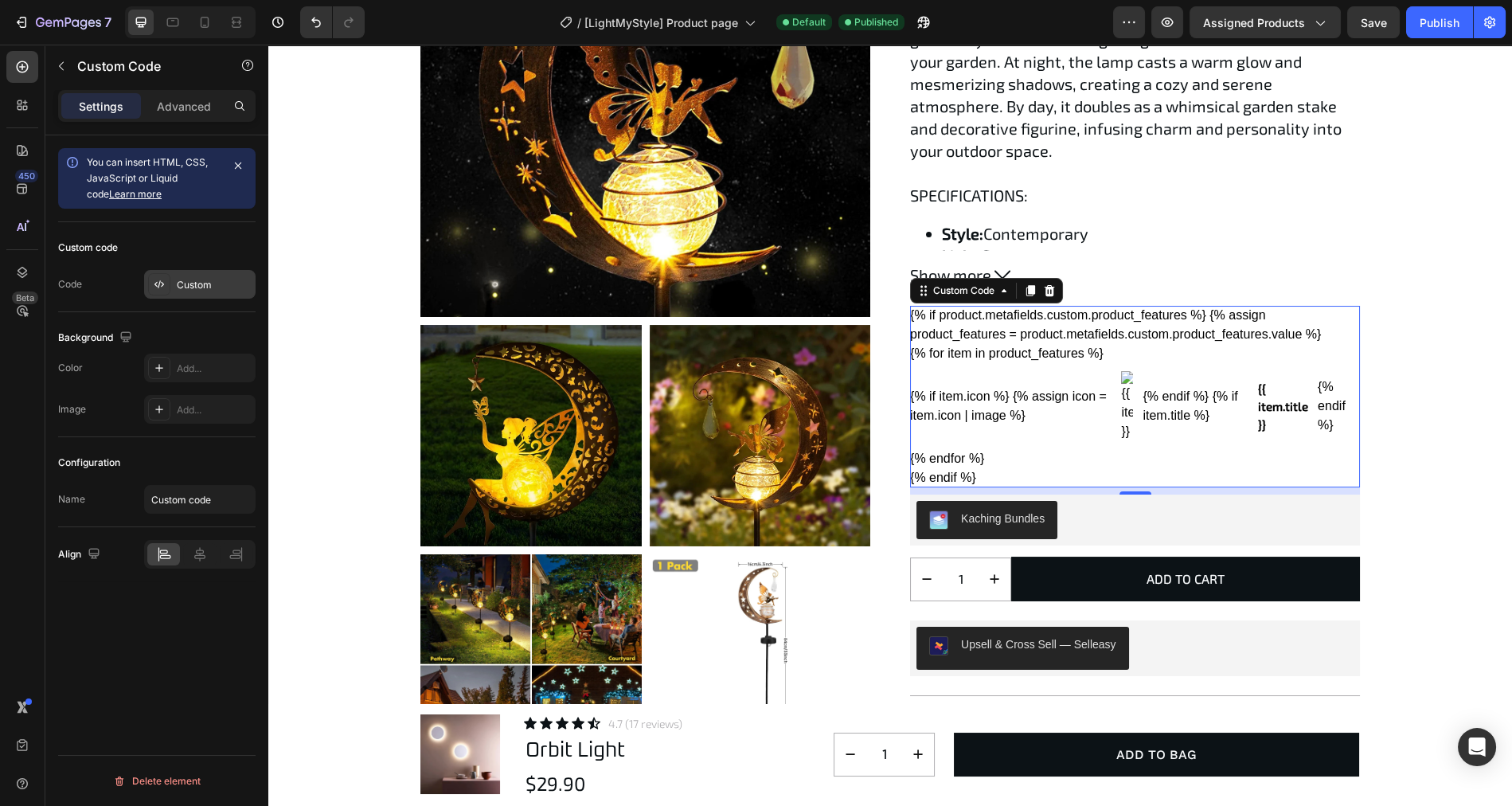
click at [198, 291] on div "Custom" at bounding box center [199, 284] width 111 height 28
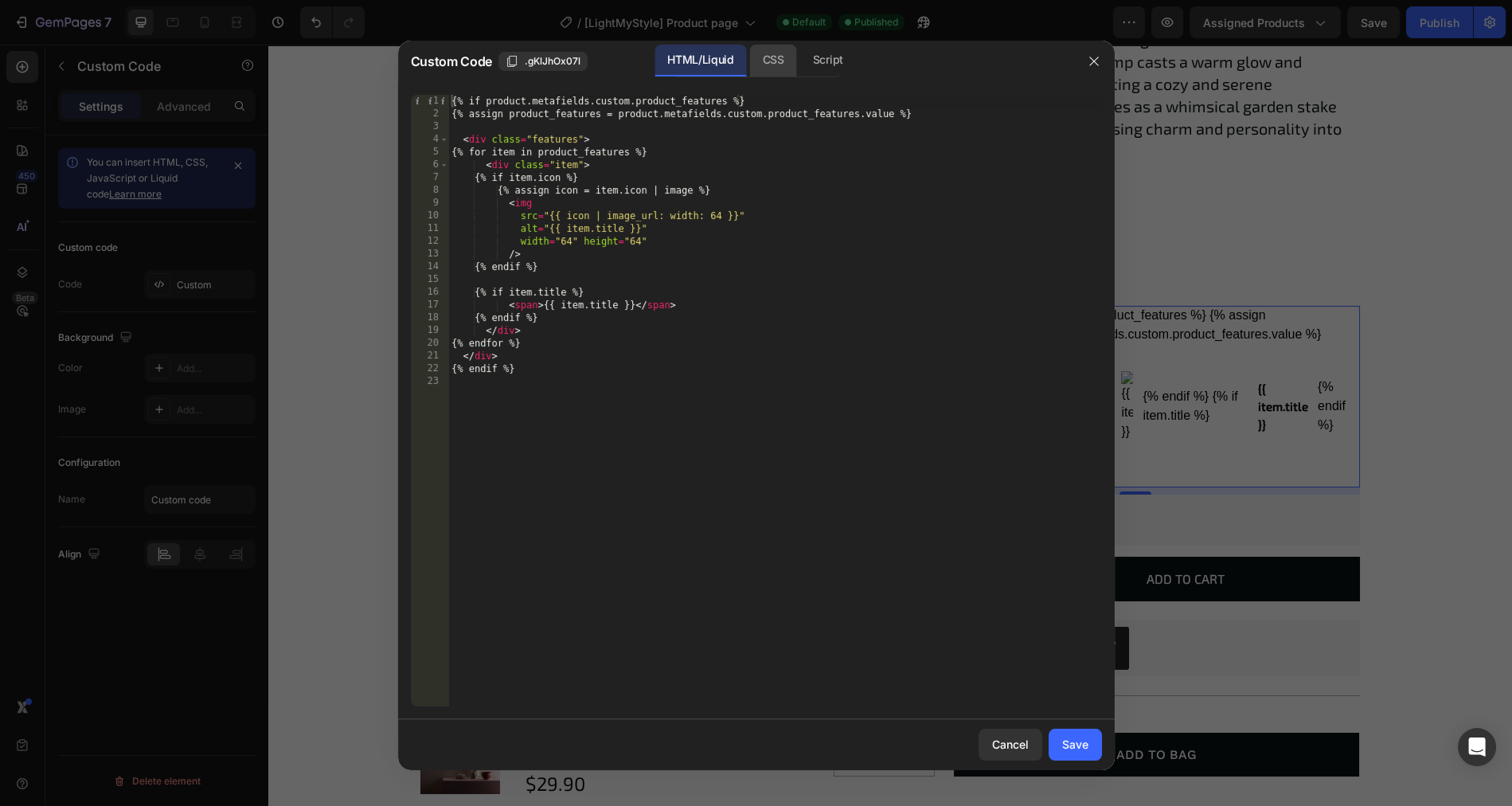
click at [800, 62] on div "CSS" at bounding box center [827, 60] width 56 height 32
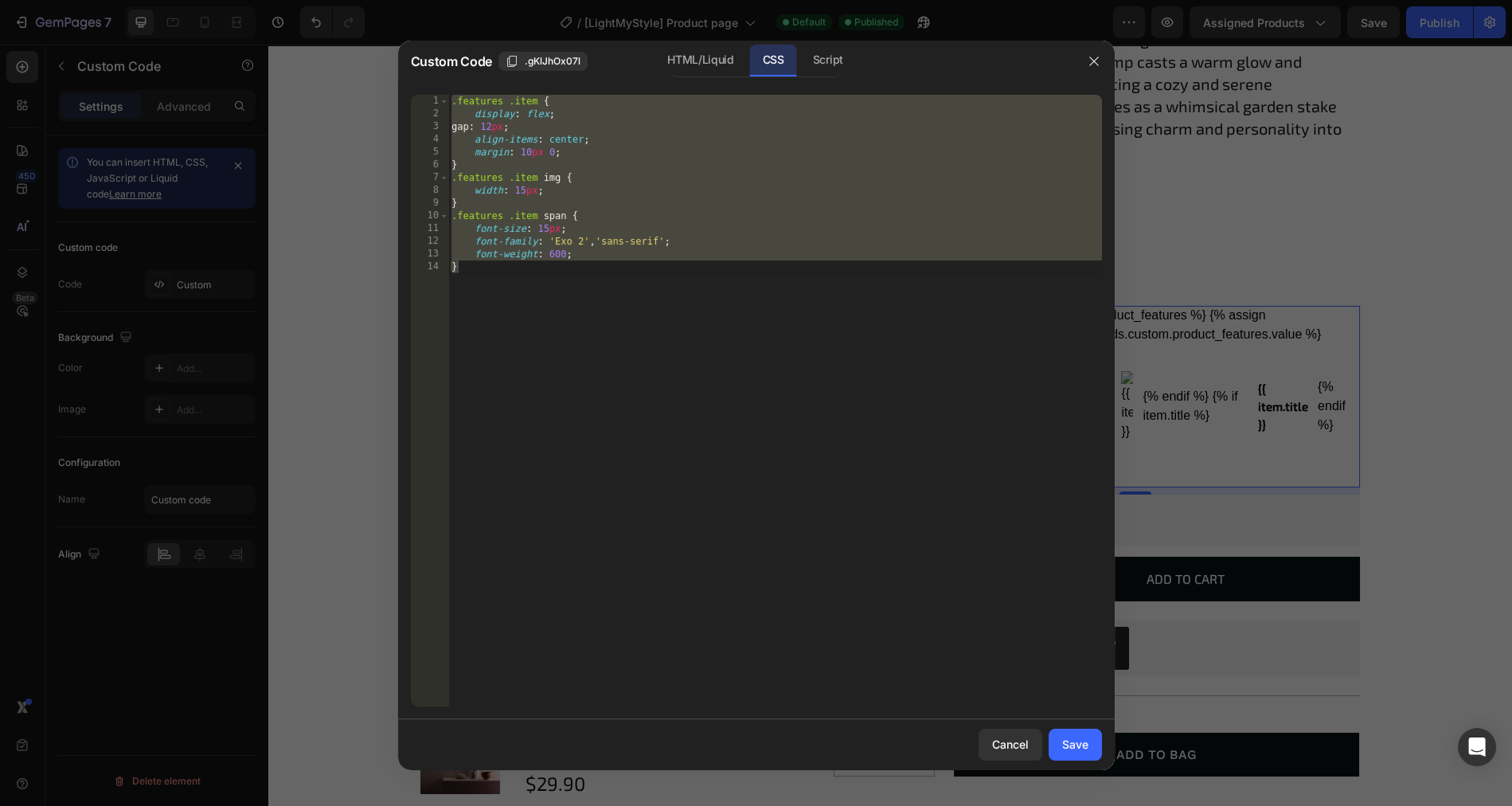
click at [631, 174] on div ".features .item { display : flex ; gap : 12 px ; align-items : center ; margin …" at bounding box center [775, 413] width 654 height 638
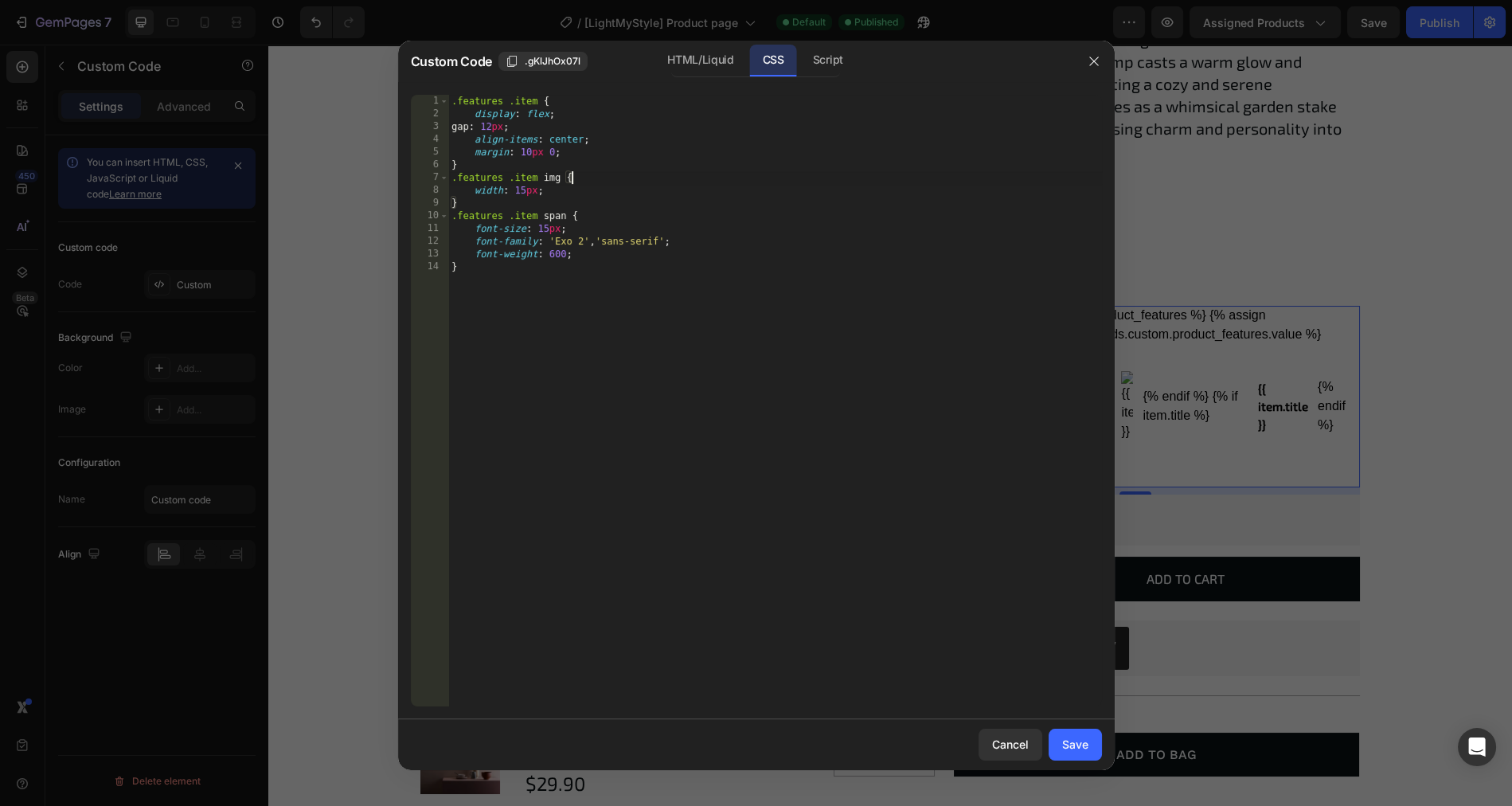
click at [525, 186] on div ".features .item { display : flex ; gap : 12 px ; align-items : center ; margin …" at bounding box center [775, 413] width 654 height 638
type textarea "width: 20px;"
click at [563, 187] on div ".features .item { display : flex ; gap : 12 px ; align-items : center ; margin …" at bounding box center [775, 413] width 654 height 638
click at [591, 201] on div ".features .item { display : flex ; gap : 12 px ; align-items : center ; margin …" at bounding box center [775, 413] width 654 height 638
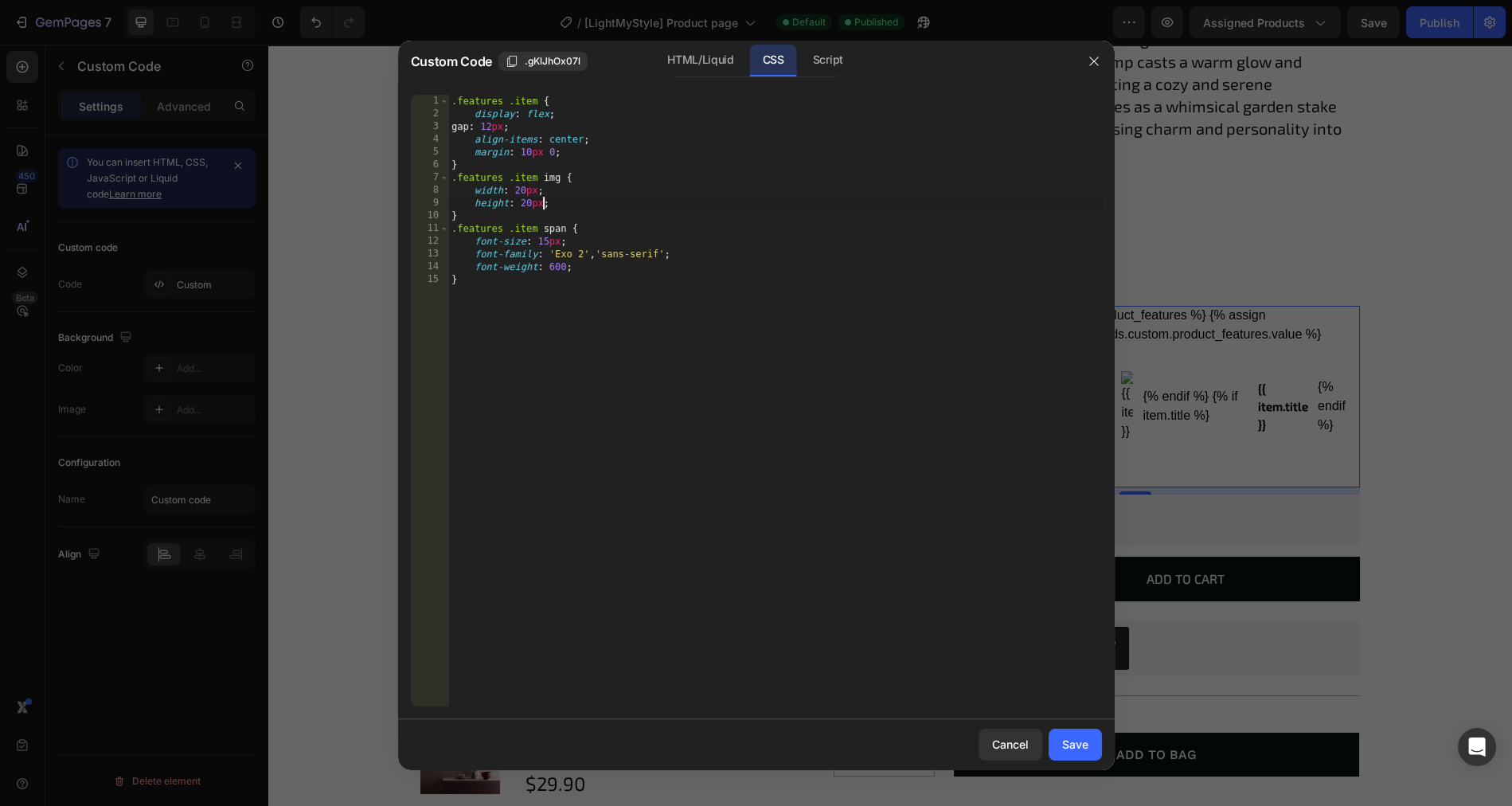
type textarea "height: 20px;"
type textarea "object-fit: contain;"
click at [1084, 747] on div "Save" at bounding box center [1075, 744] width 26 height 16
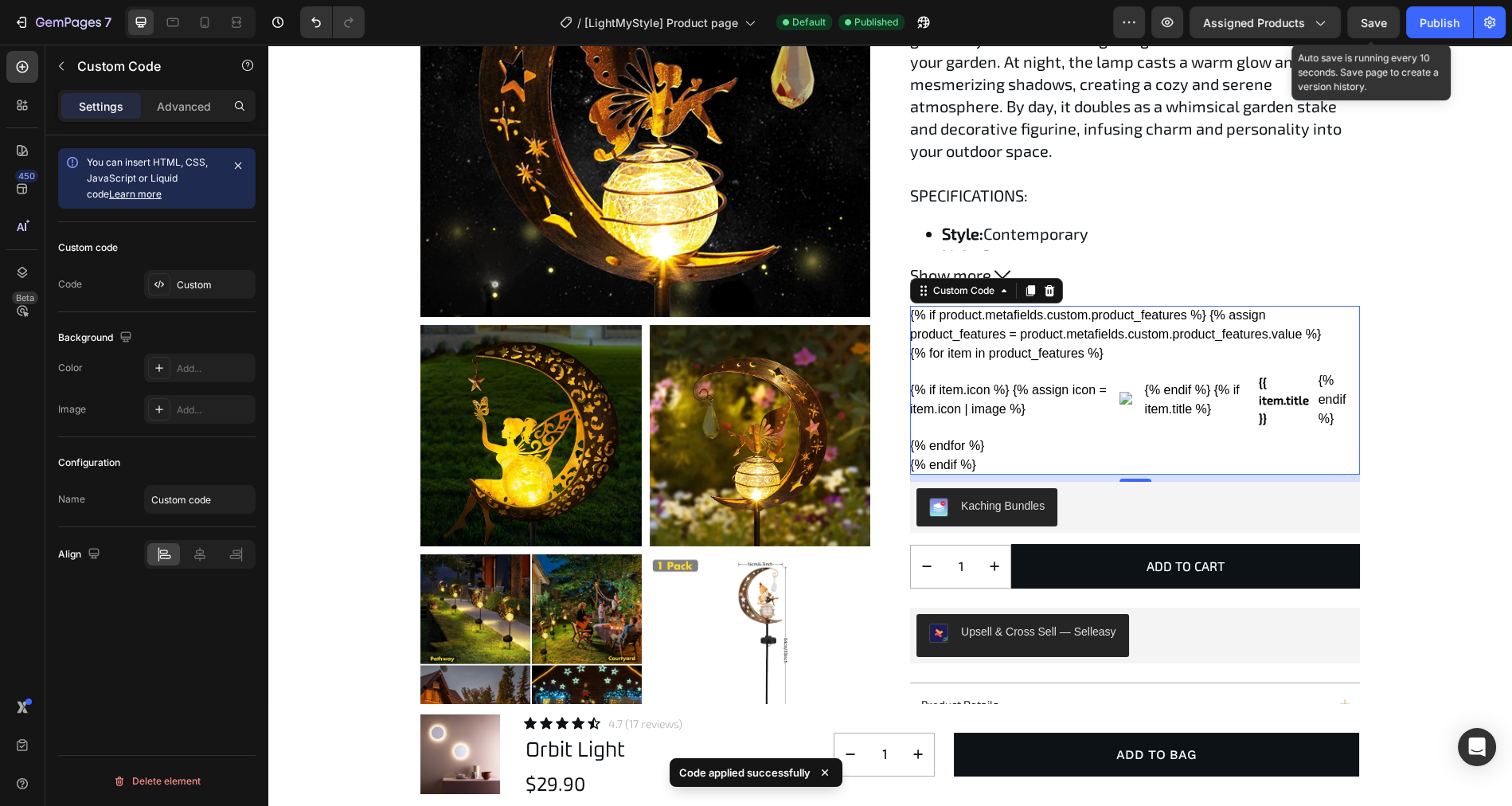
click at [1373, 20] on span "Save" at bounding box center [1374, 22] width 26 height 14
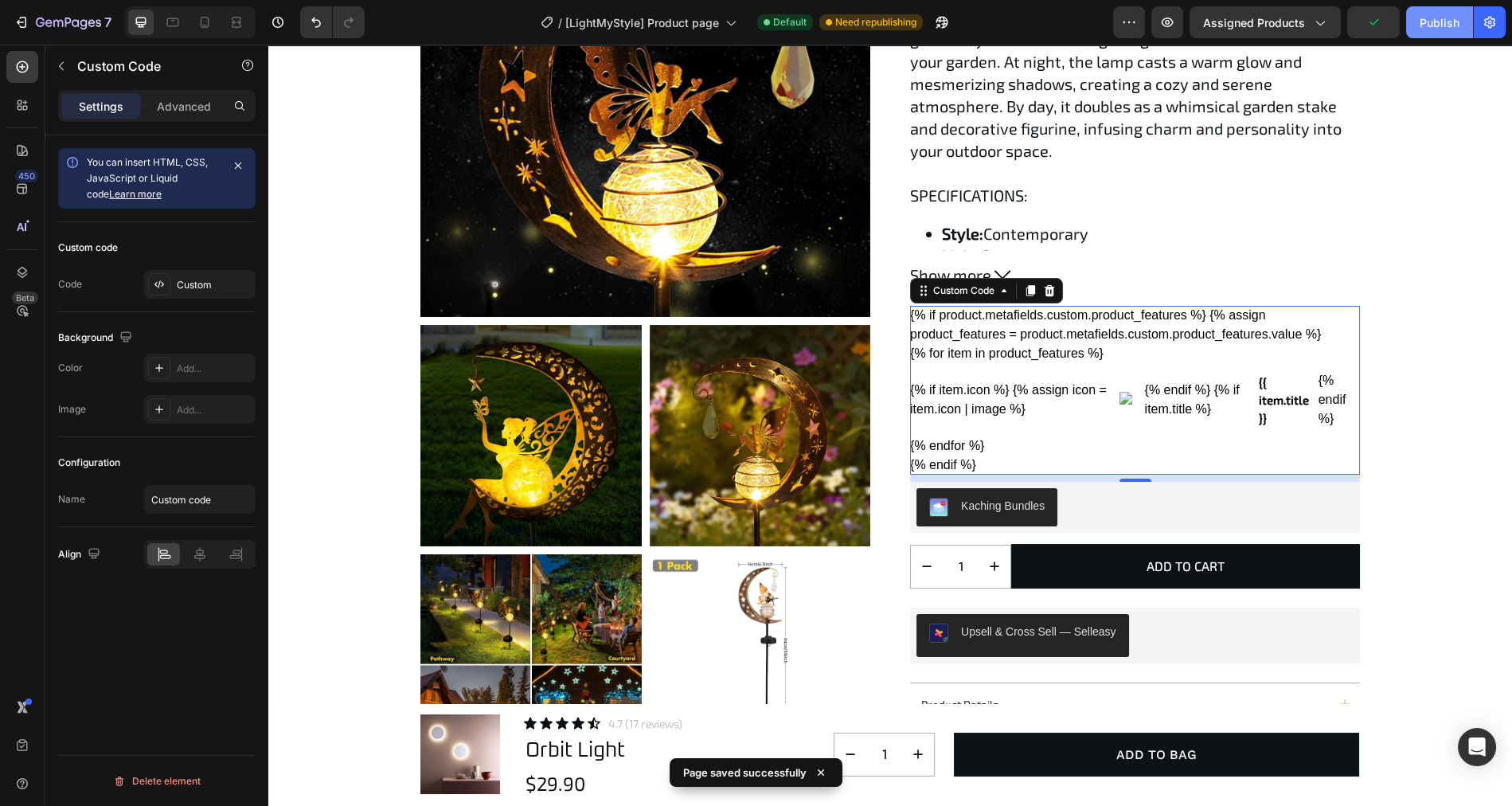
click at [1432, 19] on div "Publish" at bounding box center [1439, 23] width 40 height 16
